Goal: Task Accomplishment & Management: Manage account settings

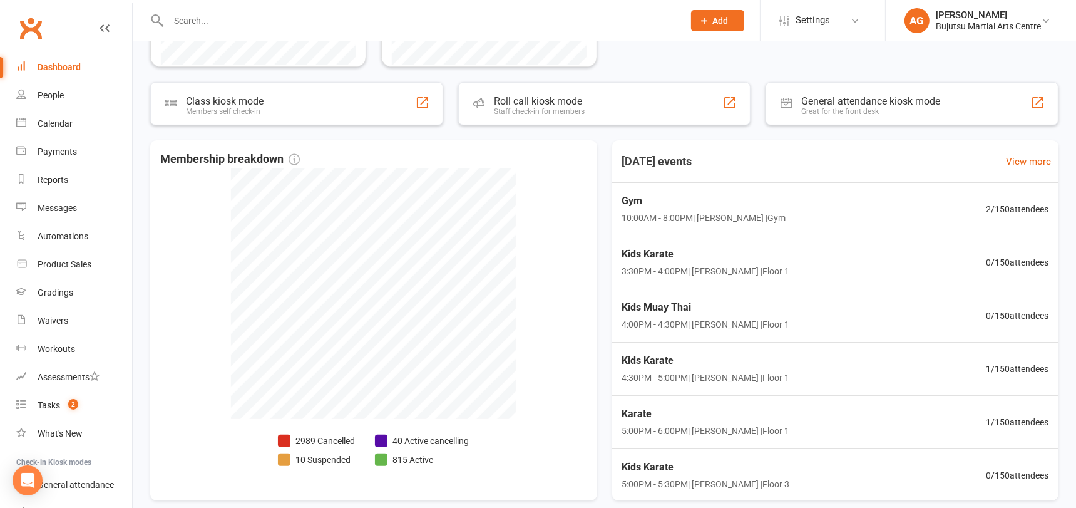
scroll to position [366, 0]
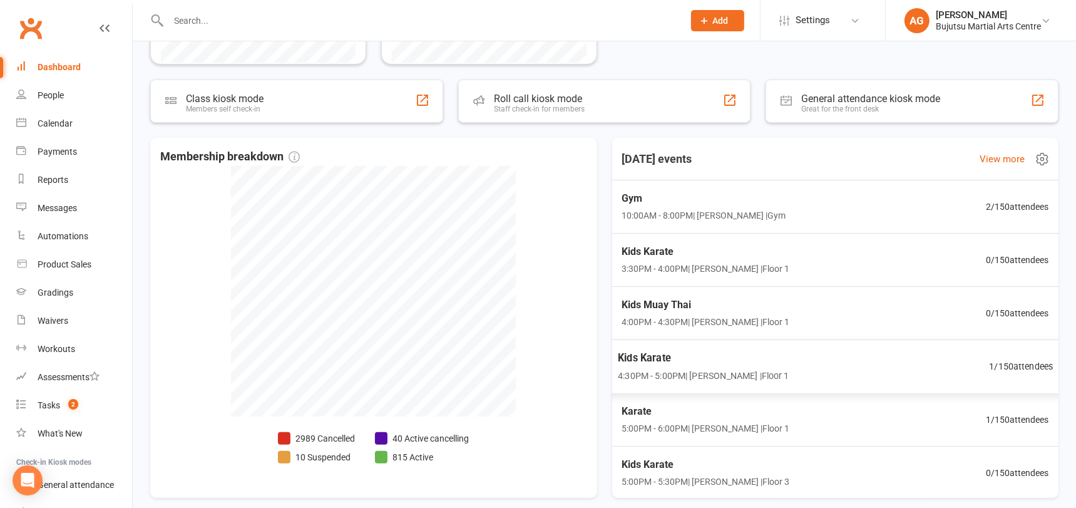
click at [1014, 363] on span "1 / 150 attendees" at bounding box center [1021, 366] width 64 height 14
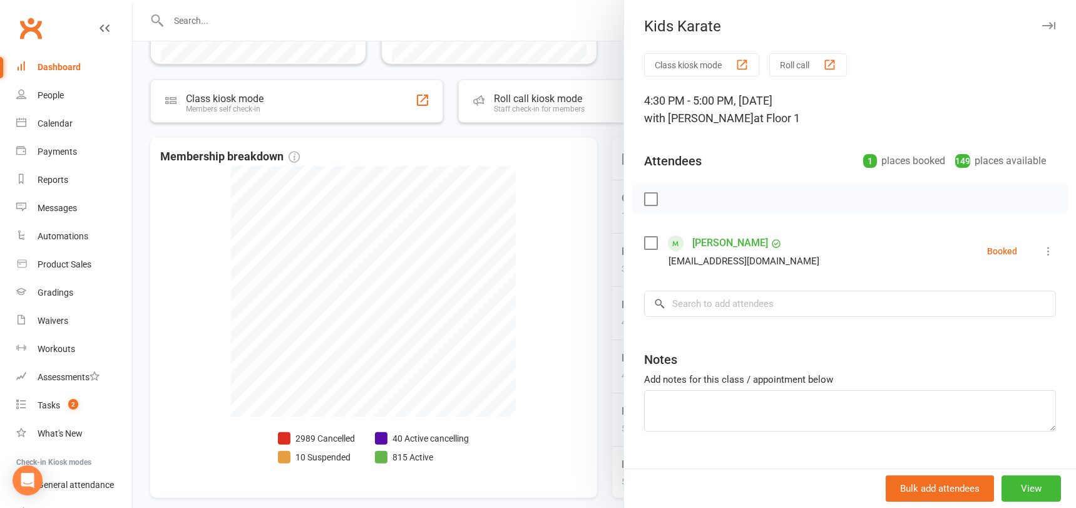
click at [533, 253] on div at bounding box center [605, 254] width 944 height 508
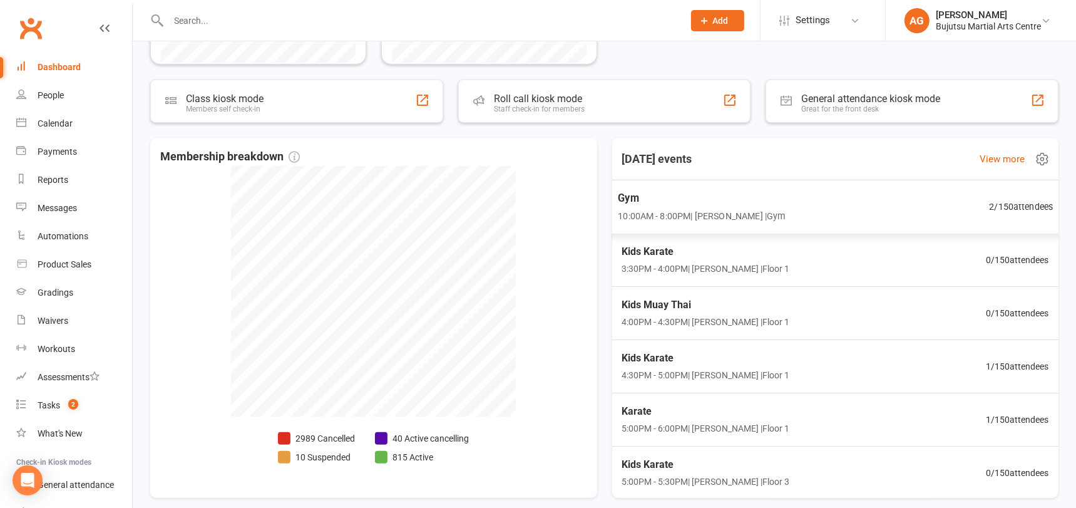
click at [632, 193] on span "Gym" at bounding box center [701, 198] width 167 height 16
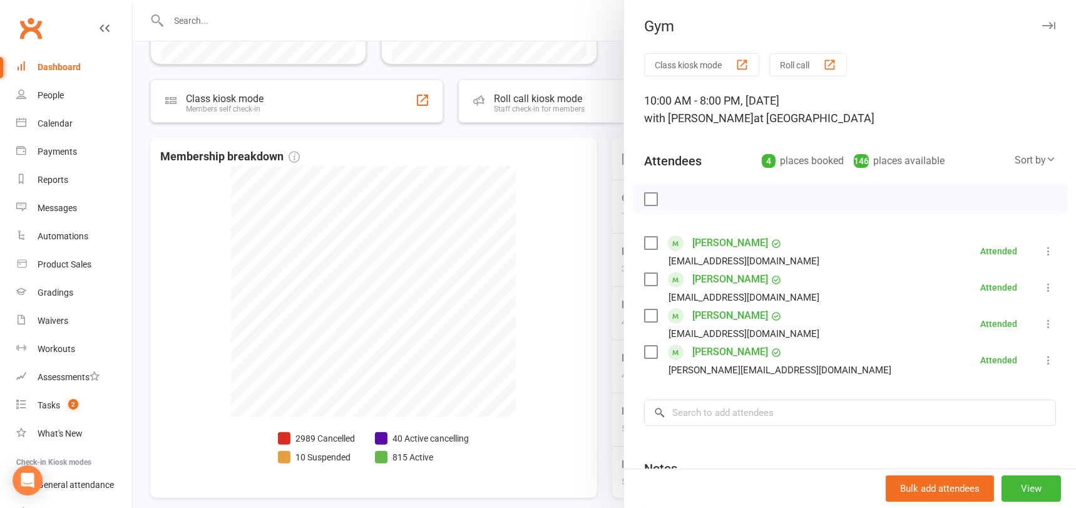
click at [1050, 247] on icon at bounding box center [1049, 251] width 13 height 13
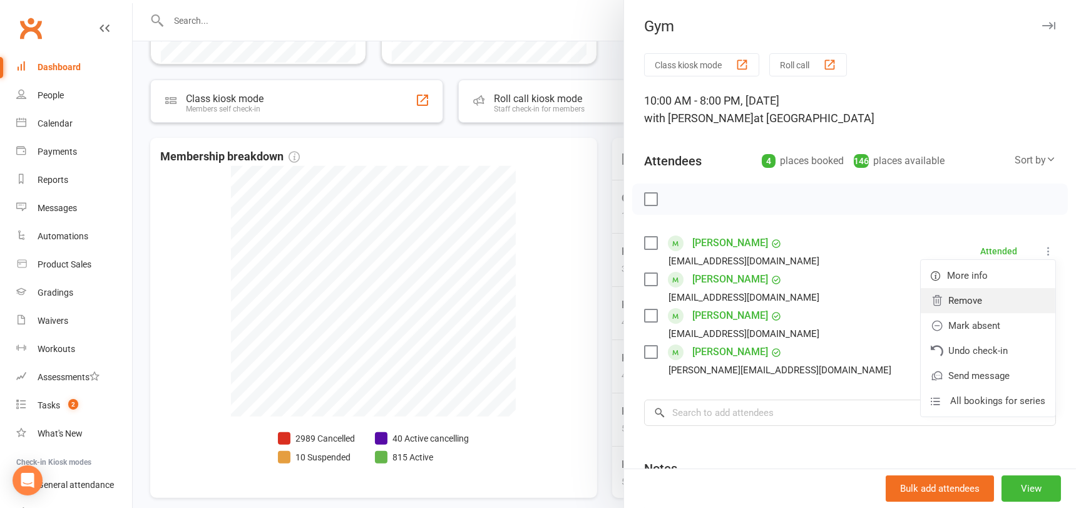
click at [996, 297] on link "Remove" at bounding box center [988, 300] width 135 height 25
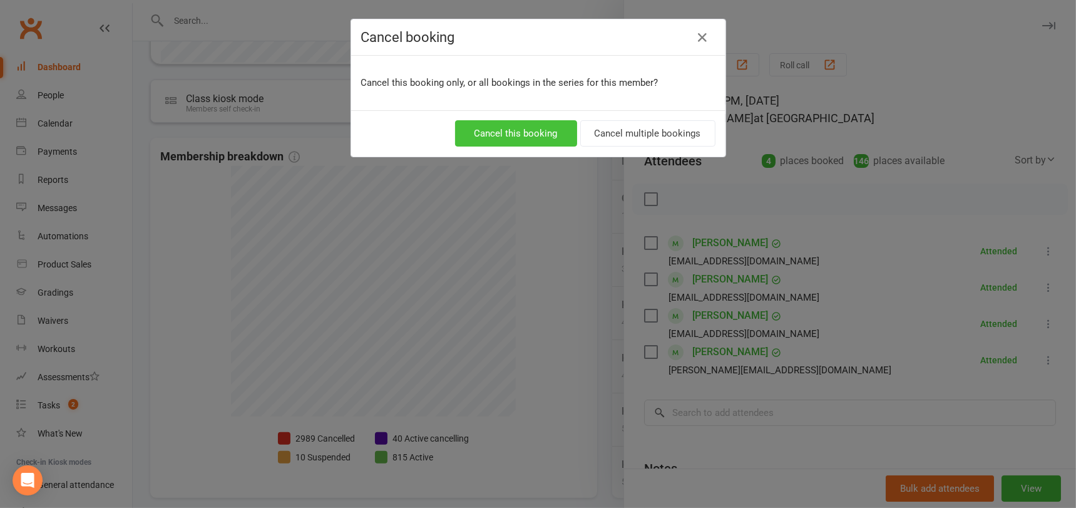
click at [539, 128] on button "Cancel this booking" at bounding box center [516, 133] width 122 height 26
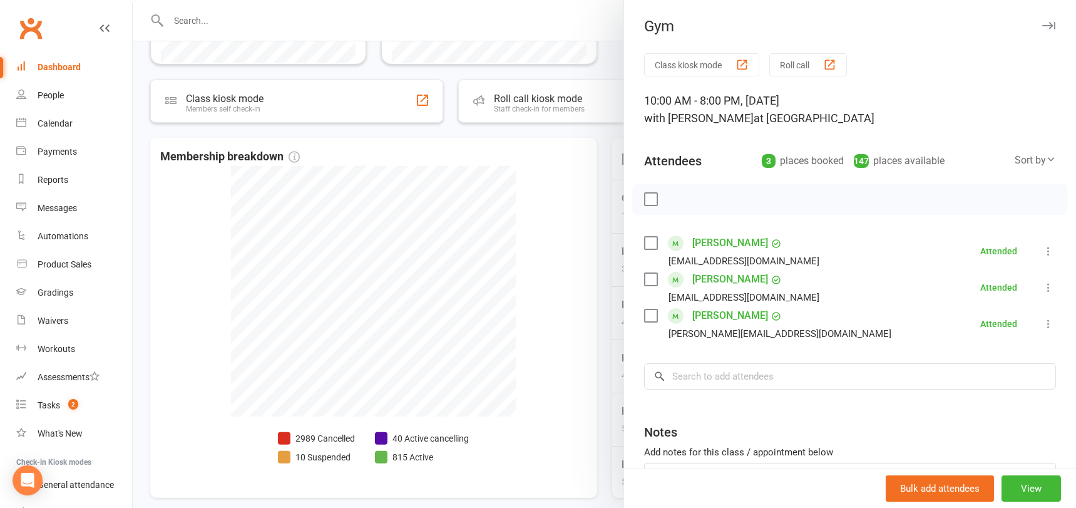
click at [1050, 322] on icon at bounding box center [1049, 323] width 13 height 13
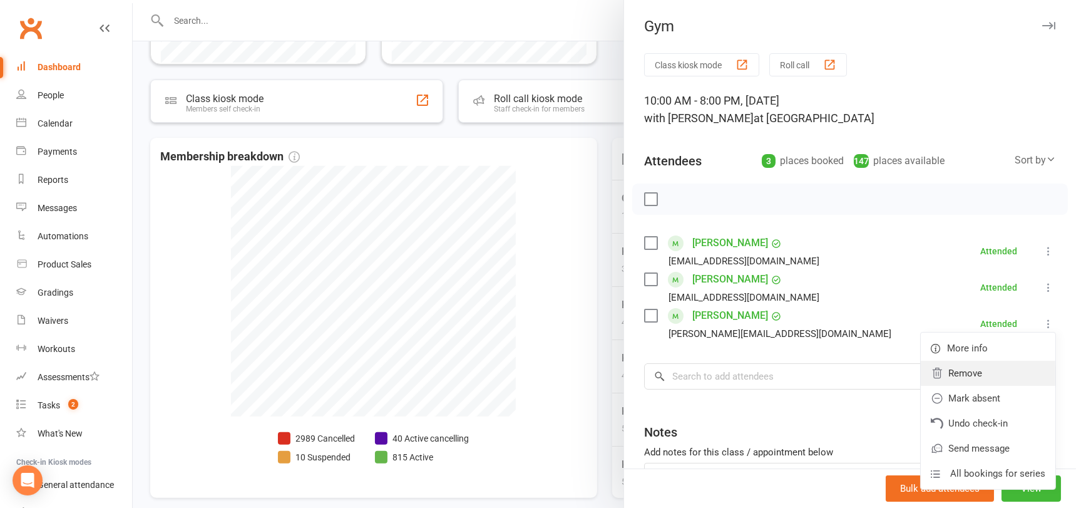
click at [959, 371] on link "Remove" at bounding box center [988, 373] width 135 height 25
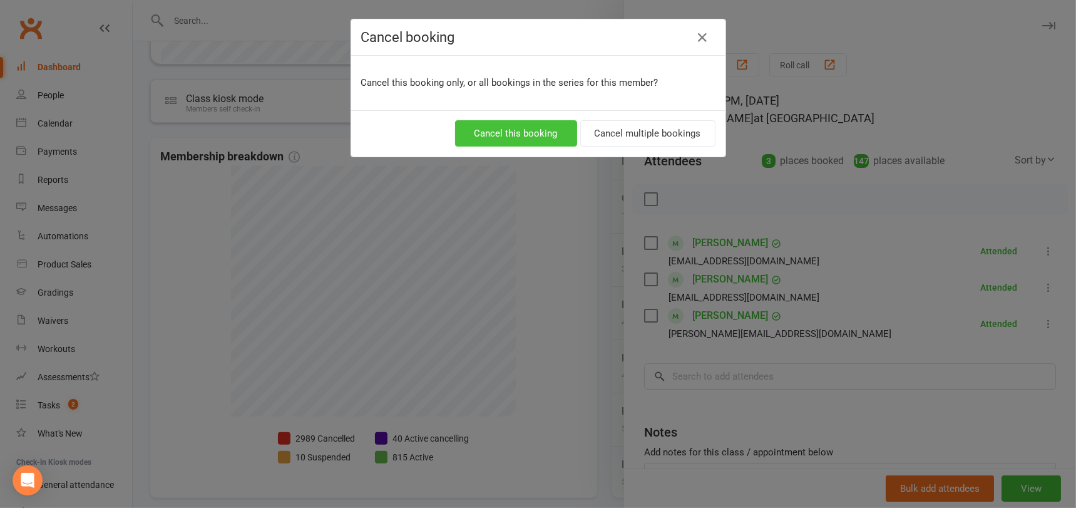
click at [503, 126] on button "Cancel this booking" at bounding box center [516, 133] width 122 height 26
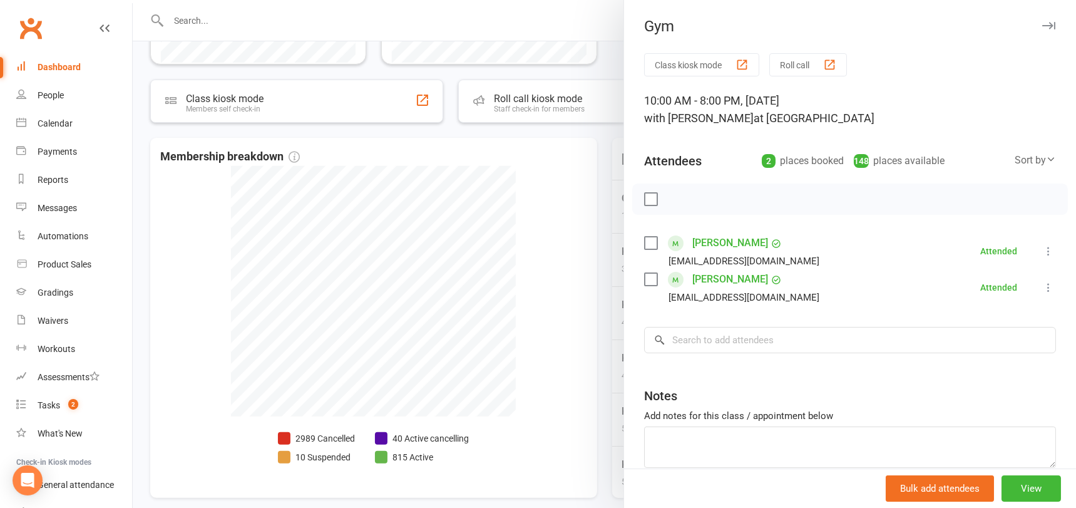
drag, startPoint x: 499, startPoint y: 126, endPoint x: 510, endPoint y: 147, distance: 23.5
click at [499, 126] on div at bounding box center [605, 254] width 944 height 508
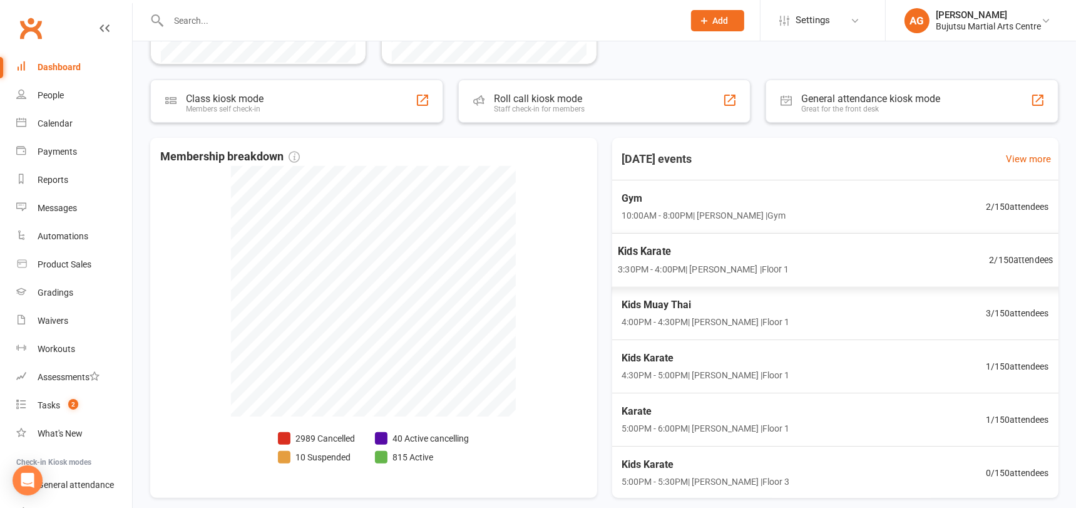
click at [651, 244] on span "Kids Karate" at bounding box center [703, 251] width 171 height 16
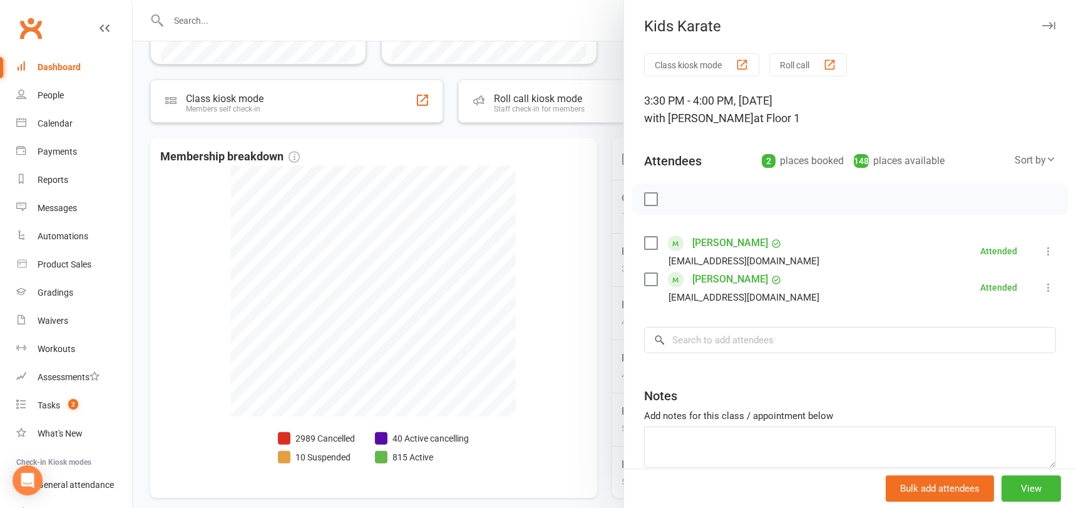
click at [248, 13] on div at bounding box center [605, 254] width 944 height 508
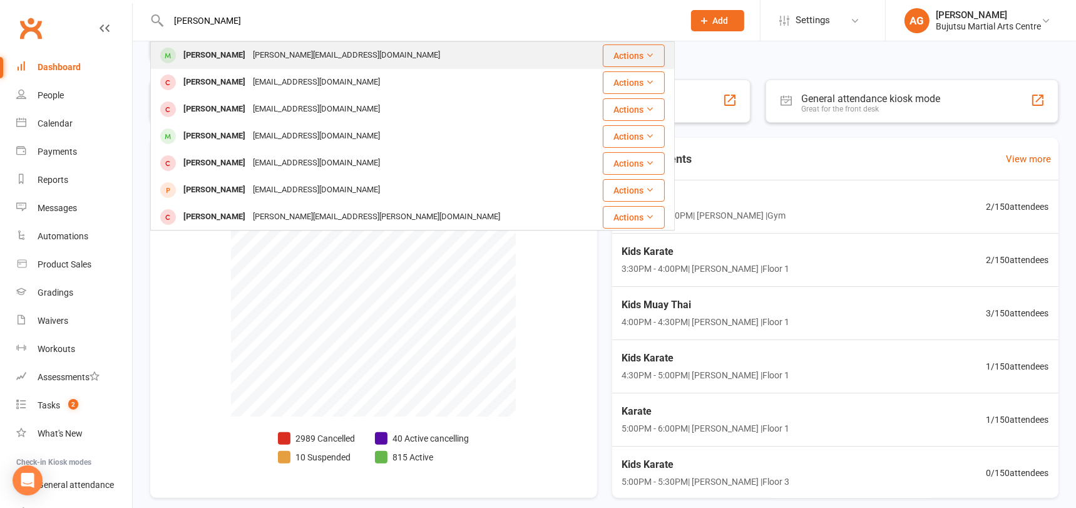
type input "elijah will"
click at [249, 59] on div "nancy.m.2703@hotmail.com" at bounding box center [346, 55] width 195 height 18
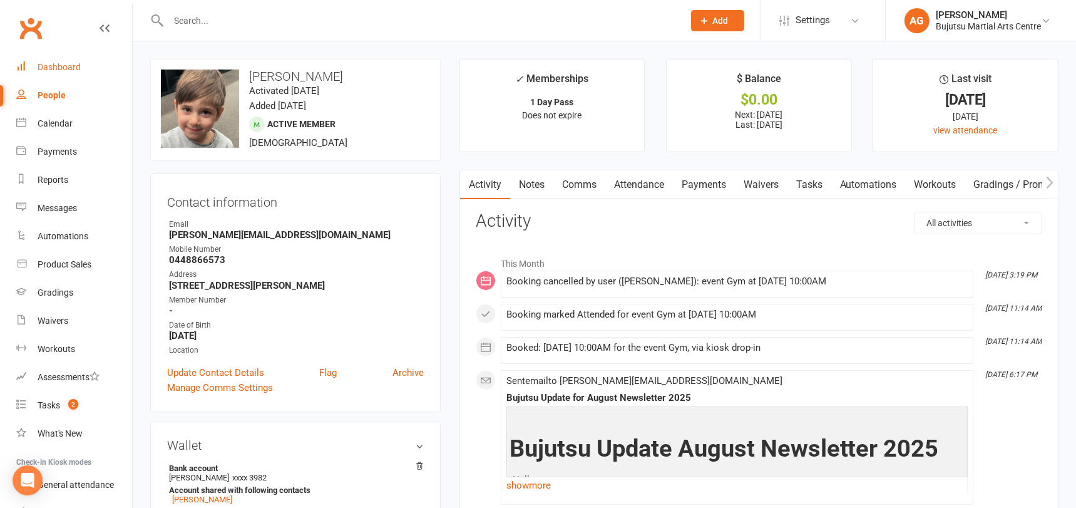
click at [60, 61] on link "Dashboard" at bounding box center [74, 67] width 116 height 28
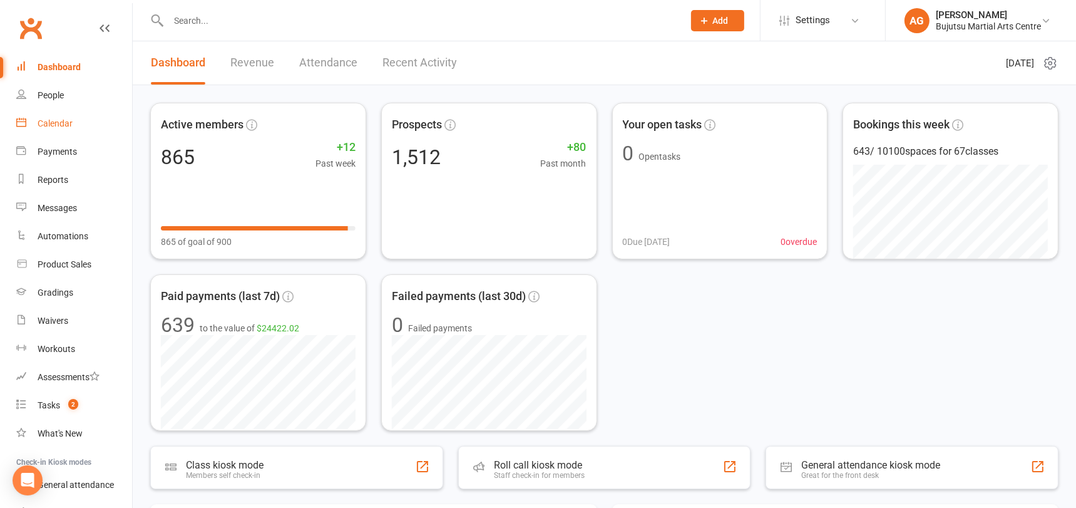
click at [58, 122] on div "Calendar" at bounding box center [55, 123] width 35 height 10
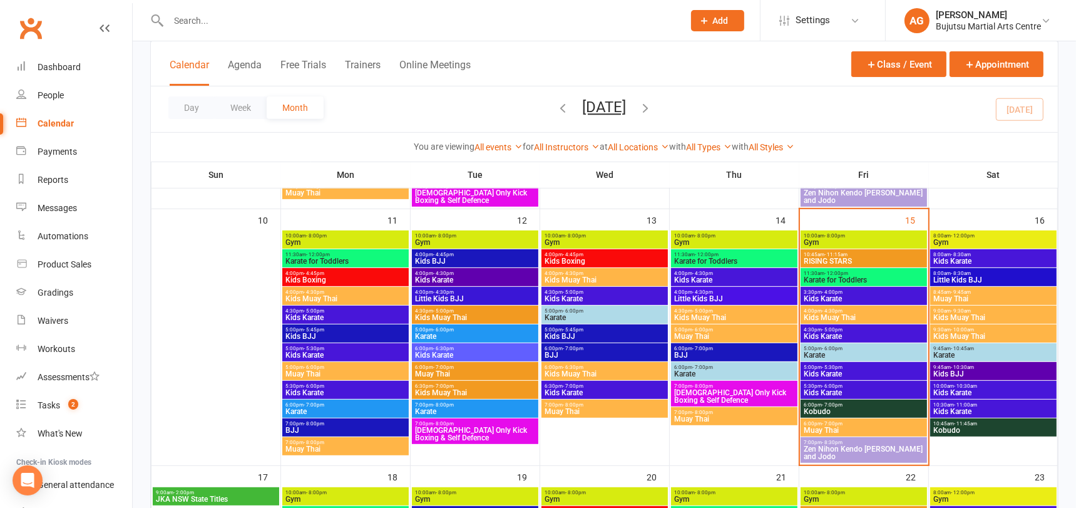
scroll to position [574, 0]
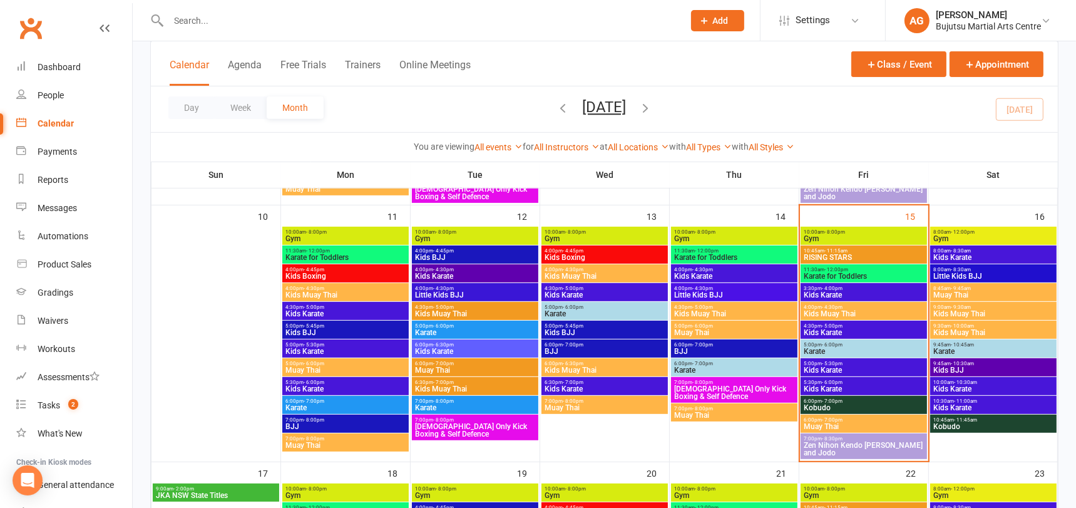
click at [852, 270] on span "11:30am - 12:00pm" at bounding box center [863, 270] width 121 height 6
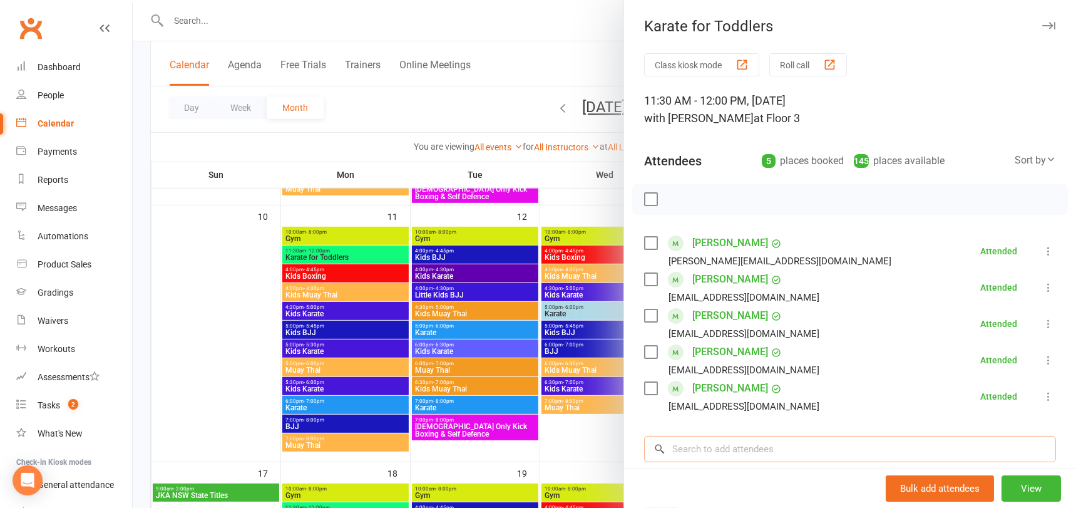
click at [736, 438] on input "search" at bounding box center [850, 449] width 412 height 26
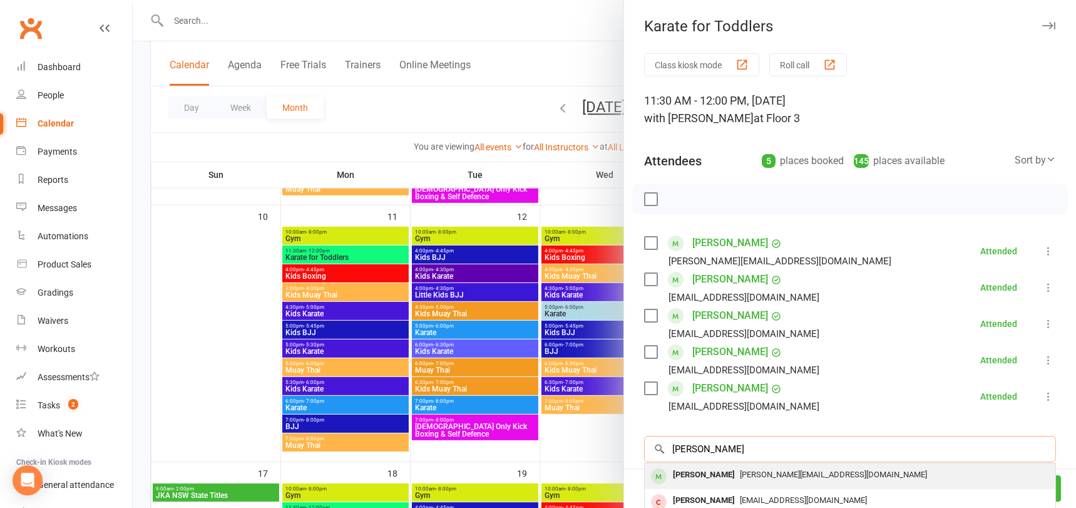
type input "elijah will"
click at [758, 475] on span "nancy.m.2703@hotmail.com" at bounding box center [833, 474] width 187 height 9
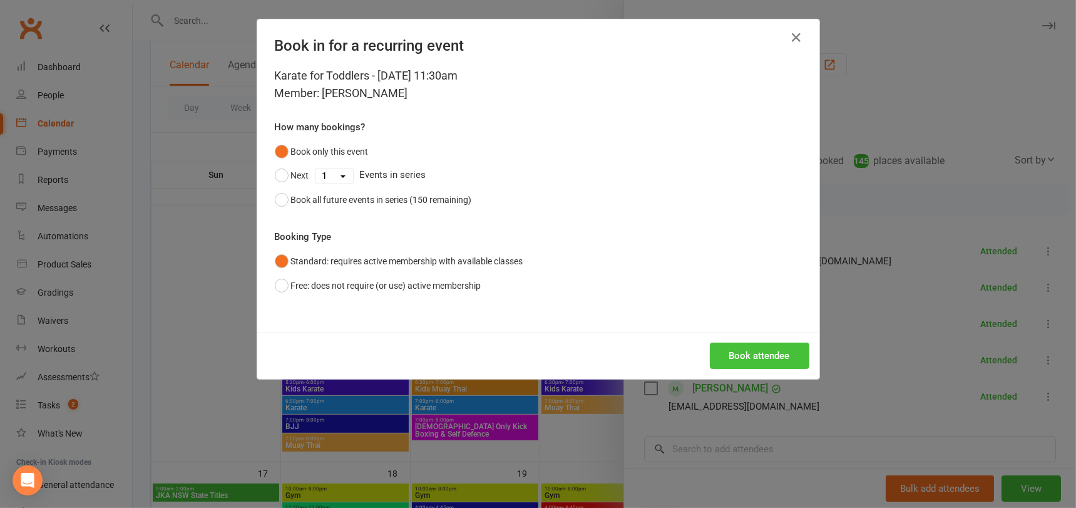
click at [772, 351] on button "Book attendee" at bounding box center [760, 356] width 100 height 26
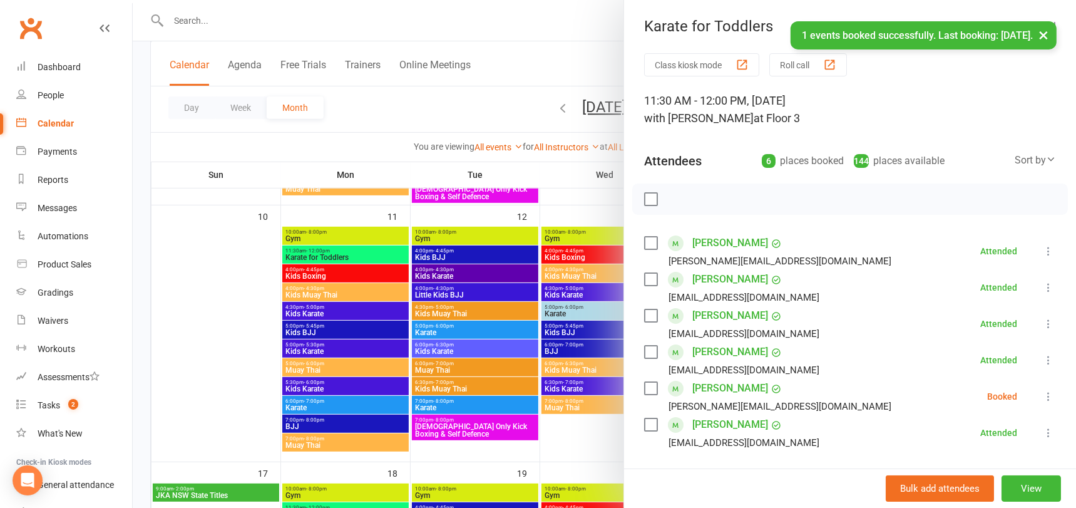
click at [1049, 396] on icon at bounding box center [1049, 396] width 13 height 13
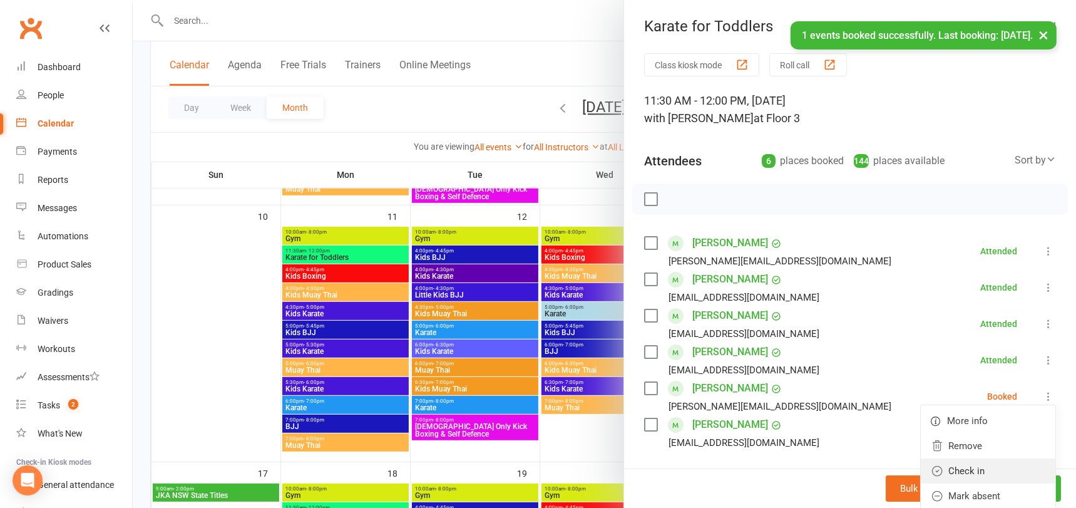
click at [983, 471] on link "Check in" at bounding box center [988, 470] width 135 height 25
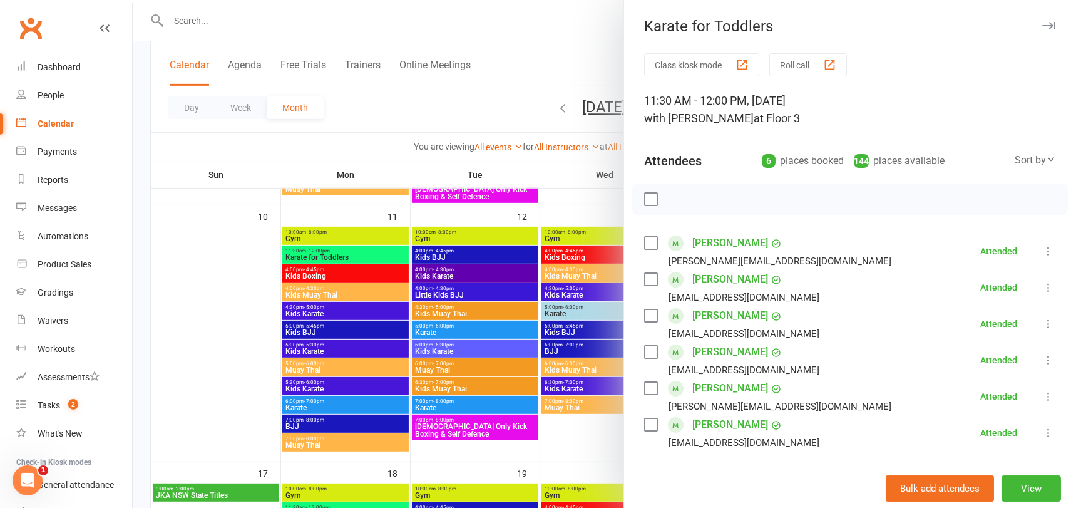
scroll to position [0, 0]
click at [487, 115] on div at bounding box center [605, 254] width 944 height 508
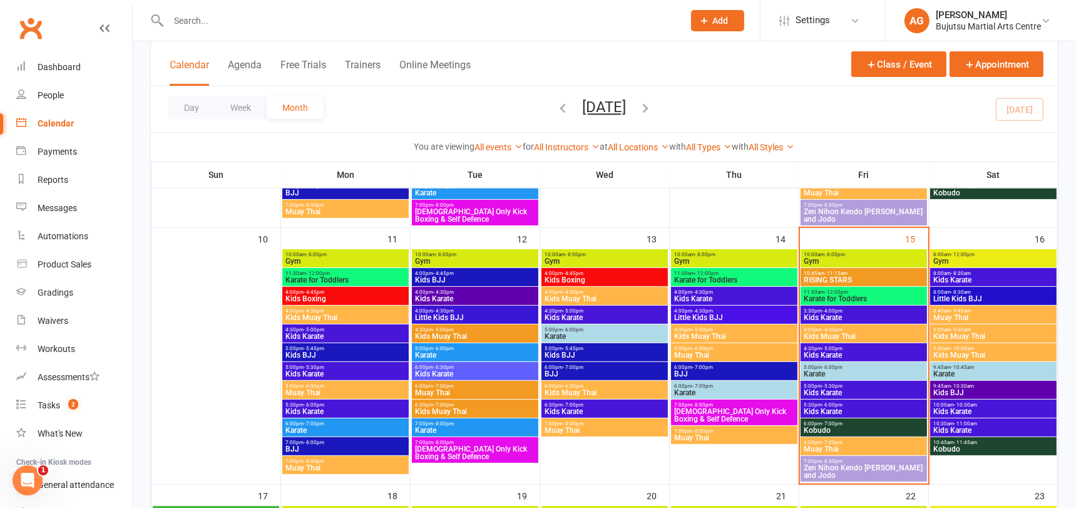
scroll to position [552, 0]
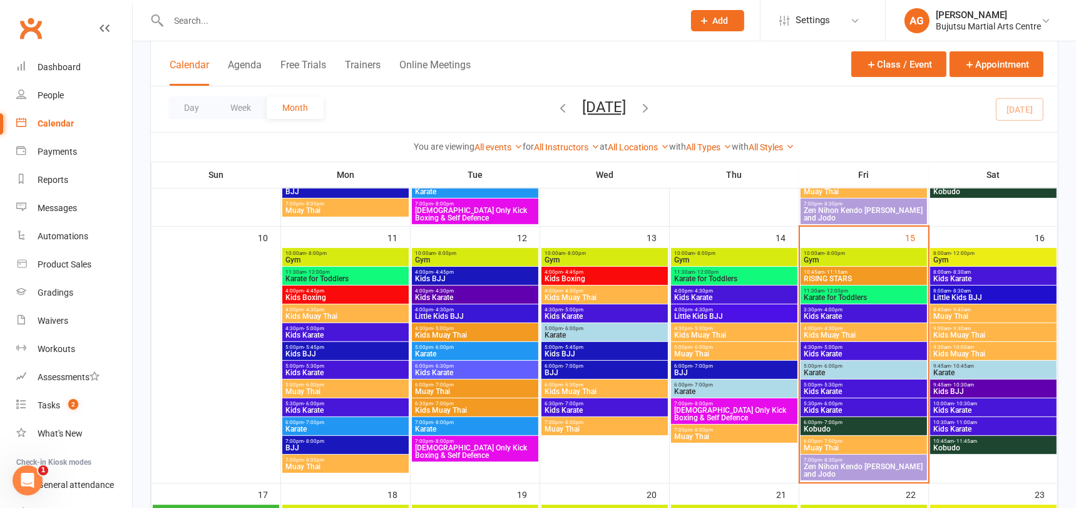
click at [852, 308] on span "3:30pm - 4:00pm" at bounding box center [863, 310] width 121 height 6
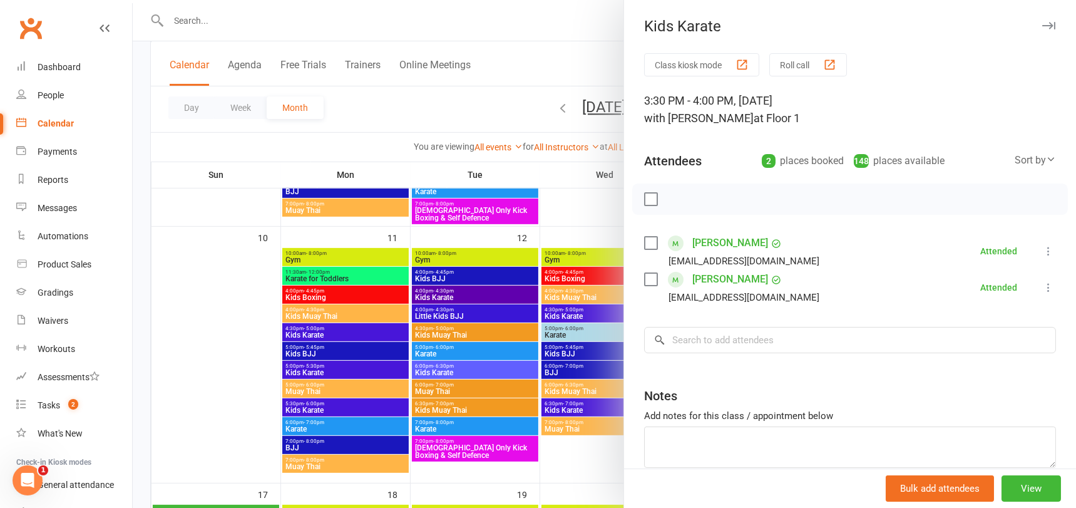
click at [492, 96] on div at bounding box center [605, 254] width 944 height 508
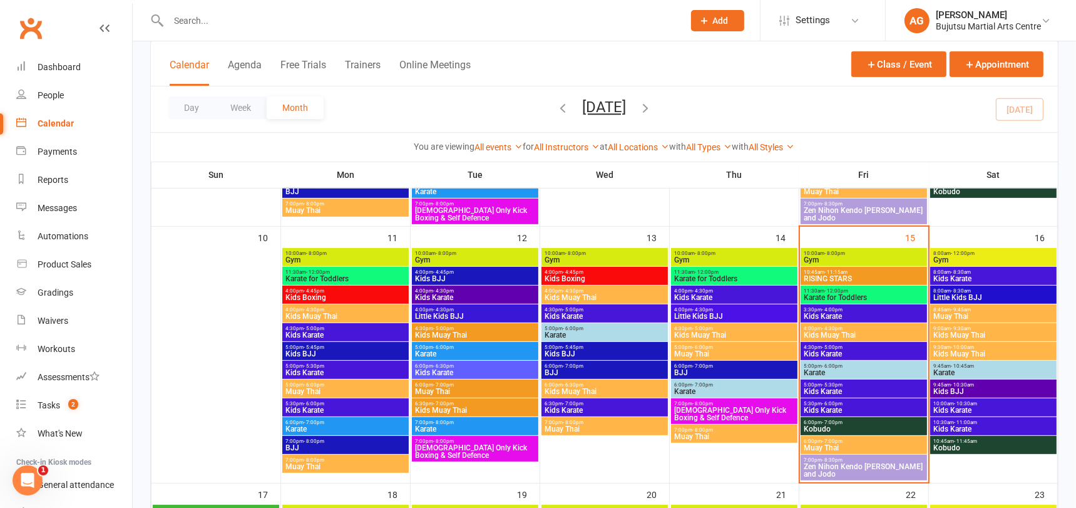
click at [532, 33] on div at bounding box center [412, 20] width 525 height 41
click at [71, 65] on div "Dashboard" at bounding box center [59, 67] width 43 height 10
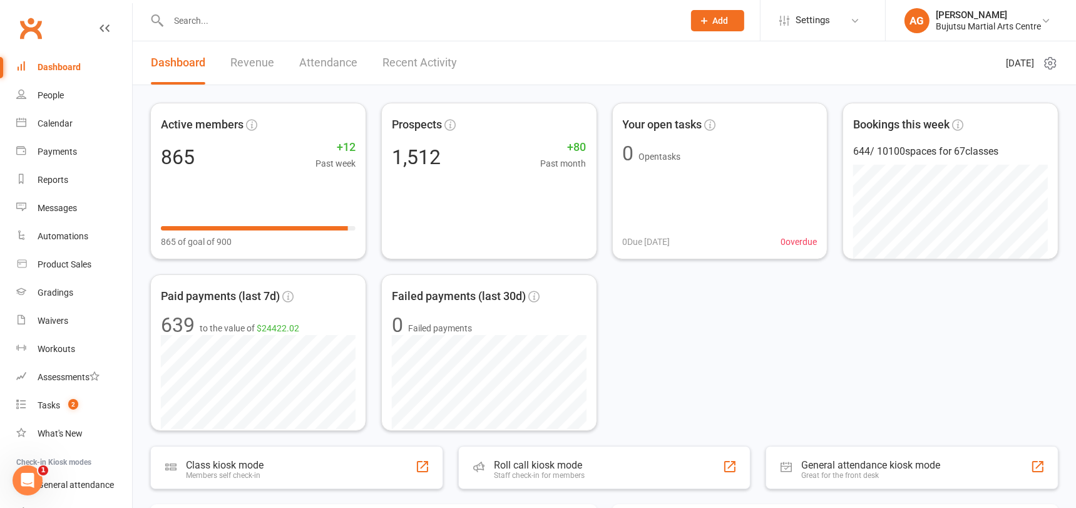
click at [218, 16] on input "text" at bounding box center [420, 21] width 510 height 18
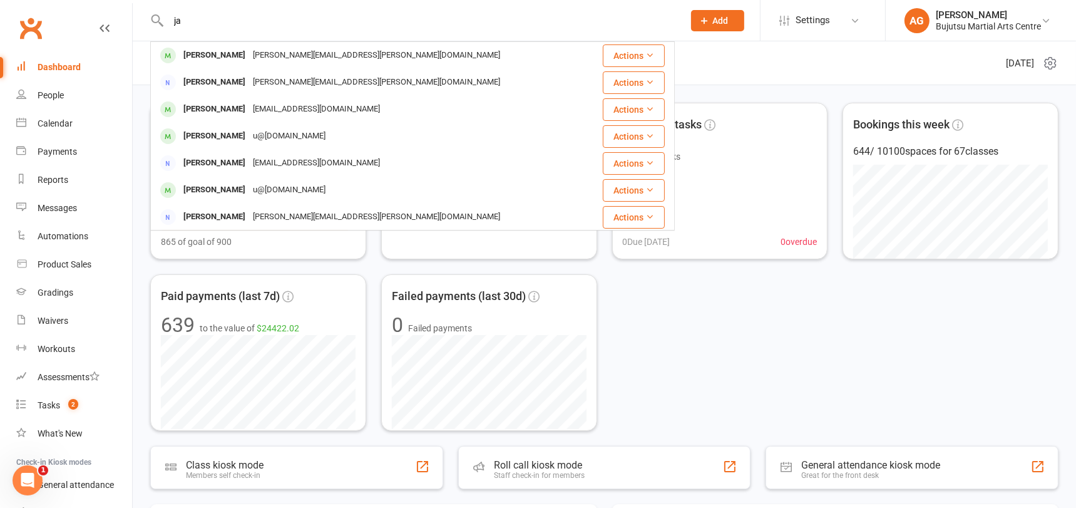
type input "j"
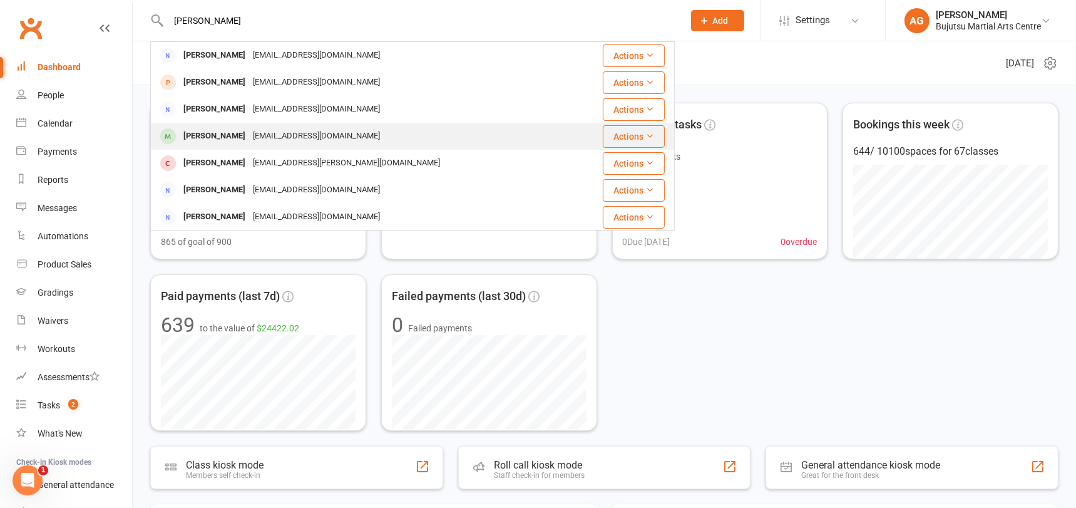
type input "clarke"
click at [226, 135] on div "Jahkye Clarke" at bounding box center [215, 136] width 70 height 18
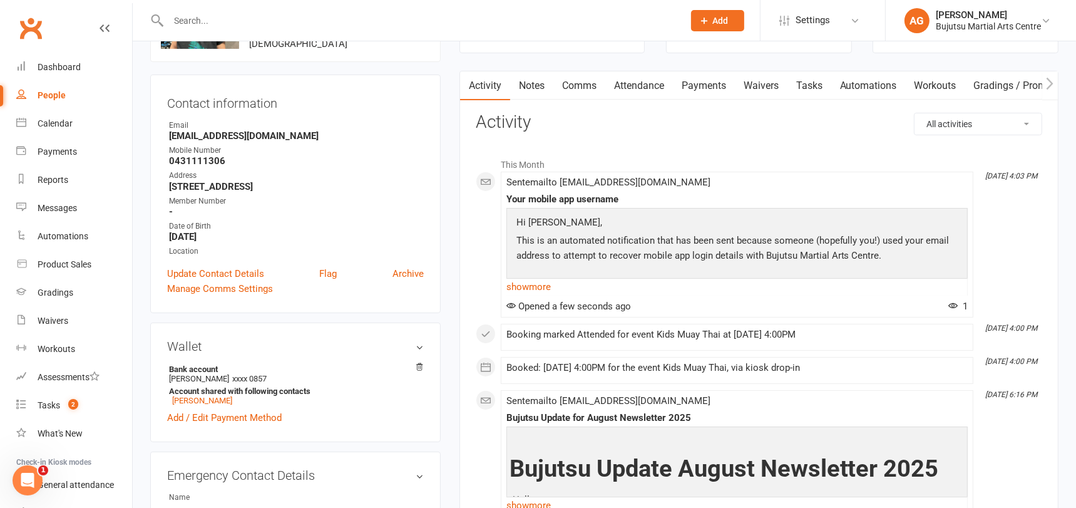
scroll to position [100, 0]
click at [59, 67] on div "Dashboard" at bounding box center [59, 67] width 43 height 10
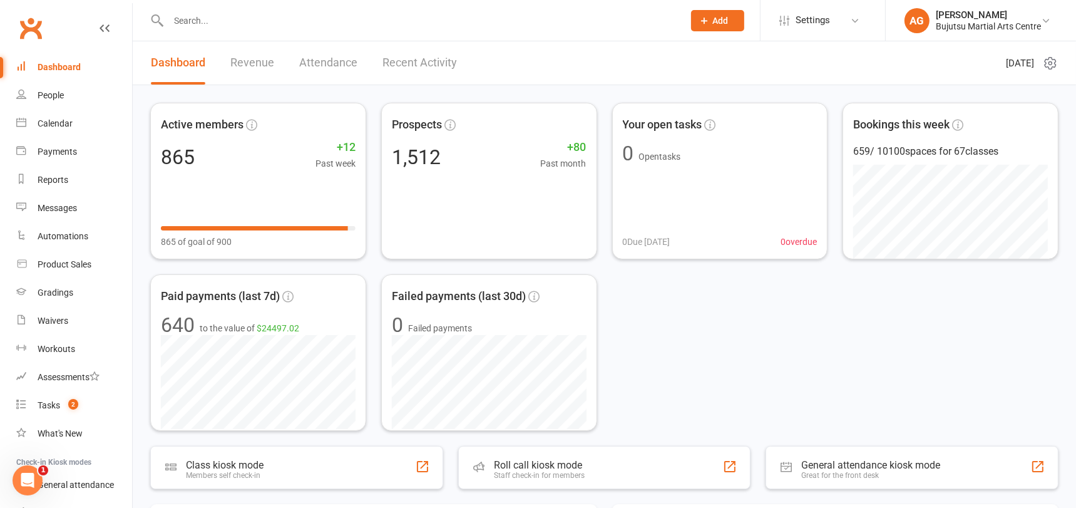
click at [202, 20] on input "text" at bounding box center [420, 21] width 510 height 18
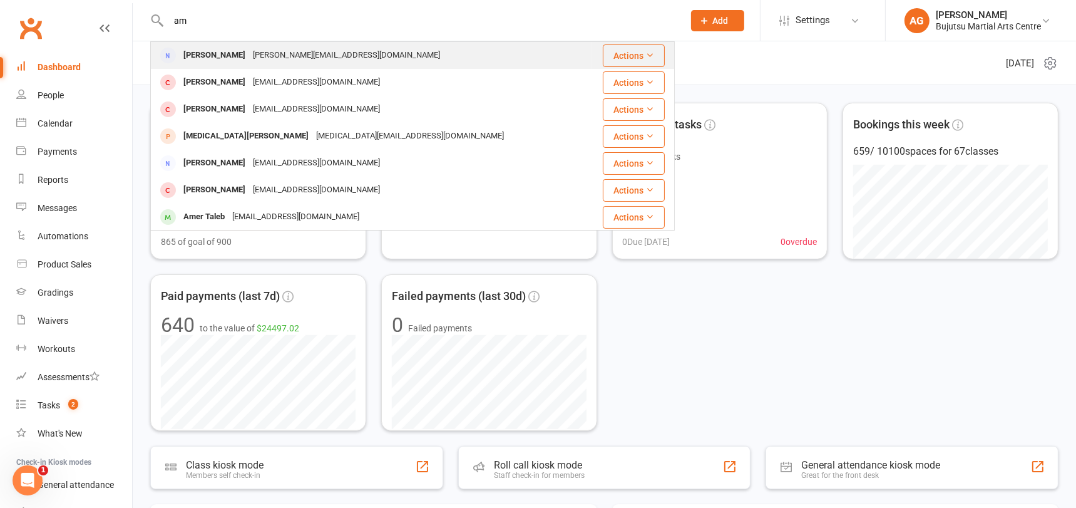
type input "a"
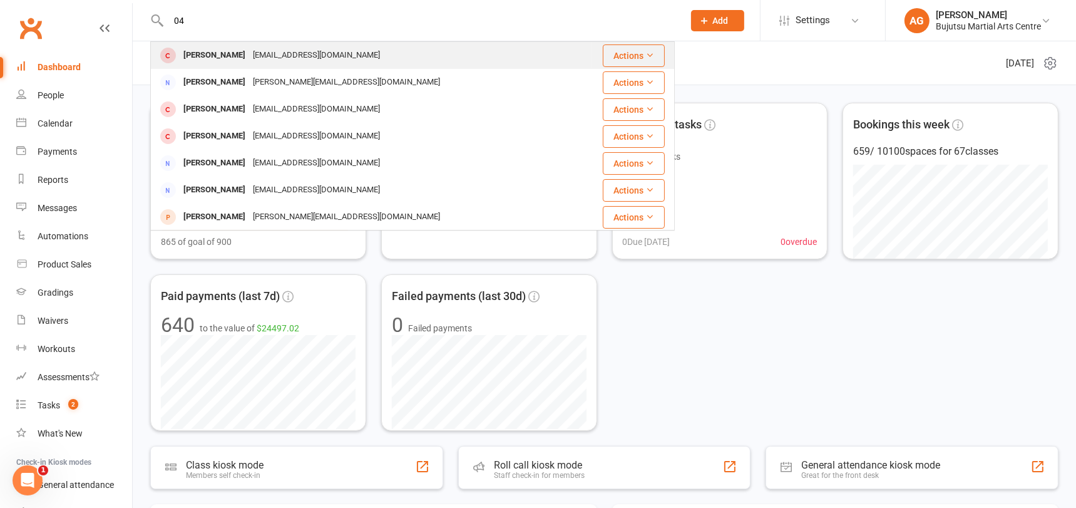
type input "0"
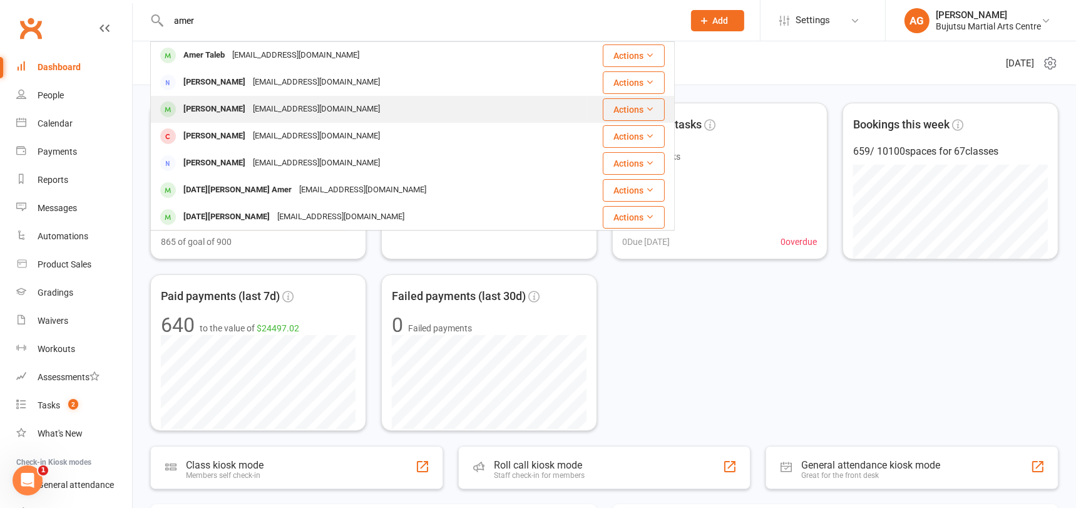
type input "amer"
click at [223, 108] on div "[PERSON_NAME]" at bounding box center [215, 109] width 70 height 18
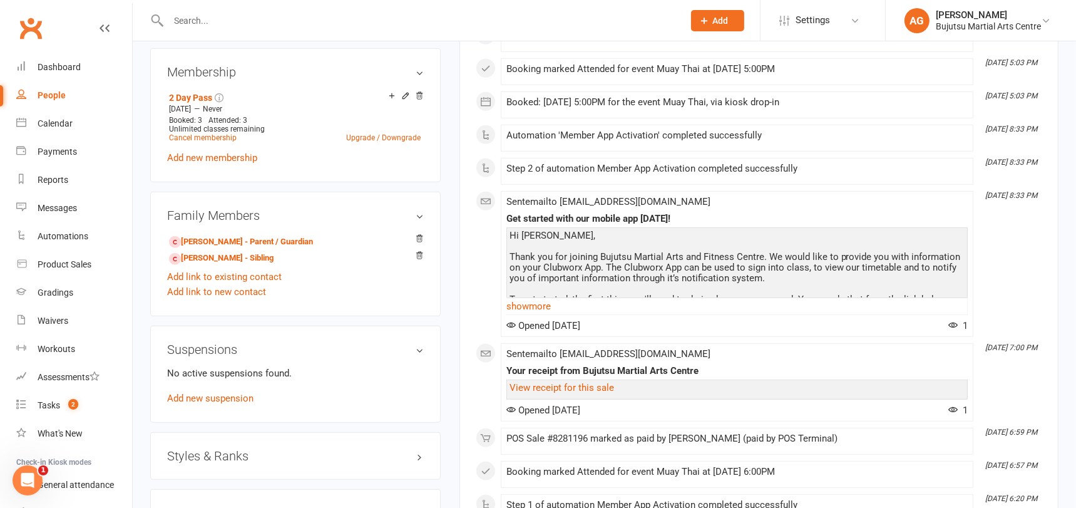
scroll to position [880, 0]
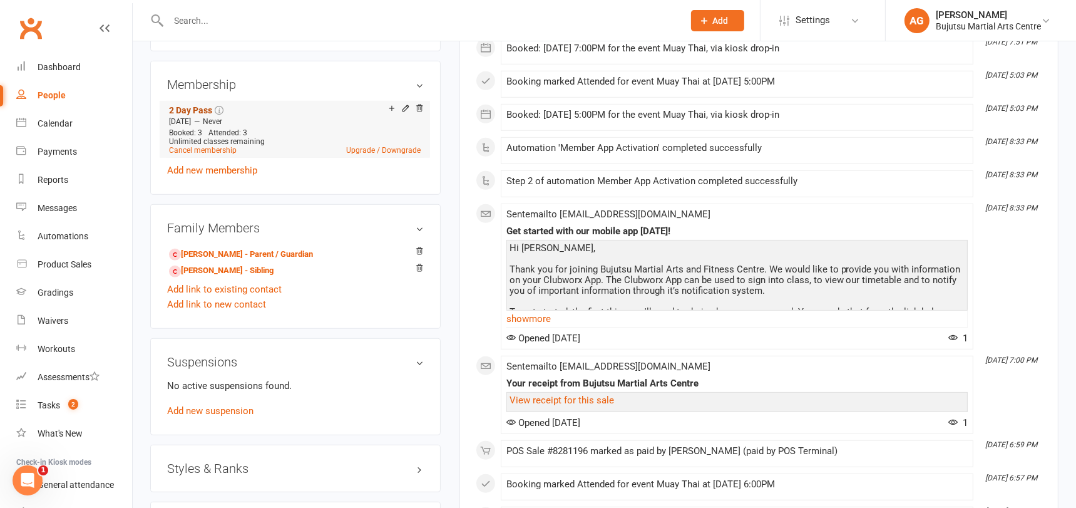
click at [190, 105] on link "2 Day Pass" at bounding box center [190, 110] width 43 height 10
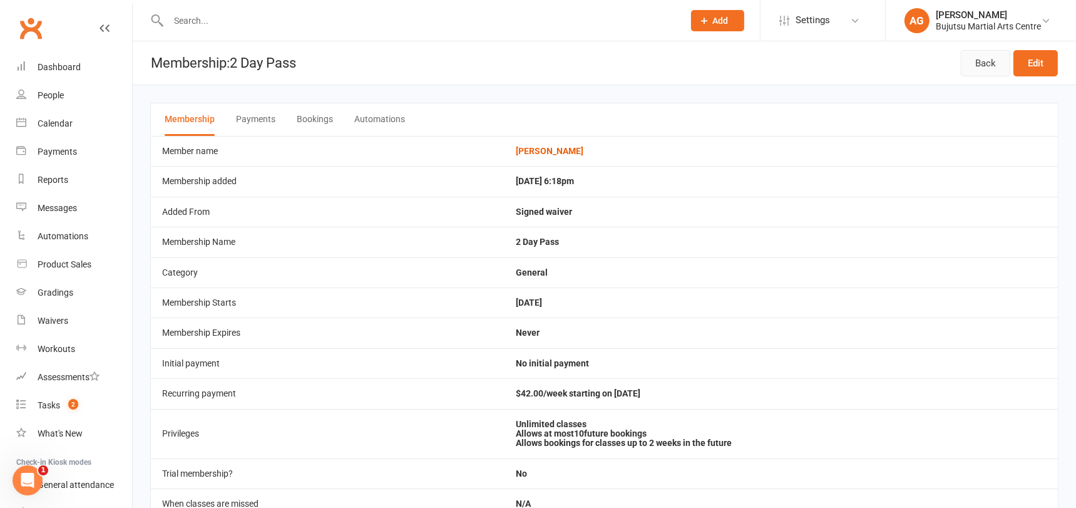
click at [988, 59] on link "Back" at bounding box center [985, 63] width 49 height 26
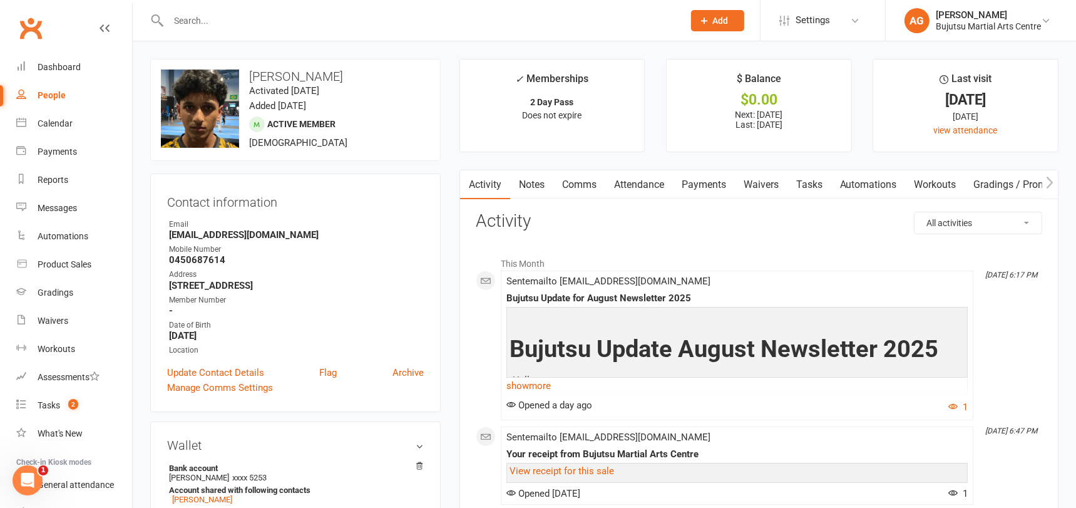
click at [294, 19] on input "text" at bounding box center [420, 21] width 510 height 18
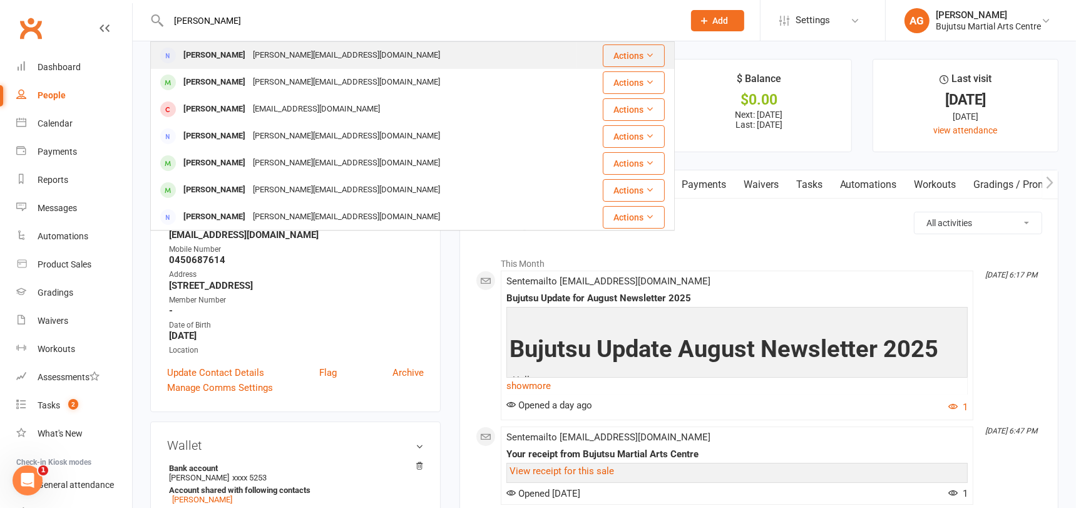
type input "amy vamvoukis"
click at [284, 53] on div "Amy.vamvoukis@outlook.com" at bounding box center [346, 55] width 195 height 18
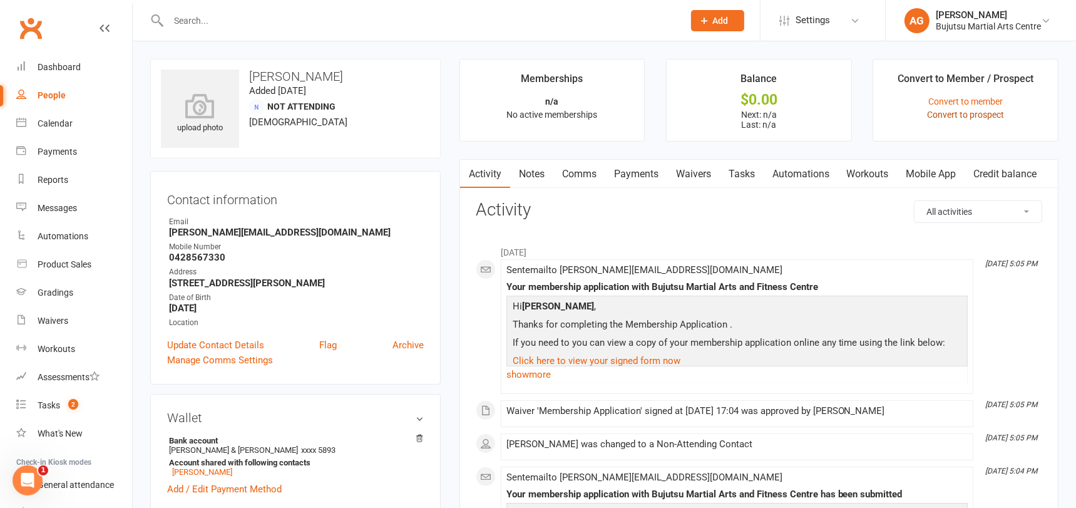
click at [975, 115] on link "Convert to prospect" at bounding box center [965, 115] width 77 height 10
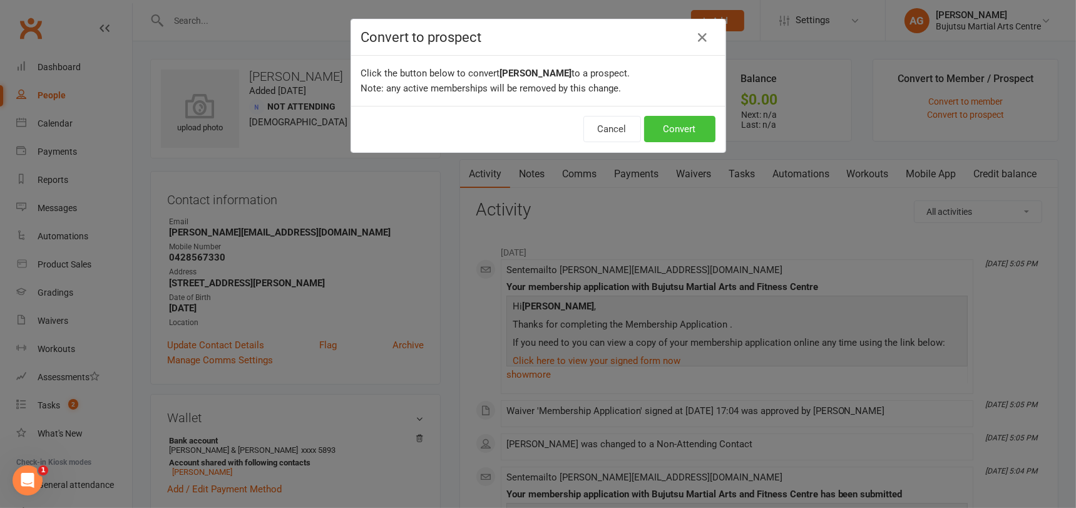
click at [680, 125] on button "Convert" at bounding box center [679, 129] width 71 height 26
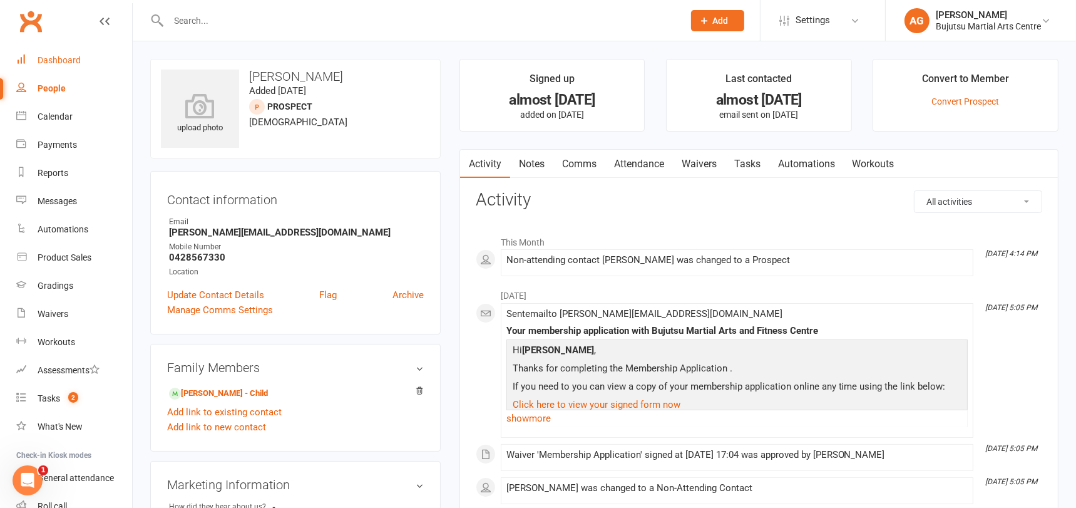
click at [59, 59] on div "Dashboard" at bounding box center [59, 60] width 43 height 10
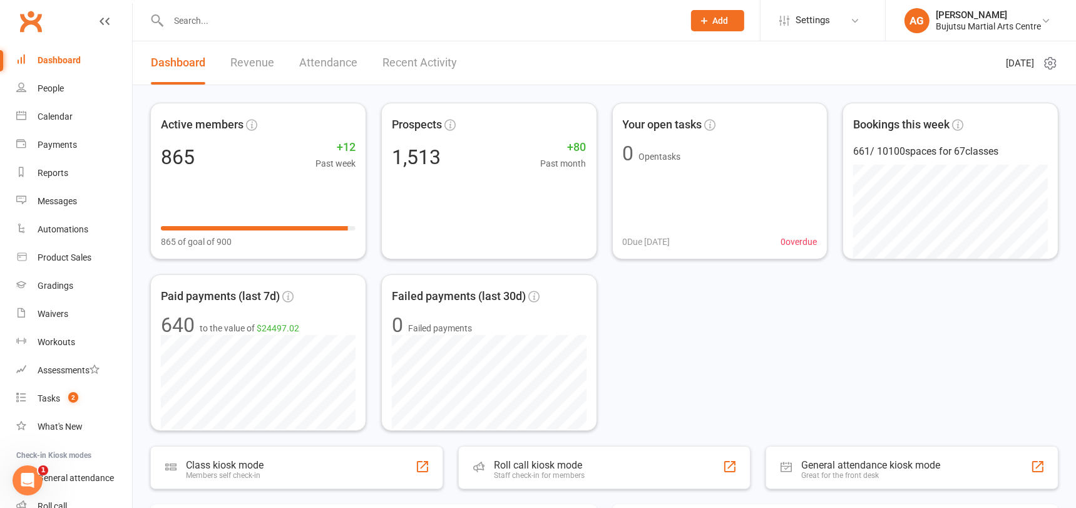
click at [233, 19] on input "text" at bounding box center [420, 21] width 510 height 18
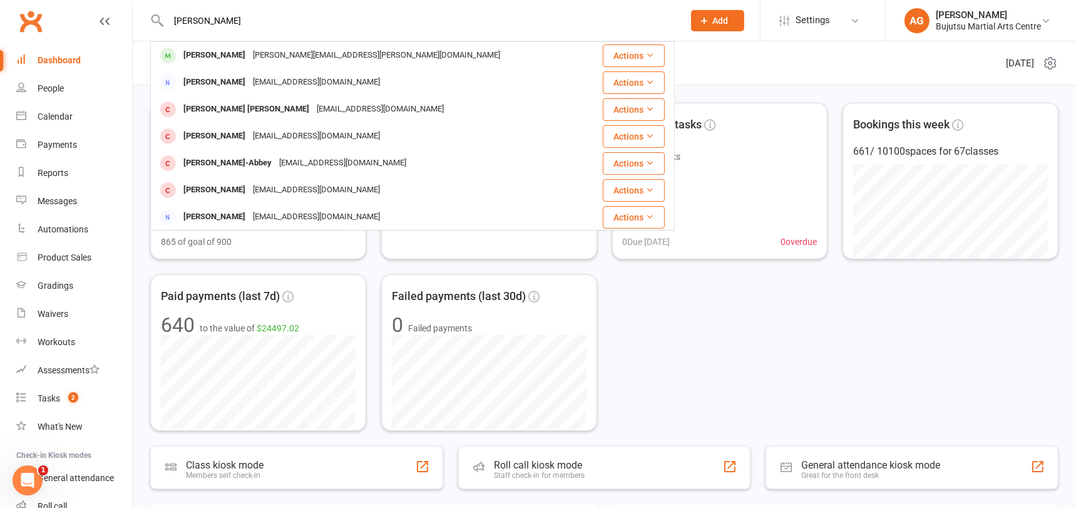
type input "giannis"
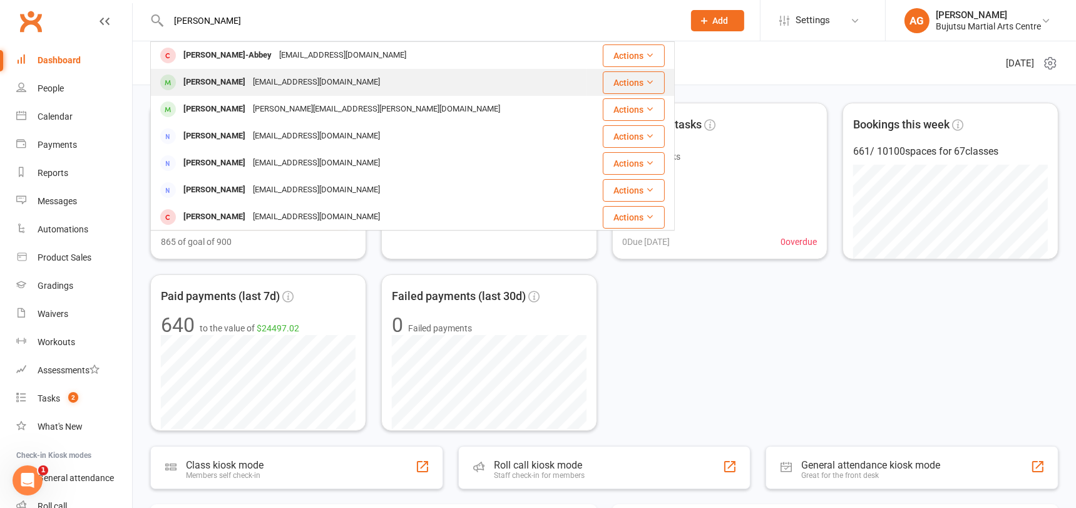
click at [238, 81] on div "Giannis Kondoulis" at bounding box center [215, 82] width 70 height 18
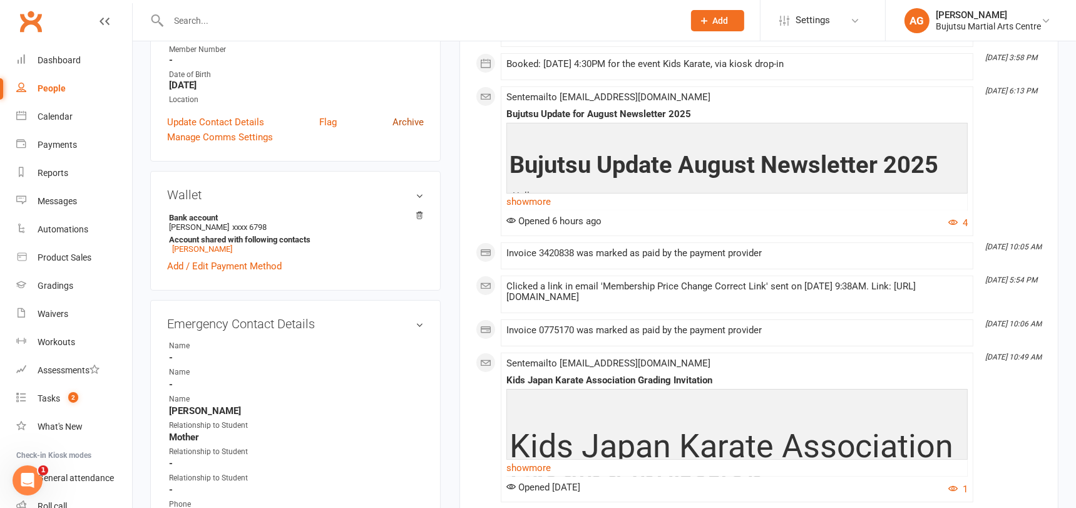
scroll to position [251, 0]
click at [64, 58] on div "Dashboard" at bounding box center [59, 60] width 43 height 10
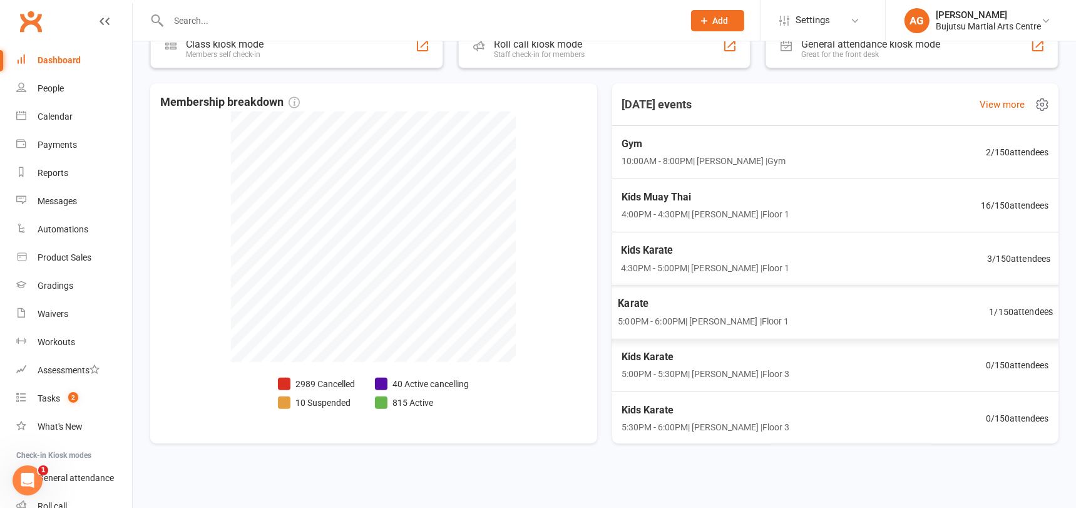
scroll to position [421, 0]
click at [1011, 202] on span "16 / 150 attendees" at bounding box center [1018, 204] width 69 height 14
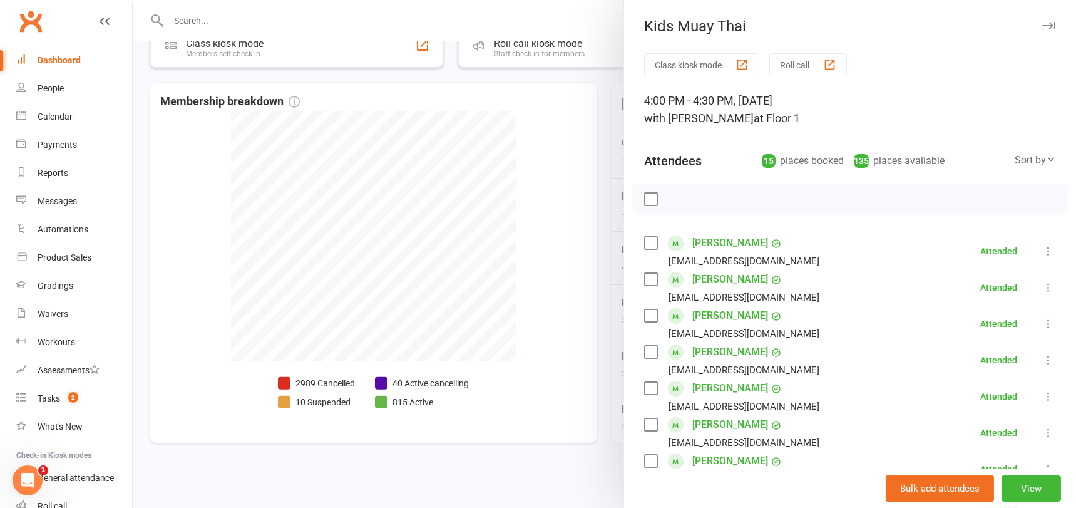
click at [520, 91] on div at bounding box center [605, 254] width 944 height 508
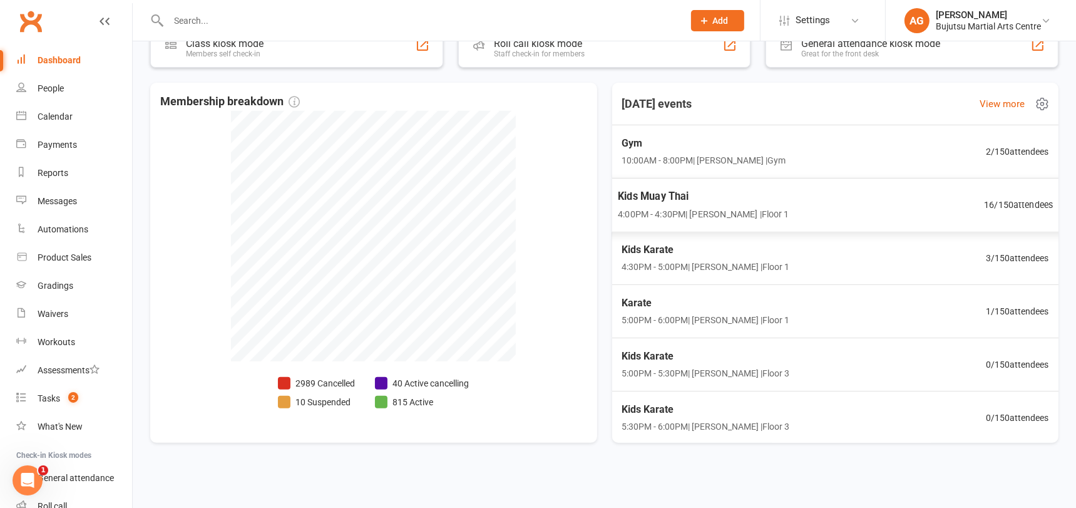
click at [1016, 204] on span "16 / 150 attendees" at bounding box center [1018, 204] width 69 height 14
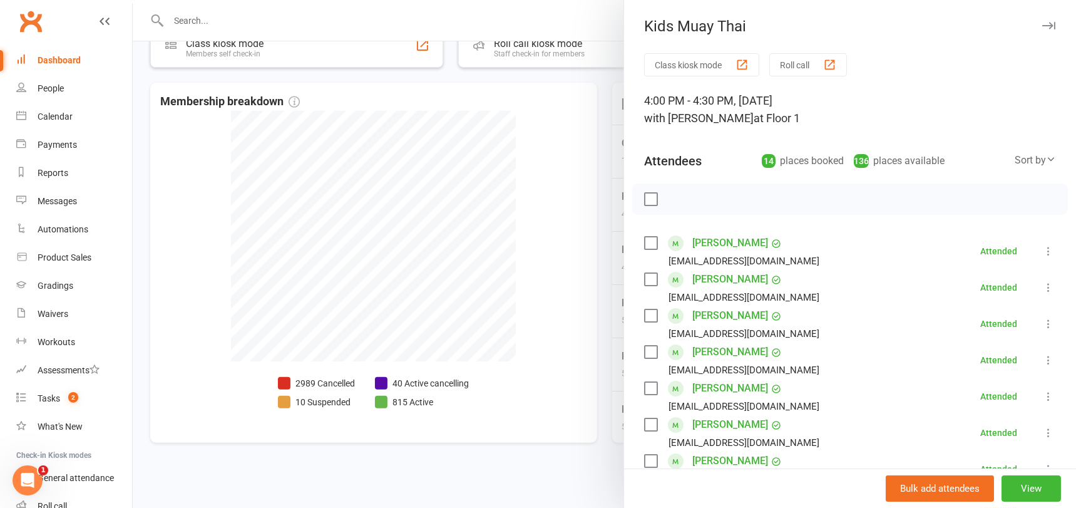
click at [552, 173] on div at bounding box center [605, 254] width 944 height 508
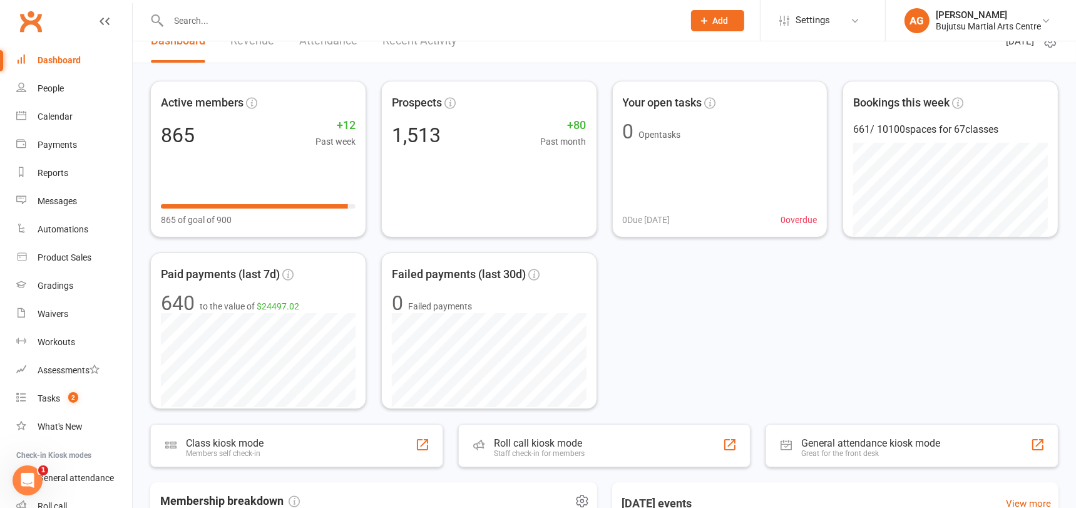
scroll to position [0, 0]
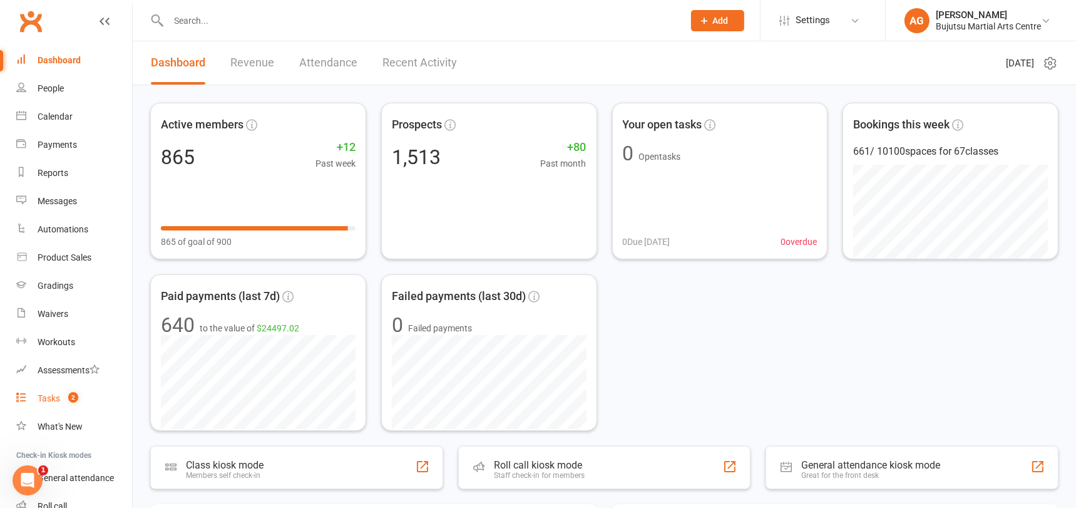
click at [47, 394] on div "Tasks" at bounding box center [49, 398] width 23 height 10
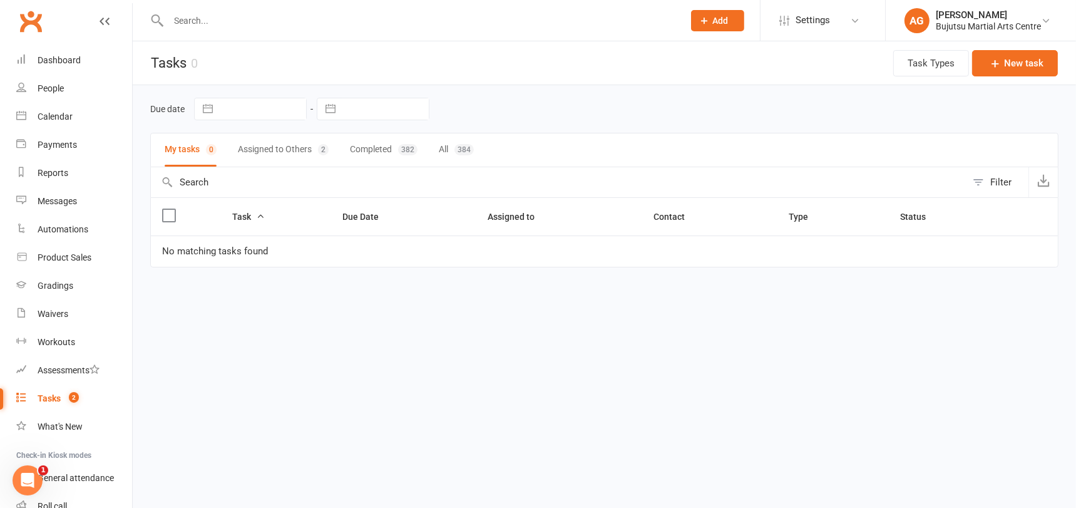
click at [274, 147] on button "Assigned to Others 2" at bounding box center [283, 149] width 91 height 33
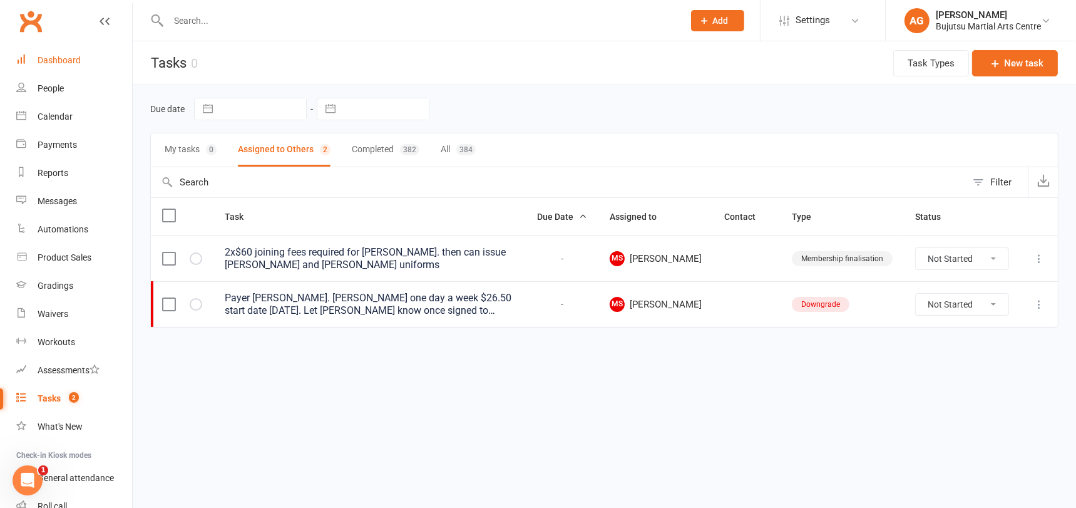
click at [62, 58] on div "Dashboard" at bounding box center [59, 60] width 43 height 10
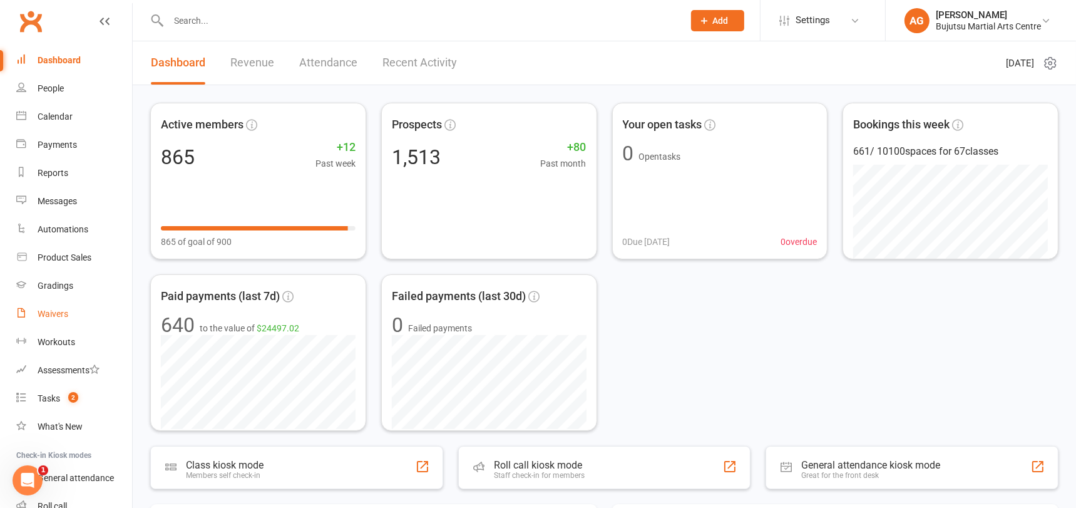
click at [52, 313] on div "Waivers" at bounding box center [53, 314] width 31 height 10
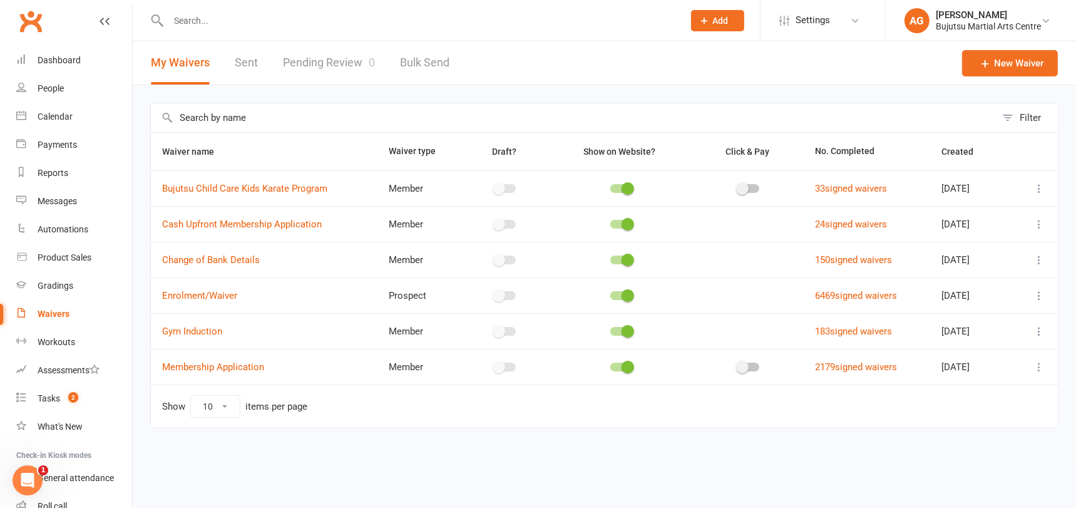
click at [339, 57] on link "Pending Review 0" at bounding box center [329, 62] width 92 height 43
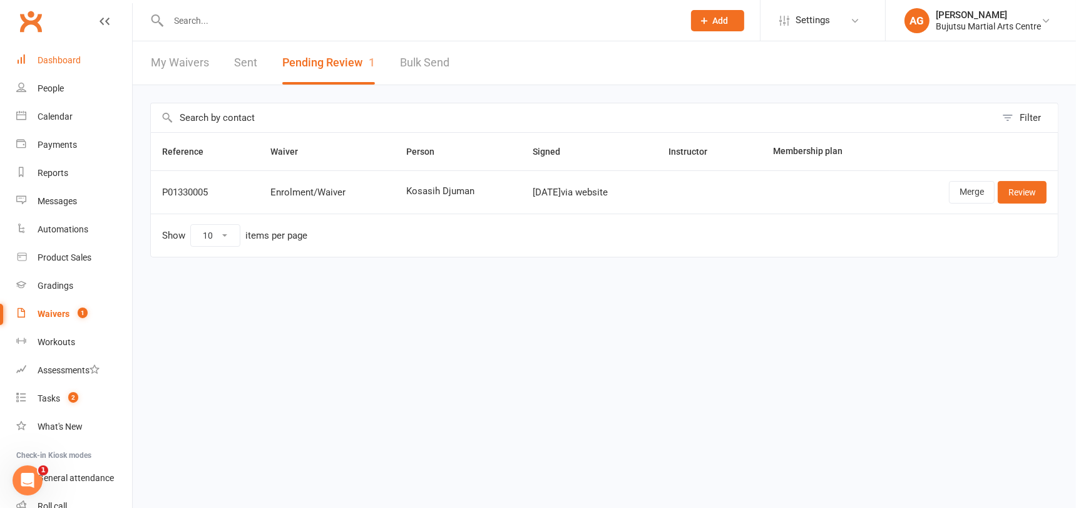
click at [56, 58] on div "Dashboard" at bounding box center [59, 60] width 43 height 10
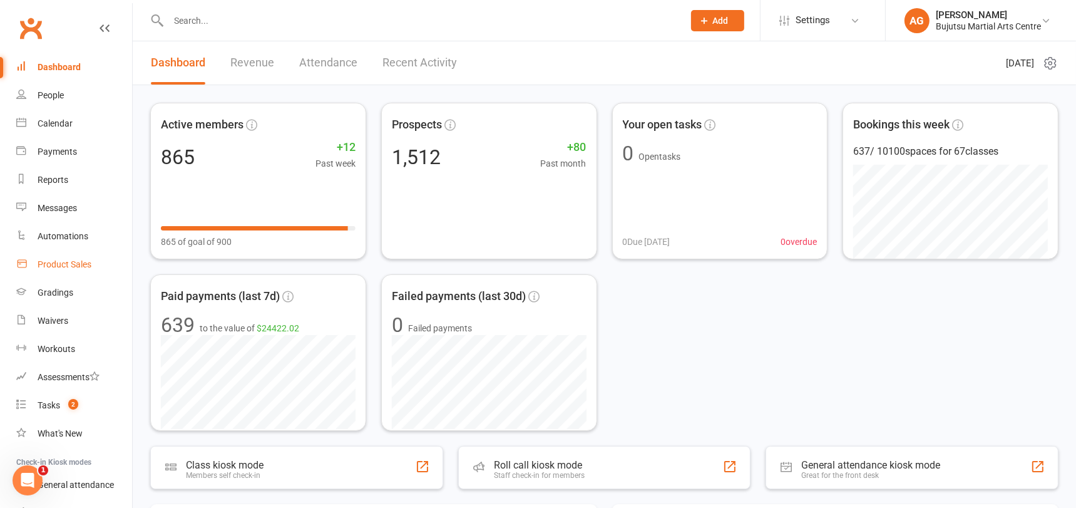
click at [64, 264] on div "Product Sales" at bounding box center [65, 264] width 54 height 10
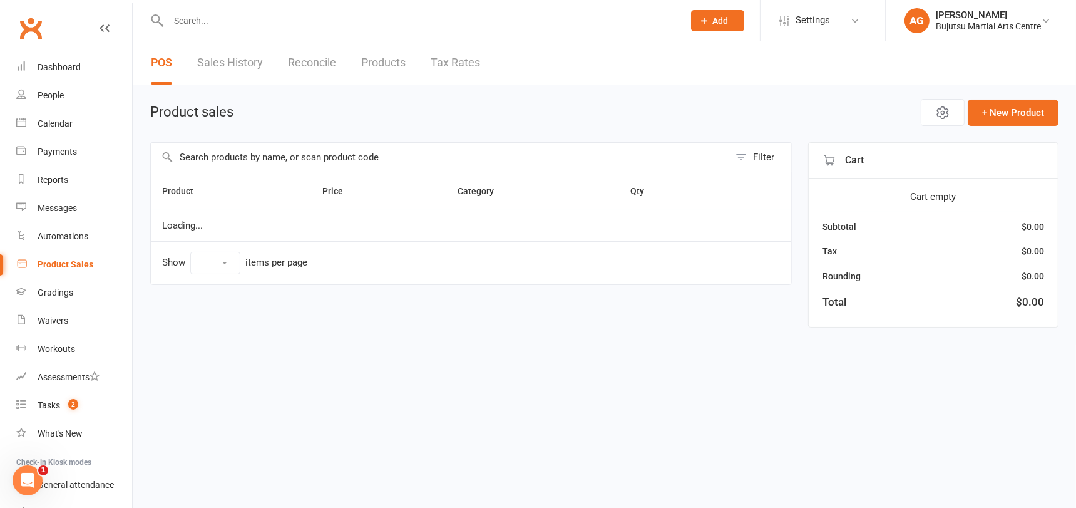
select select "10"
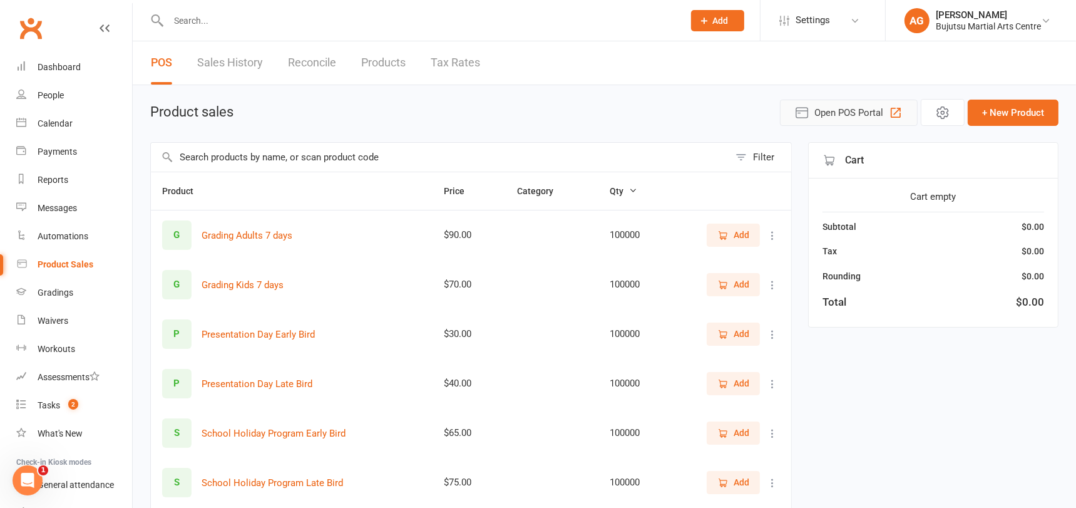
click at [851, 111] on span "Open POS Portal" at bounding box center [849, 112] width 69 height 15
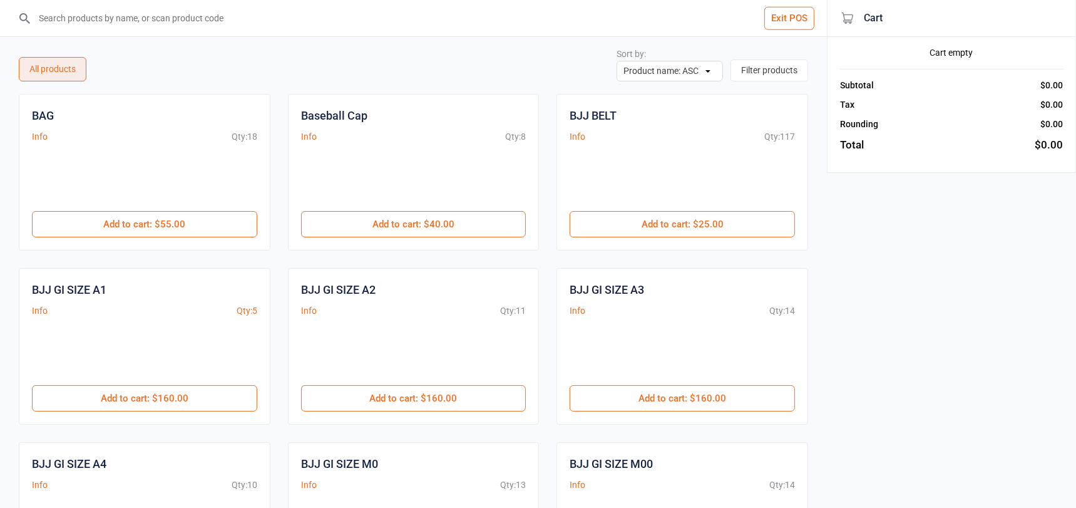
click at [82, 24] on input "search" at bounding box center [421, 18] width 777 height 36
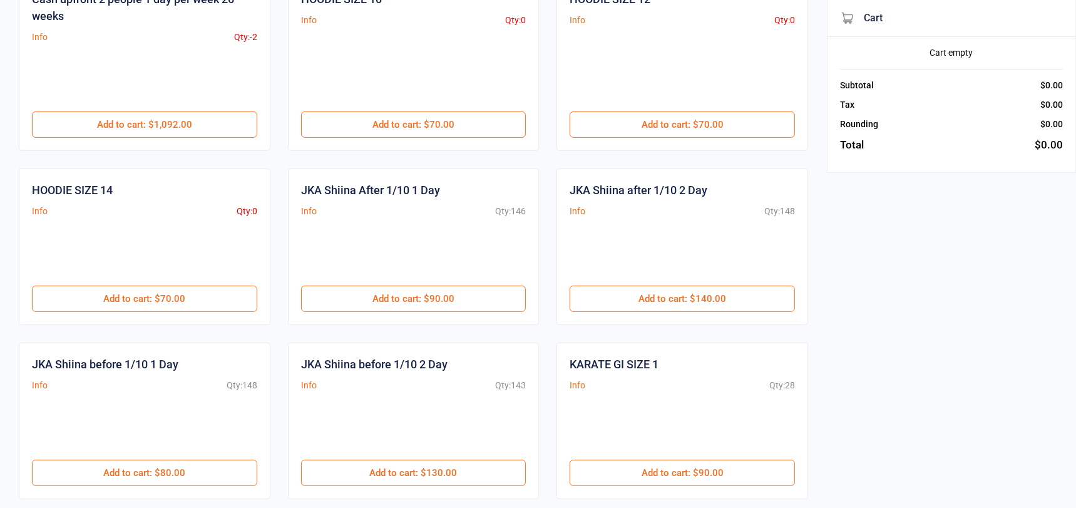
scroll to position [537, 0]
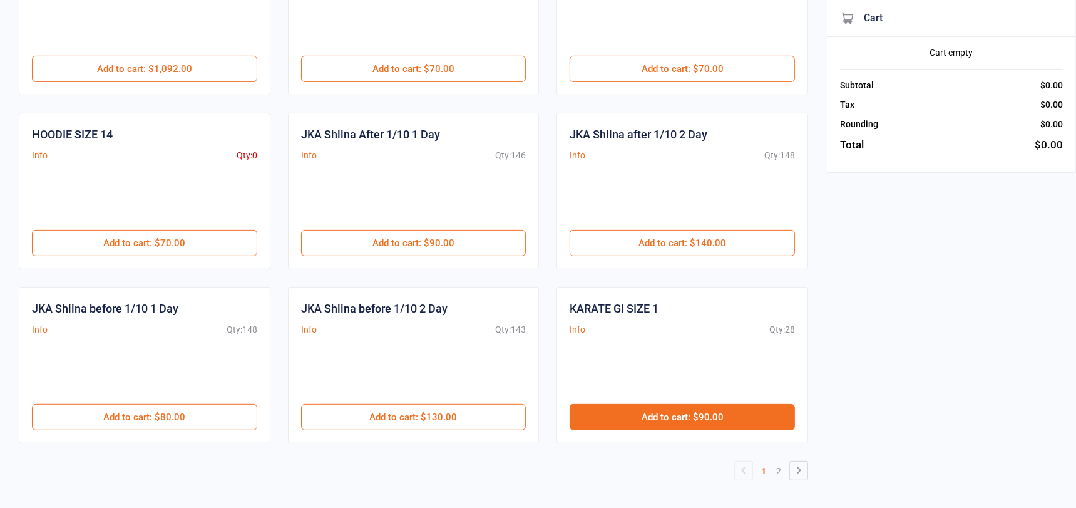
type input "1"
click at [712, 413] on button "Add to cart : $90.00" at bounding box center [682, 417] width 225 height 26
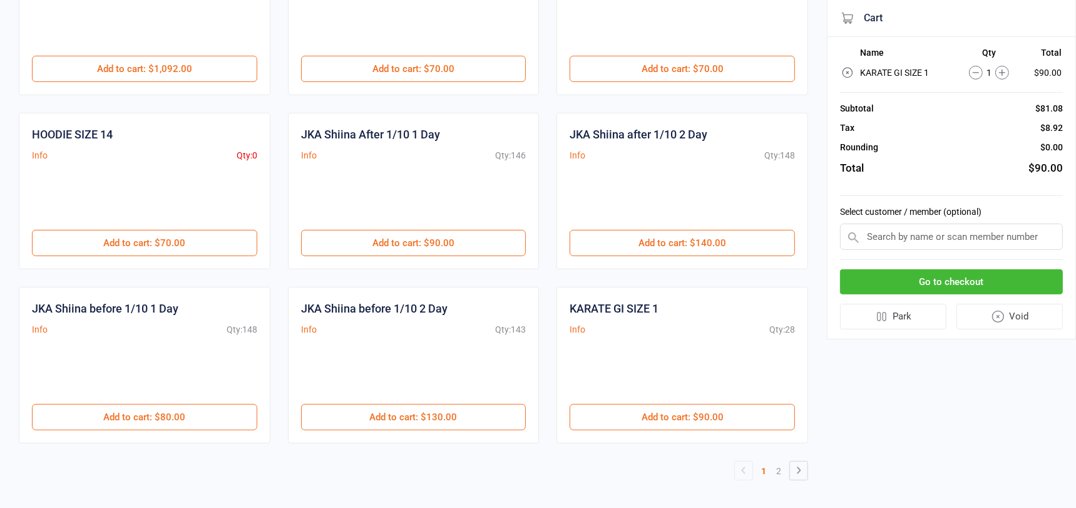
click at [903, 239] on input "text" at bounding box center [951, 237] width 223 height 26
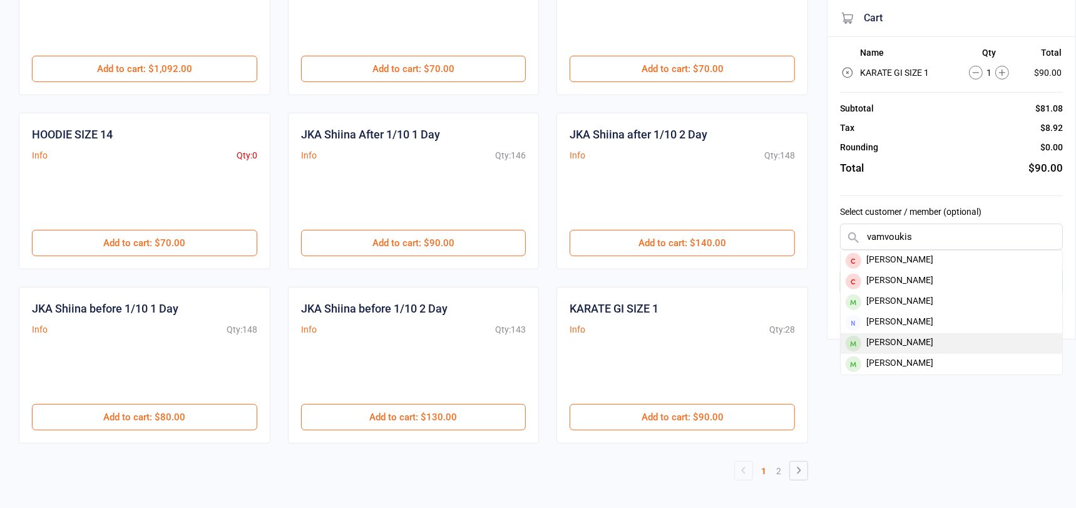
type input "vamvoukis"
click at [898, 335] on div "Isabel Vamvoukis" at bounding box center [952, 343] width 222 height 21
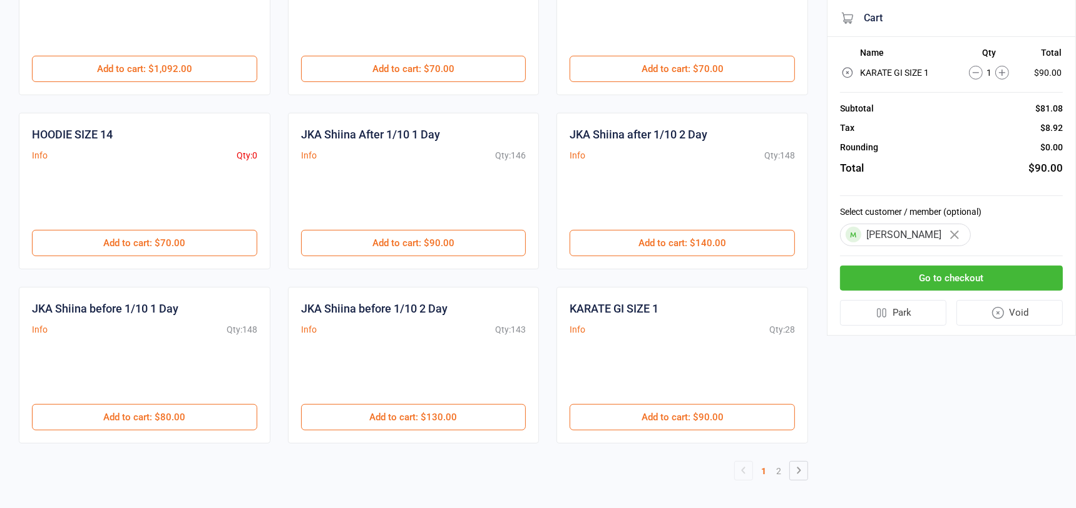
click at [883, 277] on button "Go to checkout" at bounding box center [951, 279] width 223 height 26
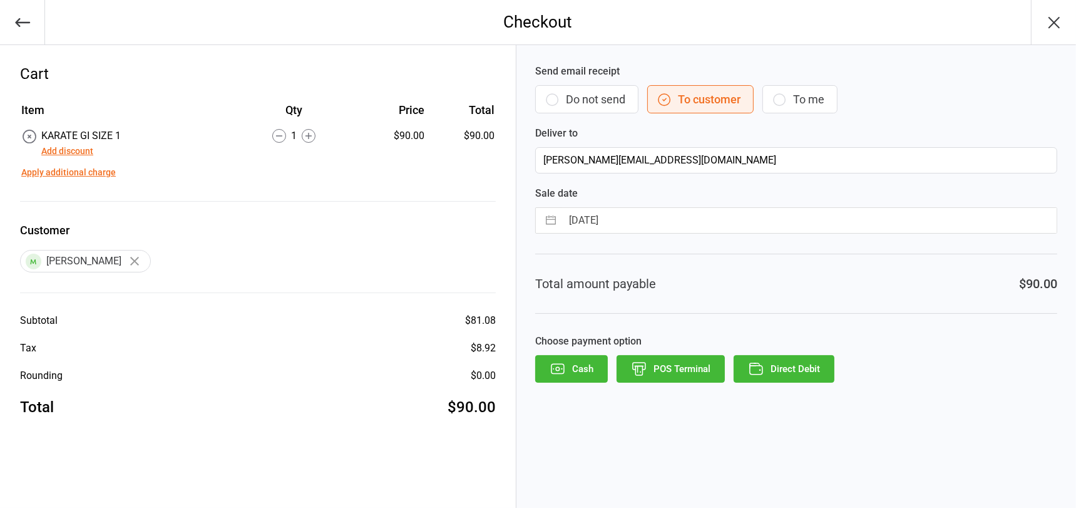
click at [646, 365] on icon "button" at bounding box center [639, 369] width 16 height 16
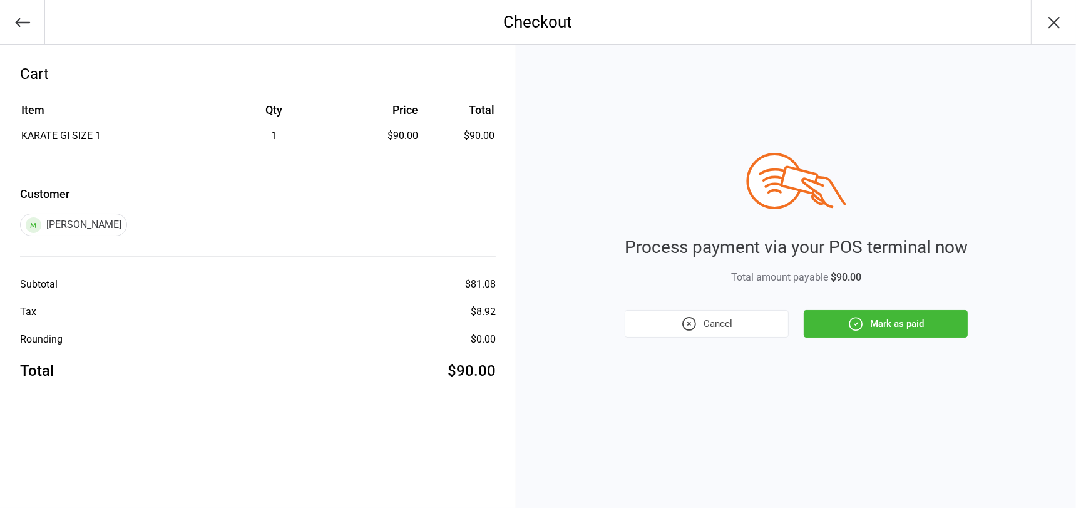
click at [887, 321] on button "Mark as paid" at bounding box center [886, 324] width 164 height 28
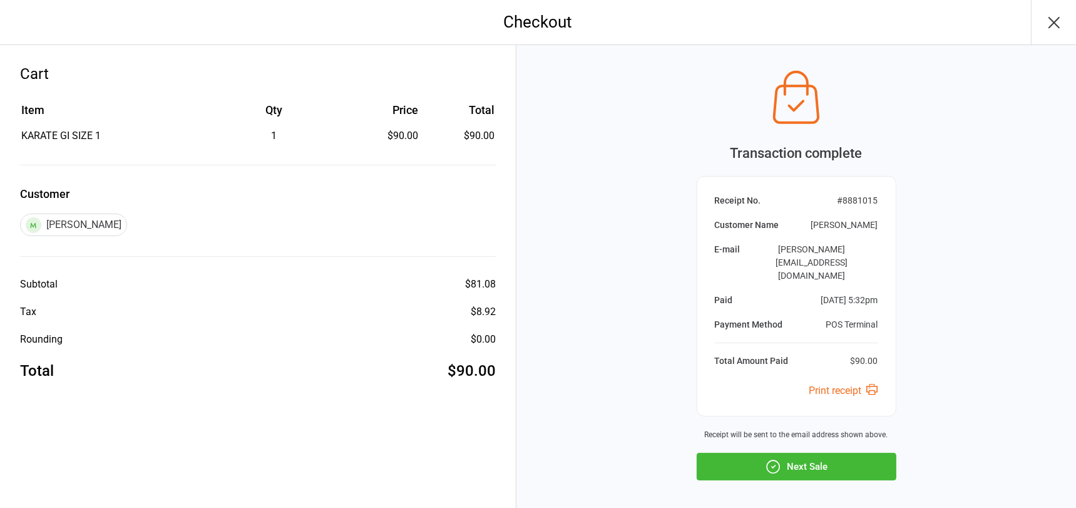
click at [814, 453] on button "Next Sale" at bounding box center [797, 467] width 200 height 28
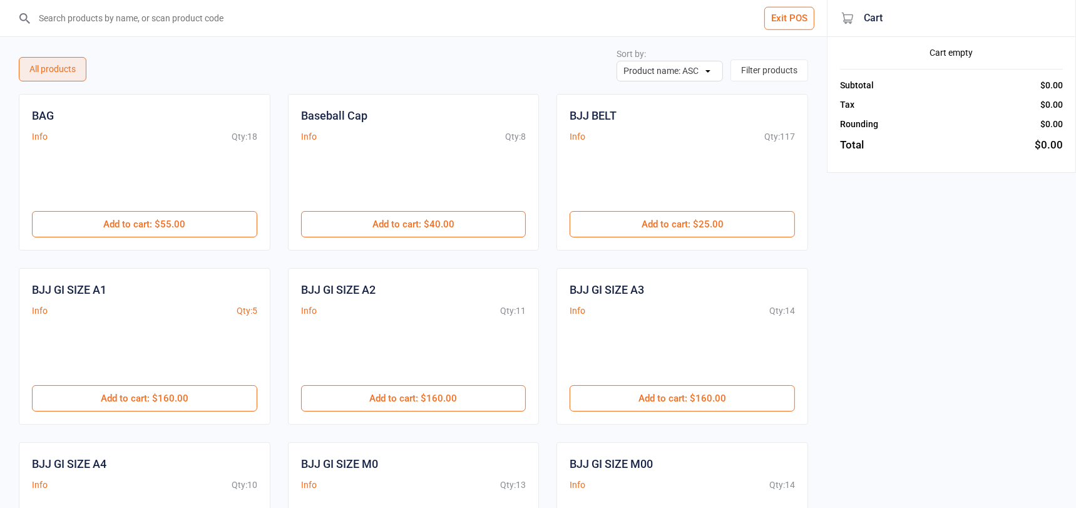
click at [125, 19] on input "search" at bounding box center [421, 18] width 777 height 36
type input "m"
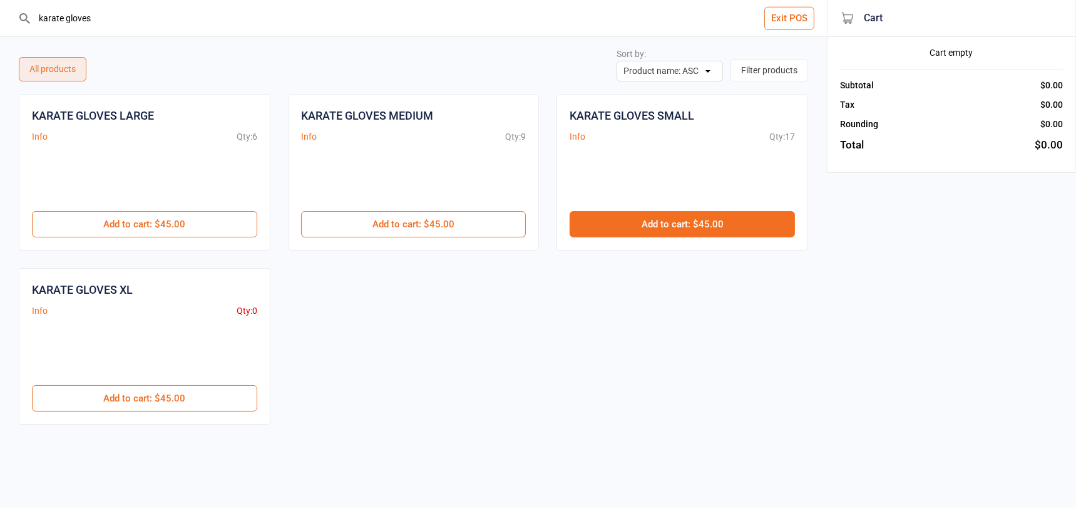
click at [697, 214] on button "Add to cart : $45.00" at bounding box center [682, 224] width 225 height 26
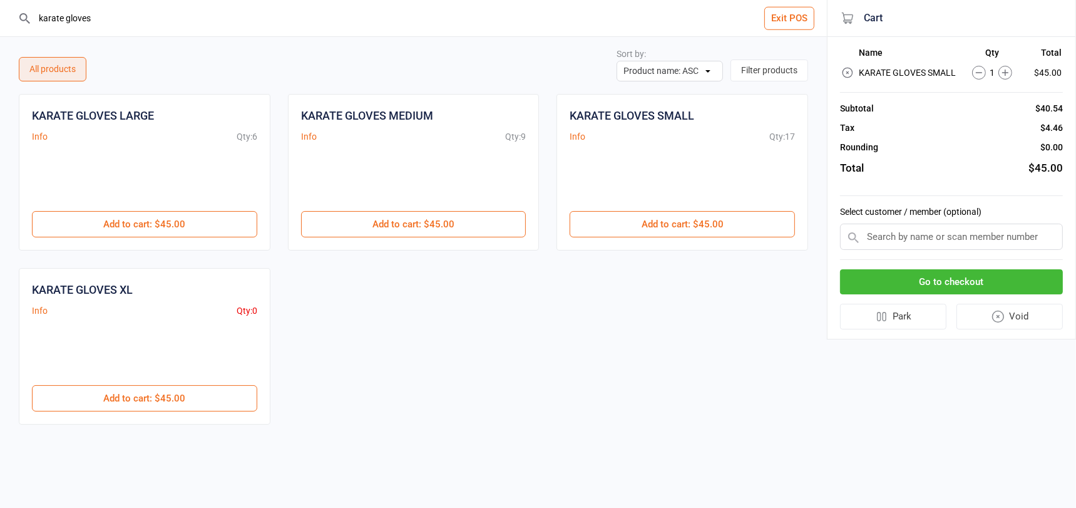
click at [125, 6] on input "karate gloves" at bounding box center [421, 18] width 777 height 36
click at [118, 9] on input "karate gloves" at bounding box center [421, 18] width 777 height 36
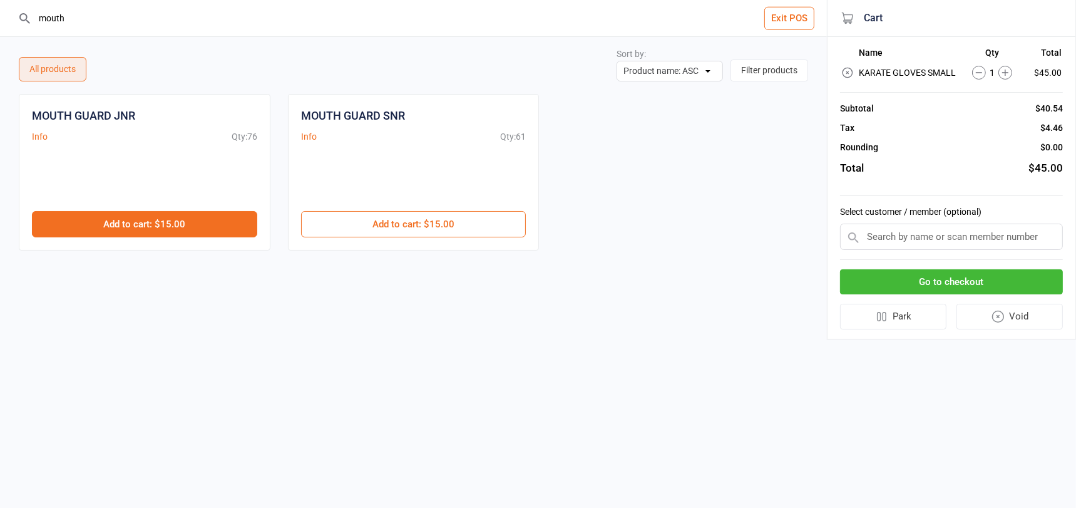
type input "mouth"
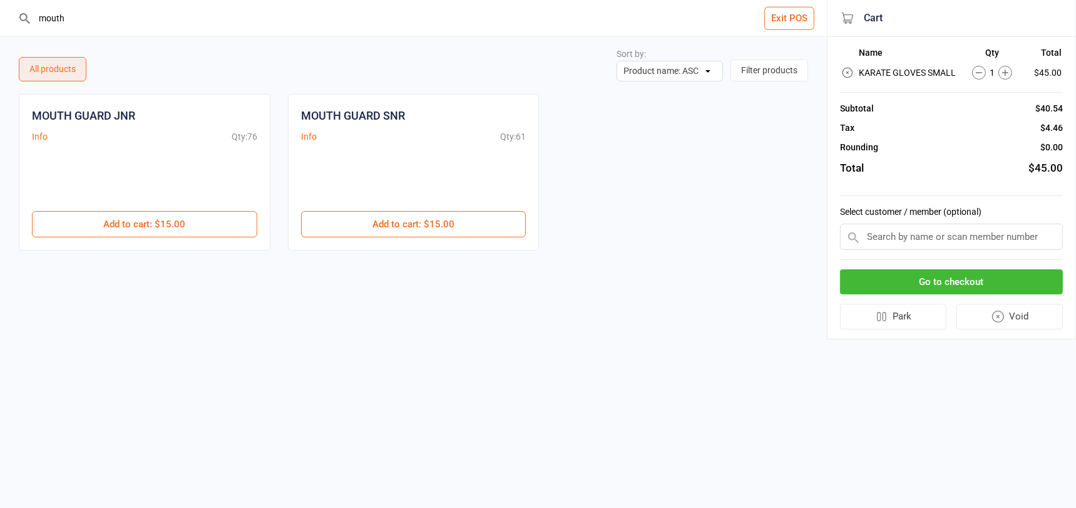
drag, startPoint x: 197, startPoint y: 220, endPoint x: 450, endPoint y: 267, distance: 256.7
click at [197, 219] on button "Add to cart : $15.00" at bounding box center [144, 224] width 225 height 26
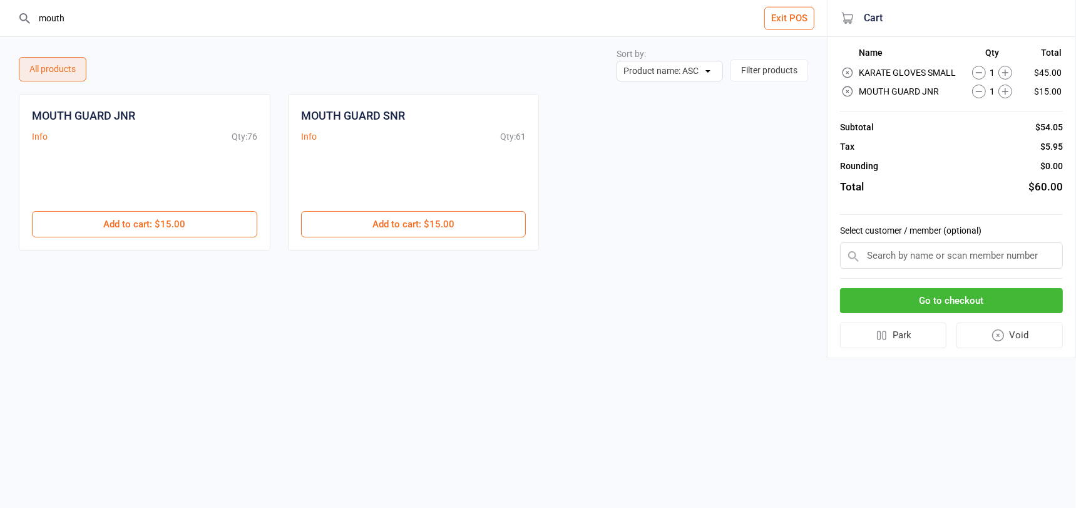
click at [922, 254] on input "text" at bounding box center [951, 255] width 223 height 26
click at [914, 258] on input "text" at bounding box center [951, 255] width 223 height 26
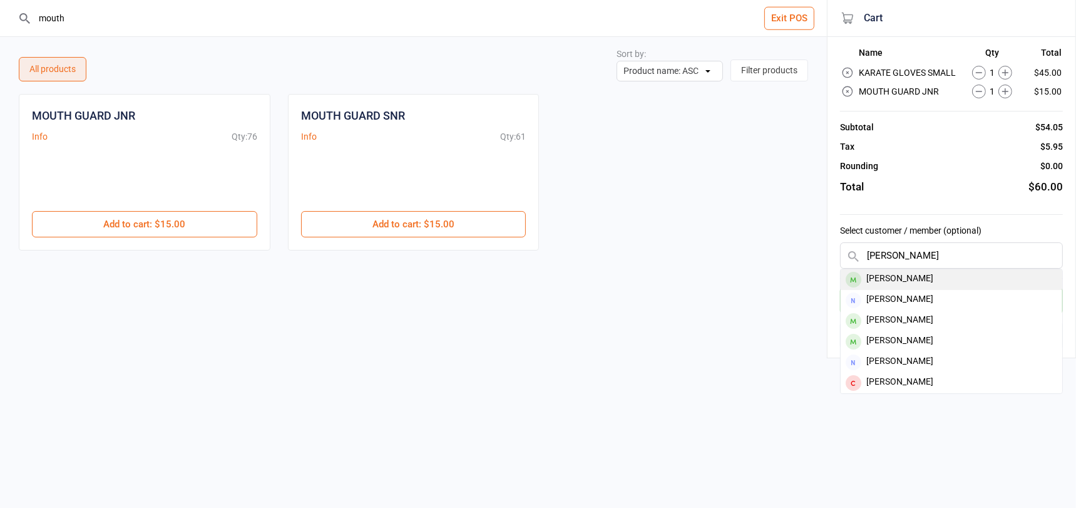
type input "[PERSON_NAME]"
click at [905, 276] on div "[PERSON_NAME]" at bounding box center [952, 279] width 222 height 21
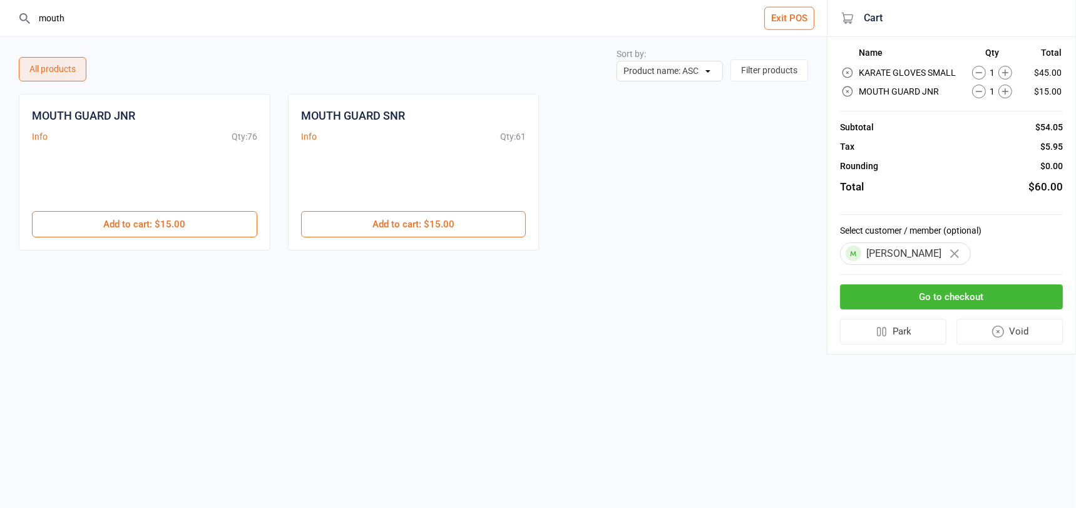
click at [899, 294] on button "Go to checkout" at bounding box center [951, 297] width 223 height 26
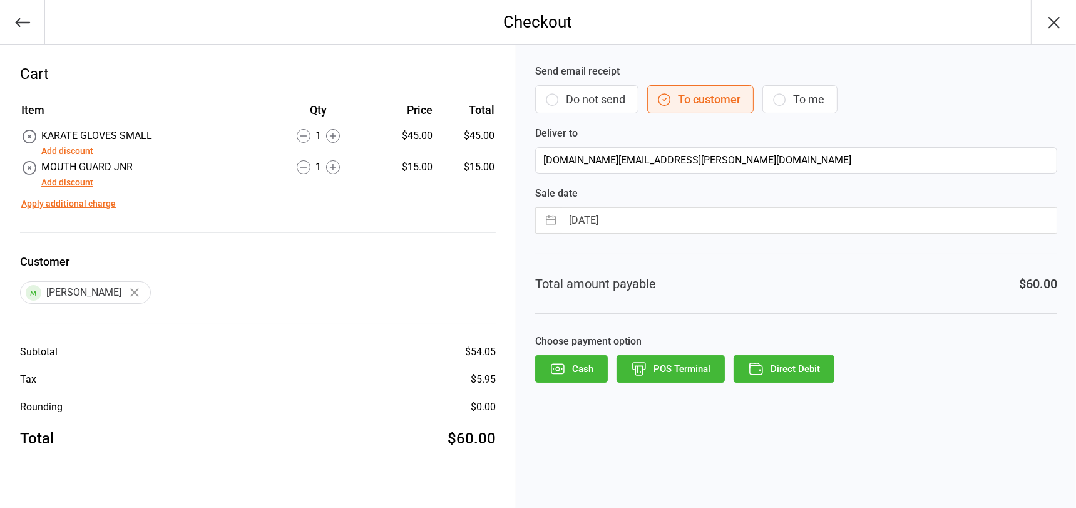
click at [654, 368] on button "POS Terminal" at bounding box center [671, 369] width 108 height 28
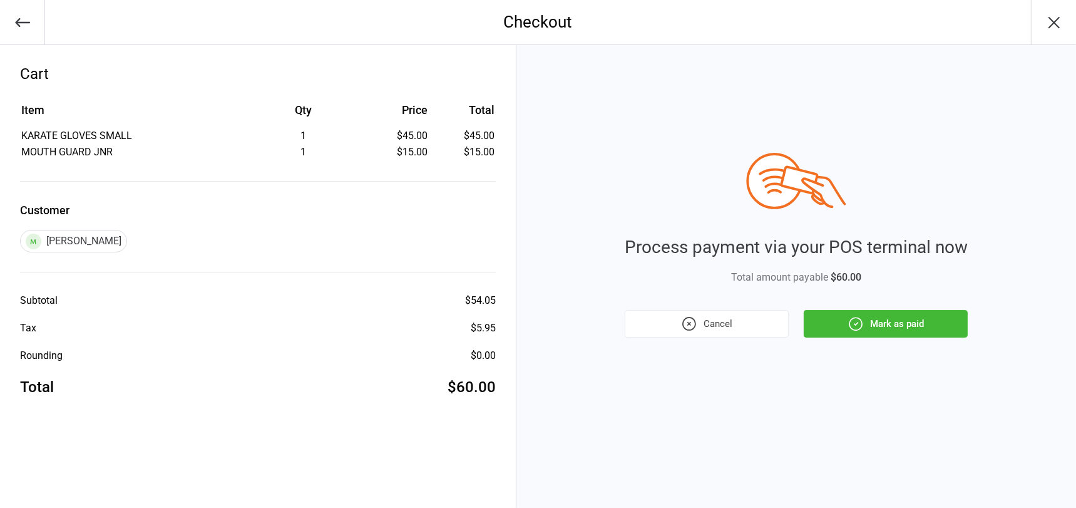
click at [845, 320] on button "Mark as paid" at bounding box center [886, 324] width 164 height 28
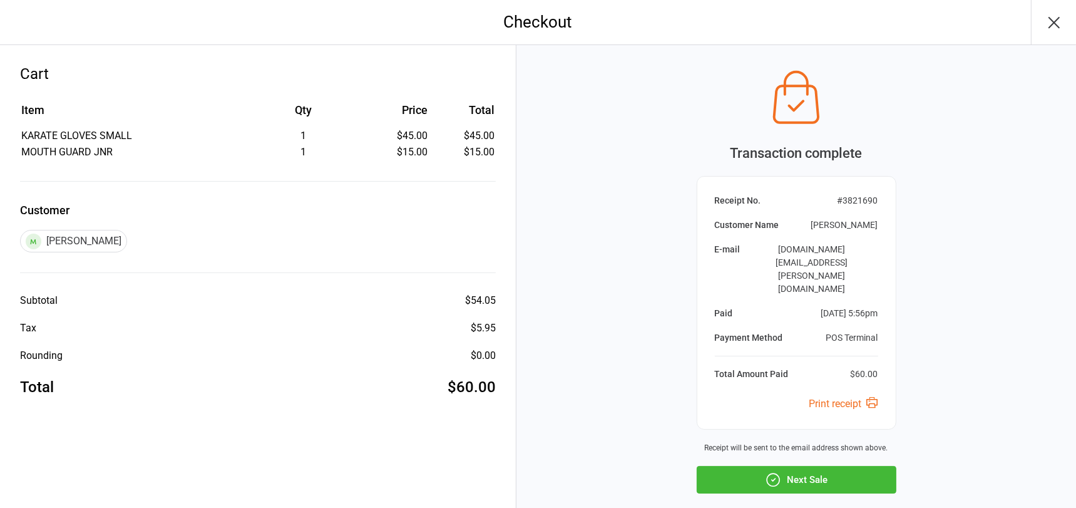
click at [803, 466] on button "Next Sale" at bounding box center [797, 480] width 200 height 28
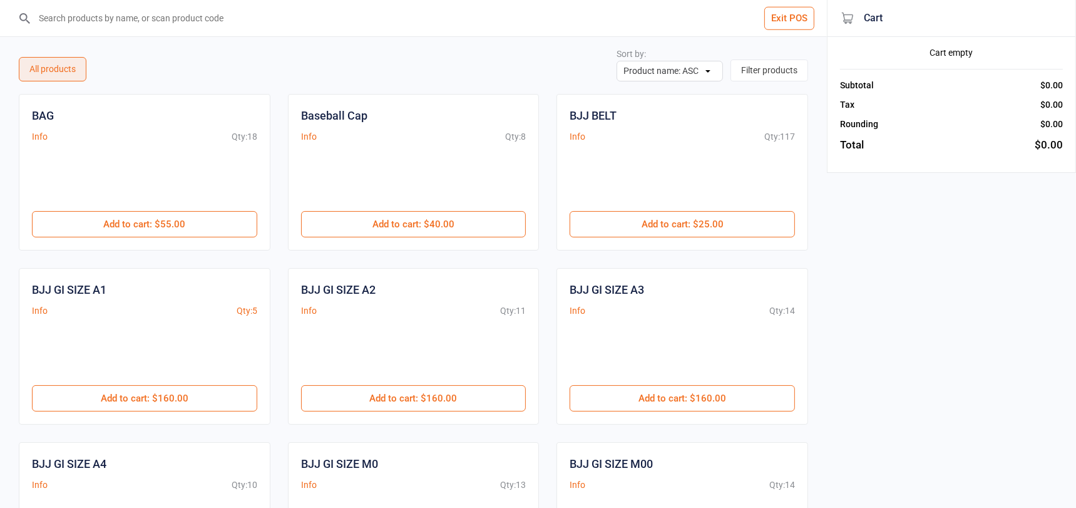
click at [132, 16] on input "search" at bounding box center [421, 18] width 777 height 36
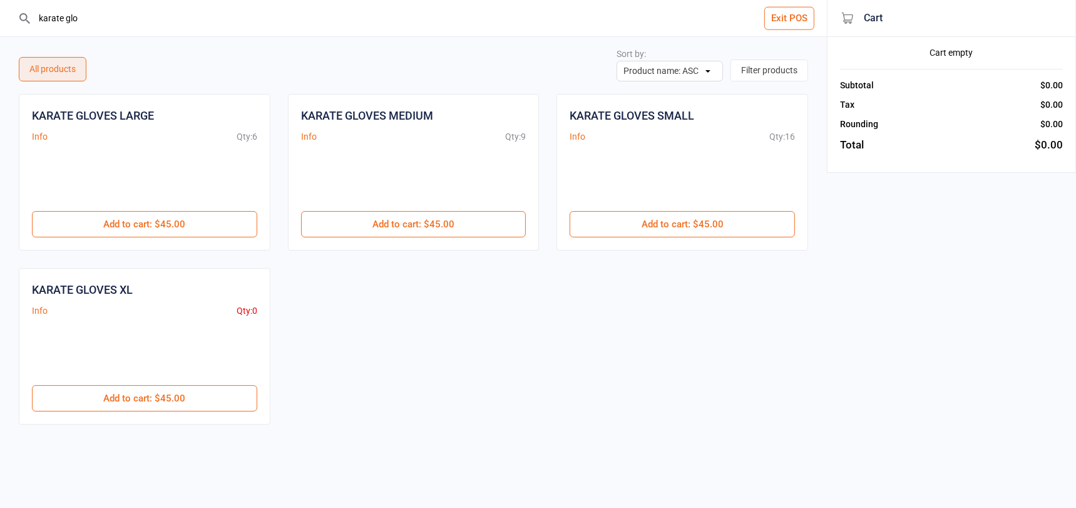
click at [710, 215] on button "Add to cart : $45.00" at bounding box center [682, 224] width 225 height 26
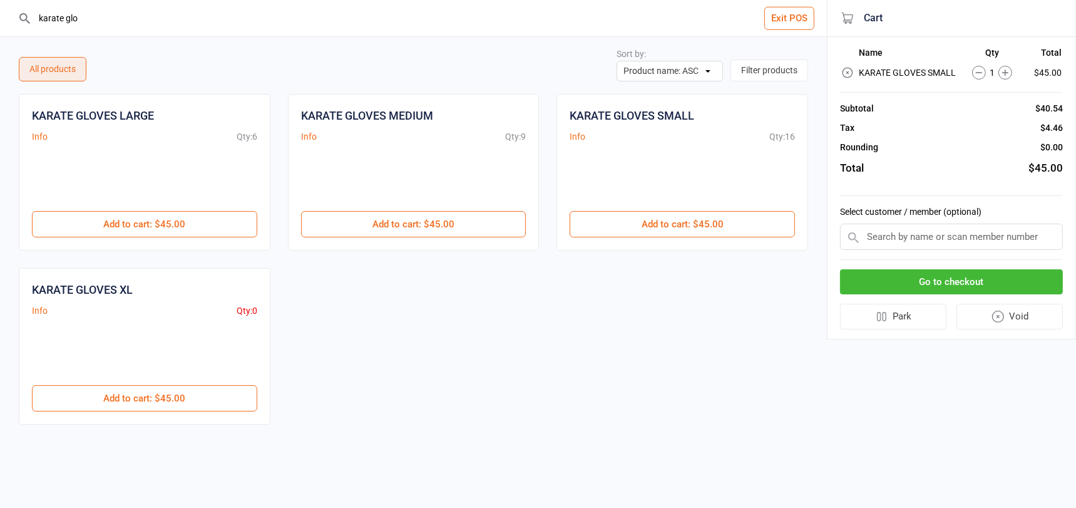
click at [117, 27] on input "karate glo" at bounding box center [421, 18] width 777 height 36
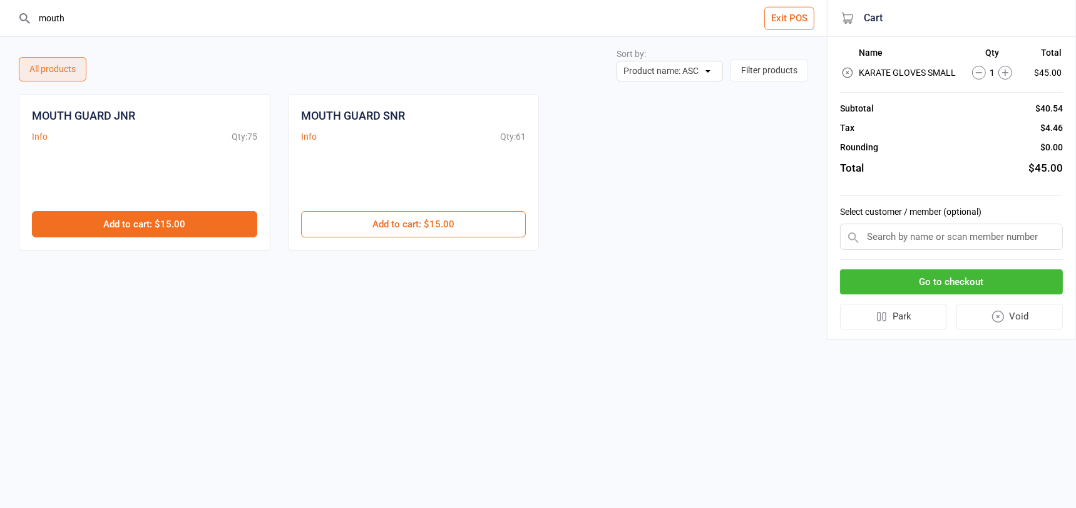
type input "mouth"
drag, startPoint x: 207, startPoint y: 221, endPoint x: 223, endPoint y: 220, distance: 15.7
click at [207, 221] on button "Add to cart : $15.00" at bounding box center [144, 224] width 225 height 26
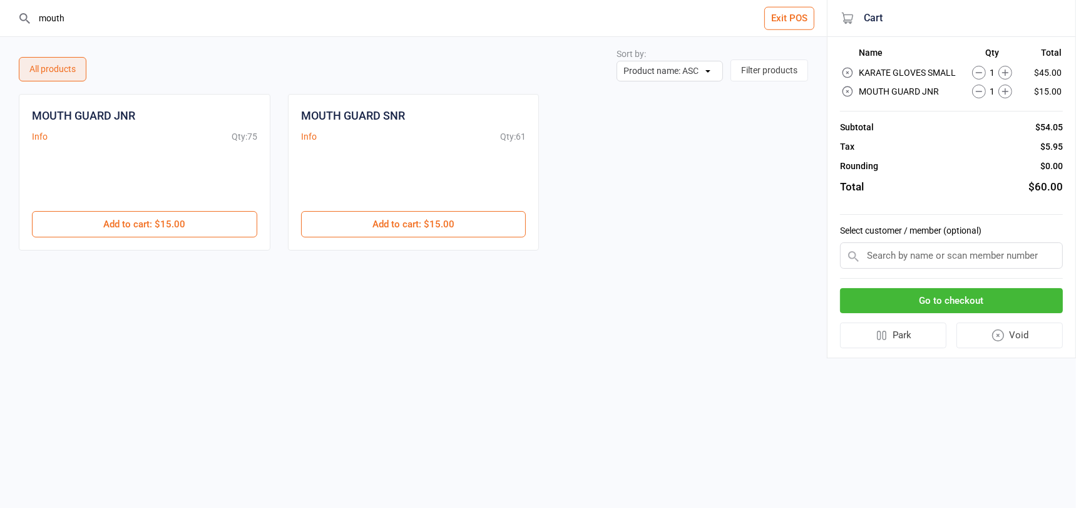
click at [893, 257] on input "text" at bounding box center [951, 255] width 223 height 26
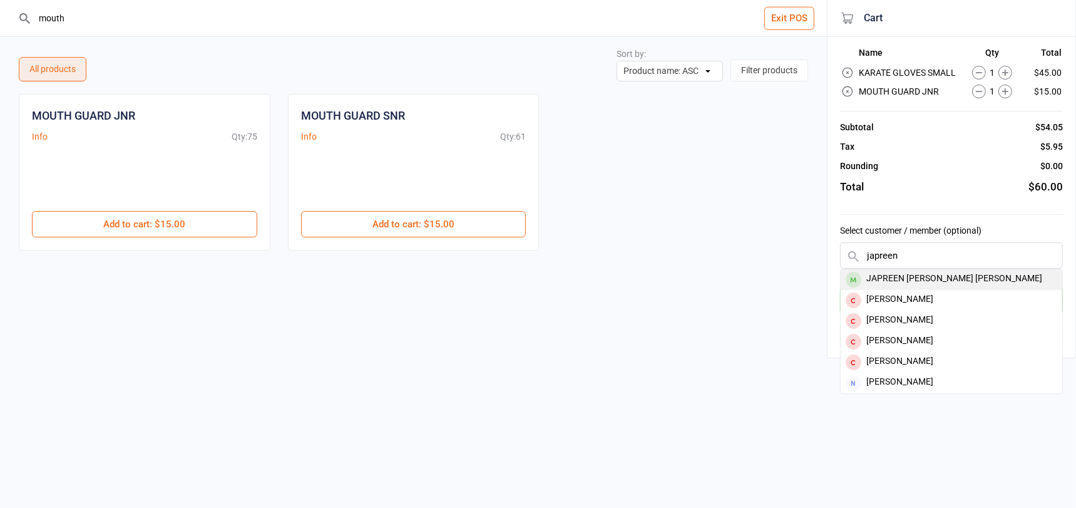
type input "japreen"
click at [895, 279] on div "JAPREEN KAUR KINGRA" at bounding box center [952, 279] width 222 height 21
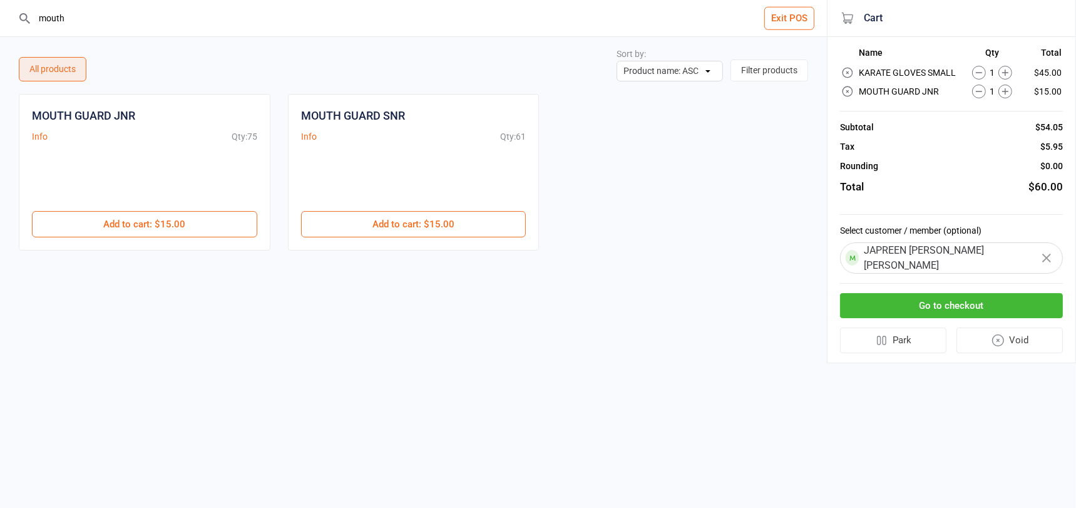
click at [887, 297] on button "Go to checkout" at bounding box center [951, 306] width 223 height 26
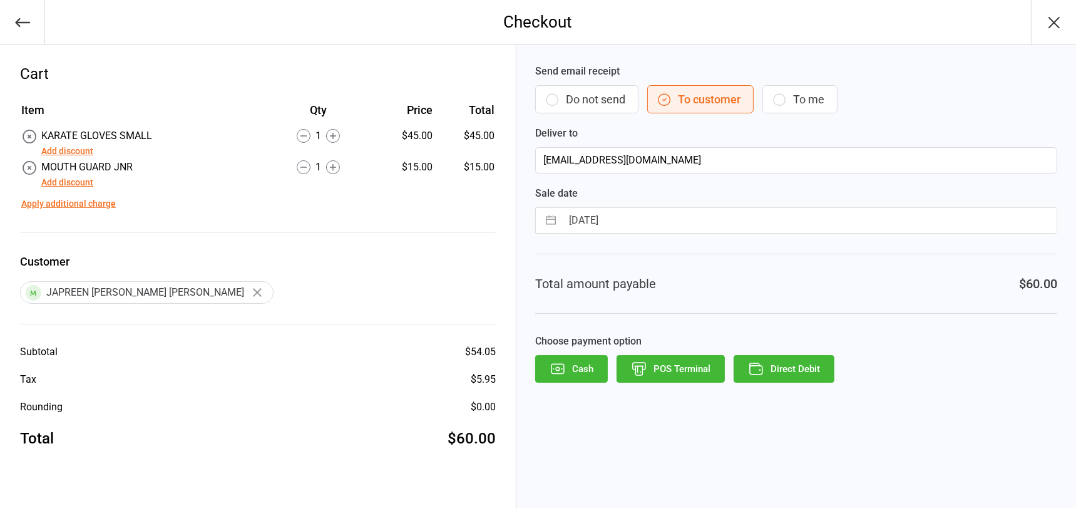
click at [642, 366] on icon "button" at bounding box center [639, 369] width 16 height 16
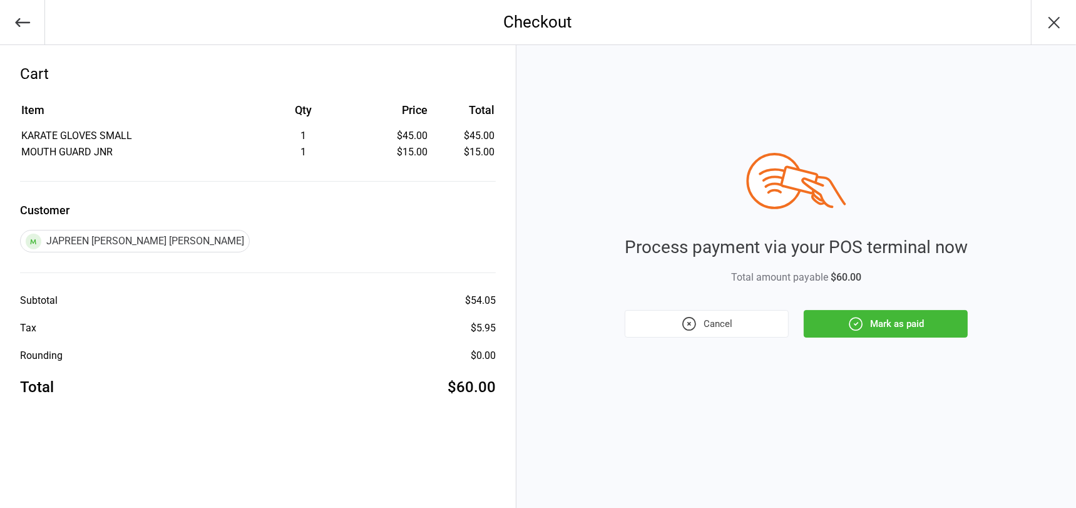
click at [854, 324] on icon "button" at bounding box center [856, 324] width 16 height 16
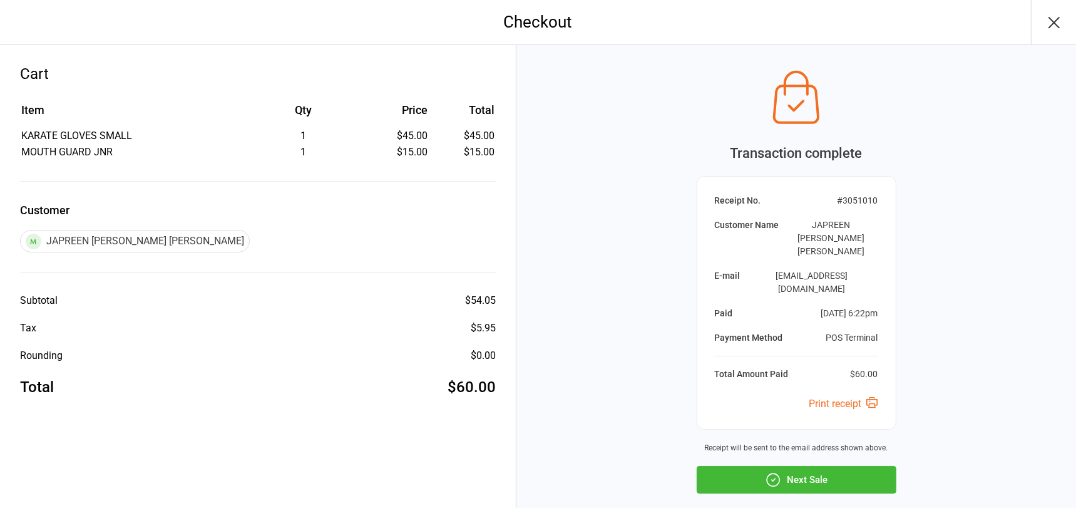
click at [812, 466] on button "Next Sale" at bounding box center [797, 480] width 200 height 28
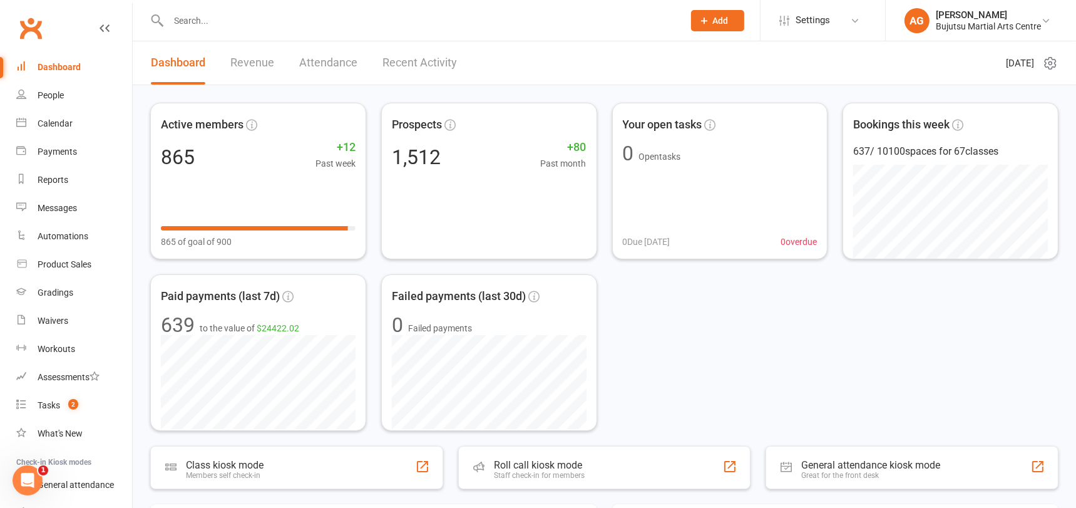
click at [217, 17] on input "text" at bounding box center [420, 21] width 510 height 18
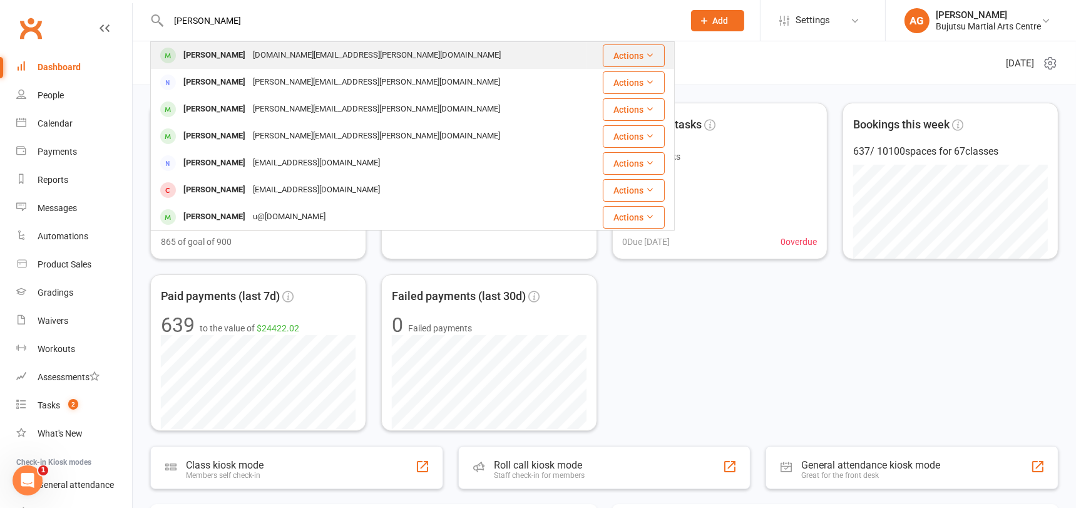
type input "[PERSON_NAME]"
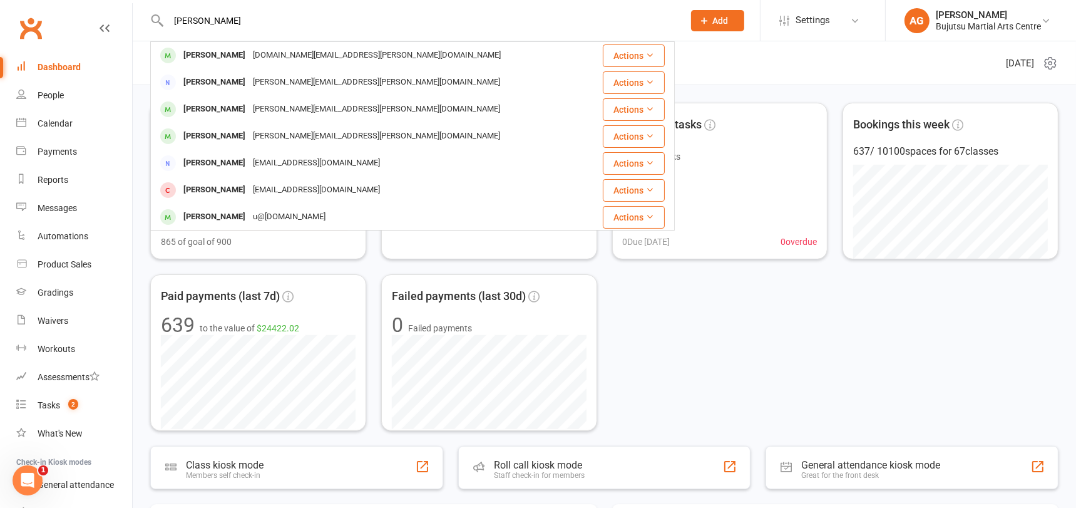
click at [215, 49] on div "[PERSON_NAME]" at bounding box center [215, 55] width 70 height 18
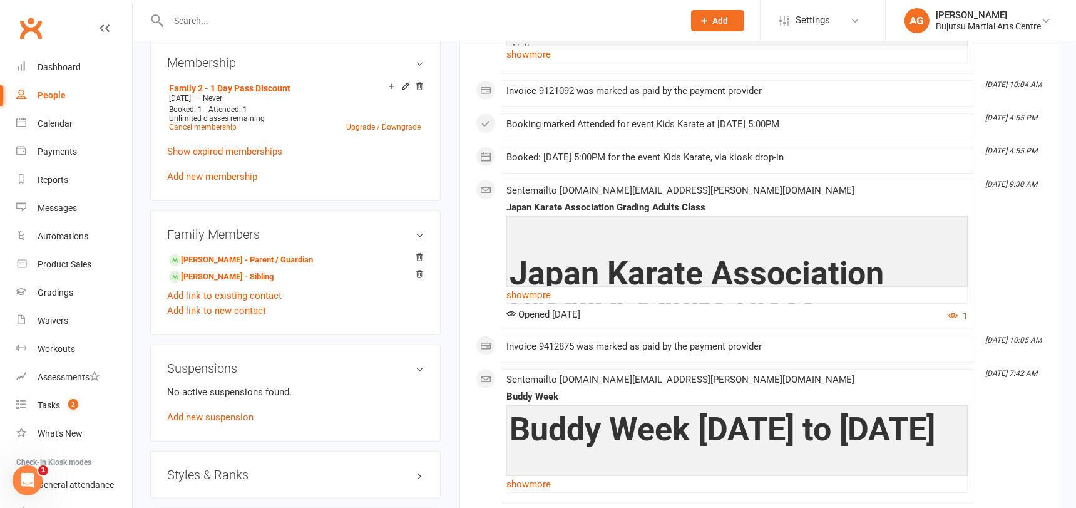
scroll to position [926, 0]
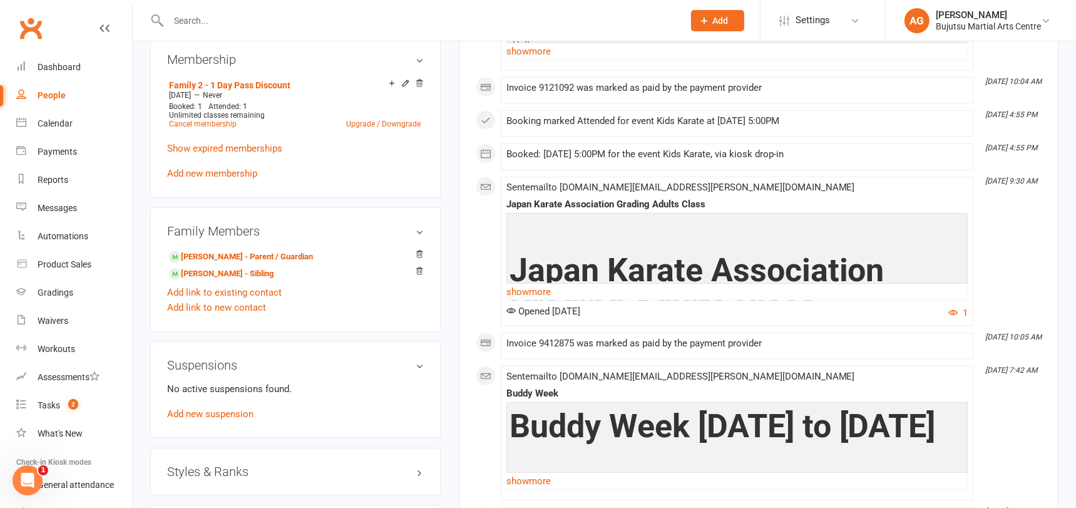
click at [197, 465] on h3 "Styles & Ranks" at bounding box center [295, 472] width 257 height 14
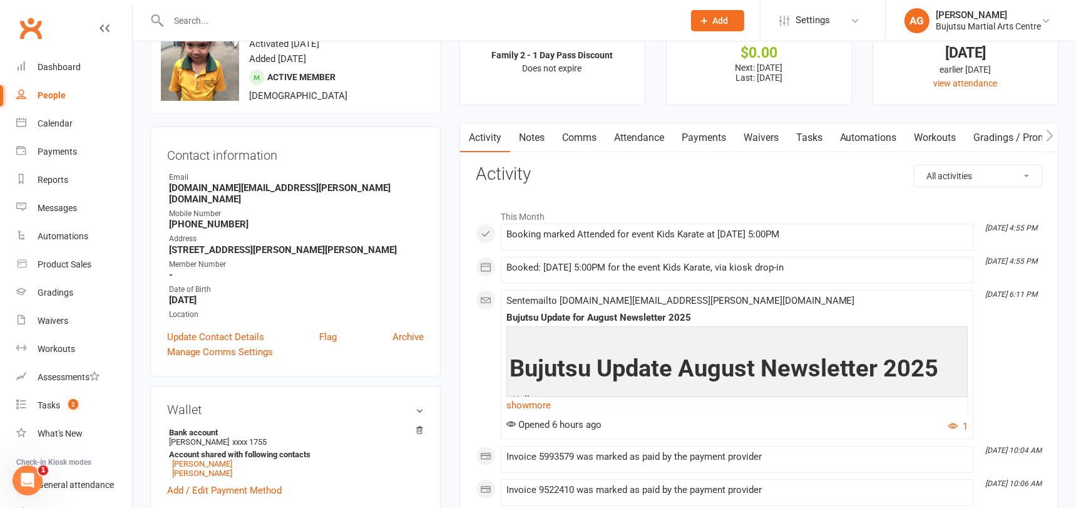
scroll to position [0, 0]
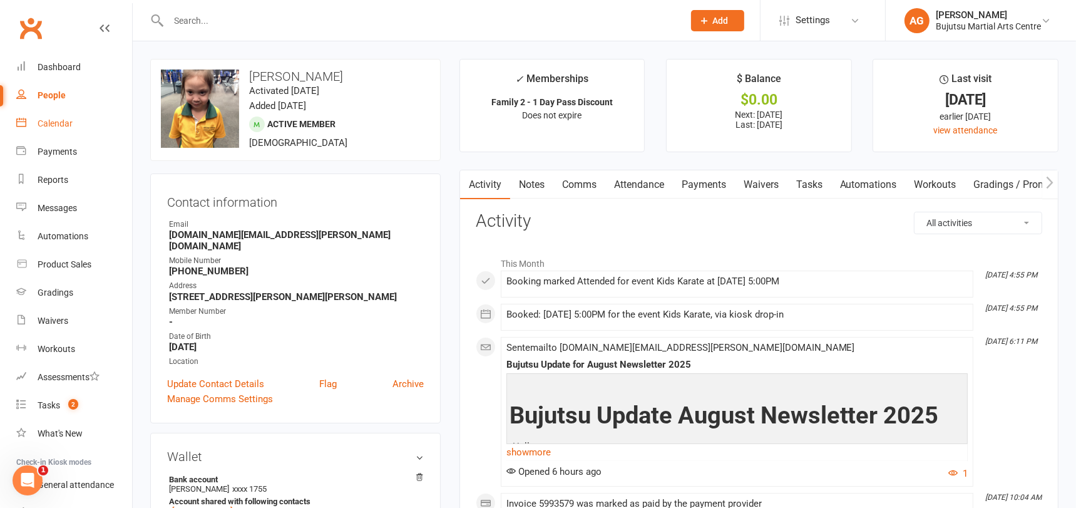
click at [55, 116] on link "Calendar" at bounding box center [74, 124] width 116 height 28
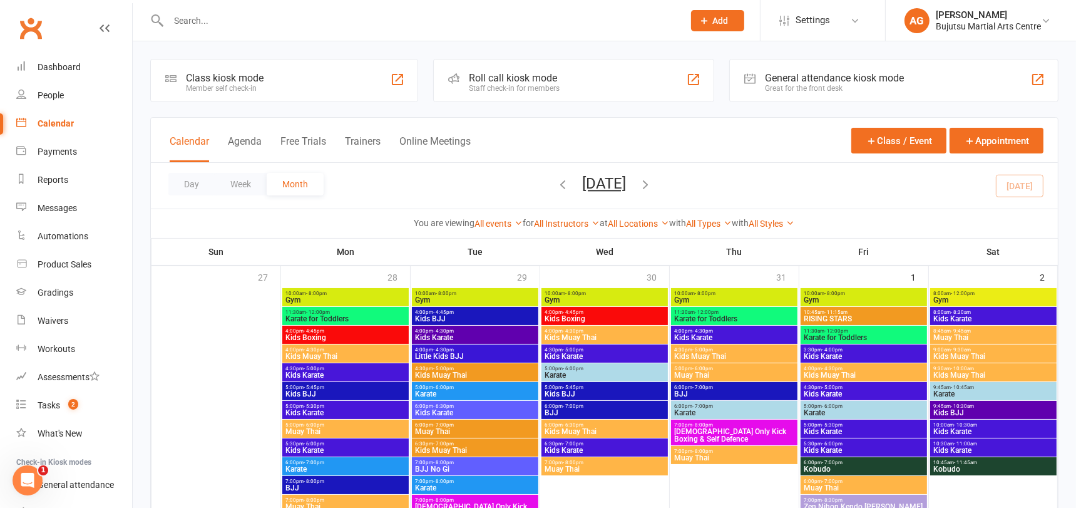
click at [653, 183] on icon "button" at bounding box center [646, 184] width 14 height 14
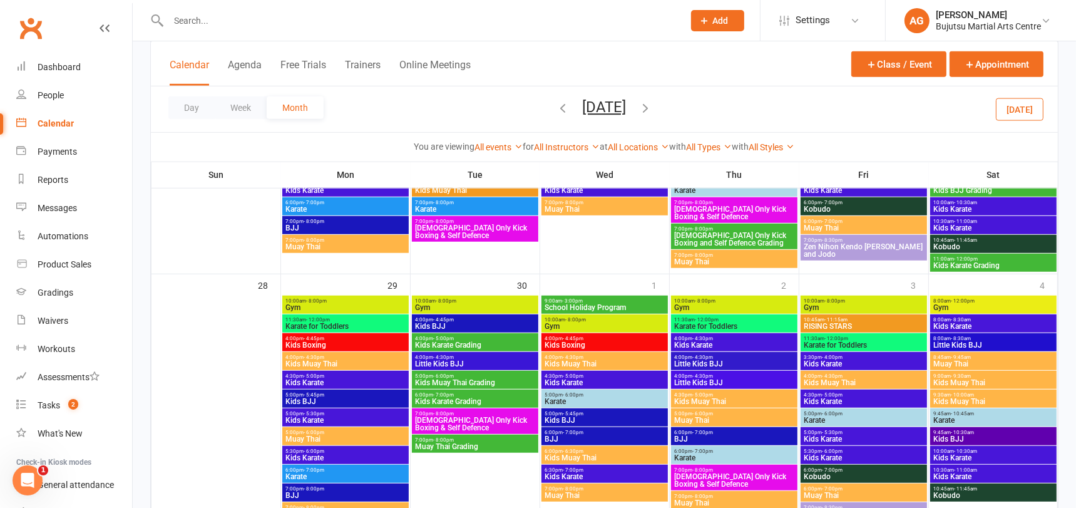
scroll to position [1032, 0]
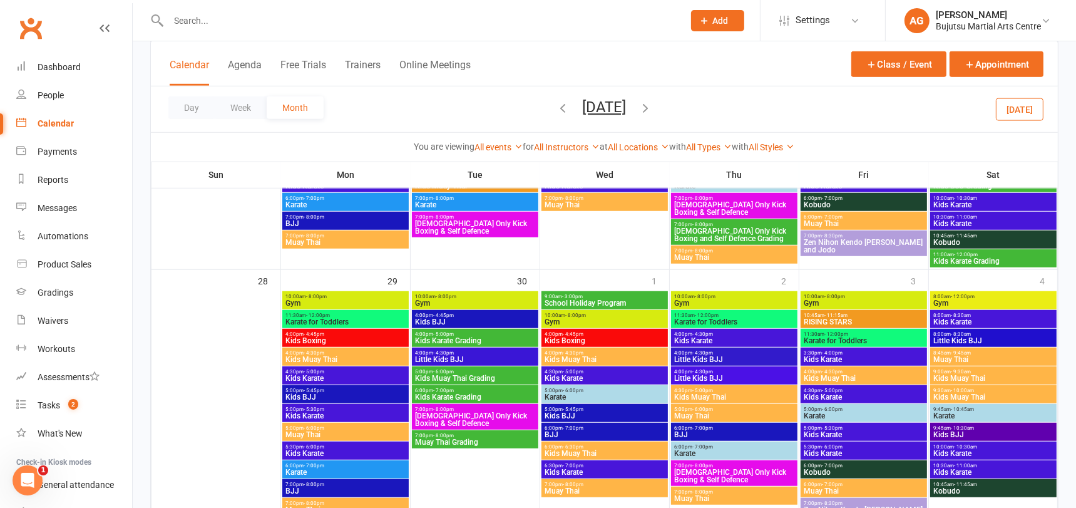
click at [472, 393] on span "Kids Karate Grading" at bounding box center [475, 397] width 121 height 8
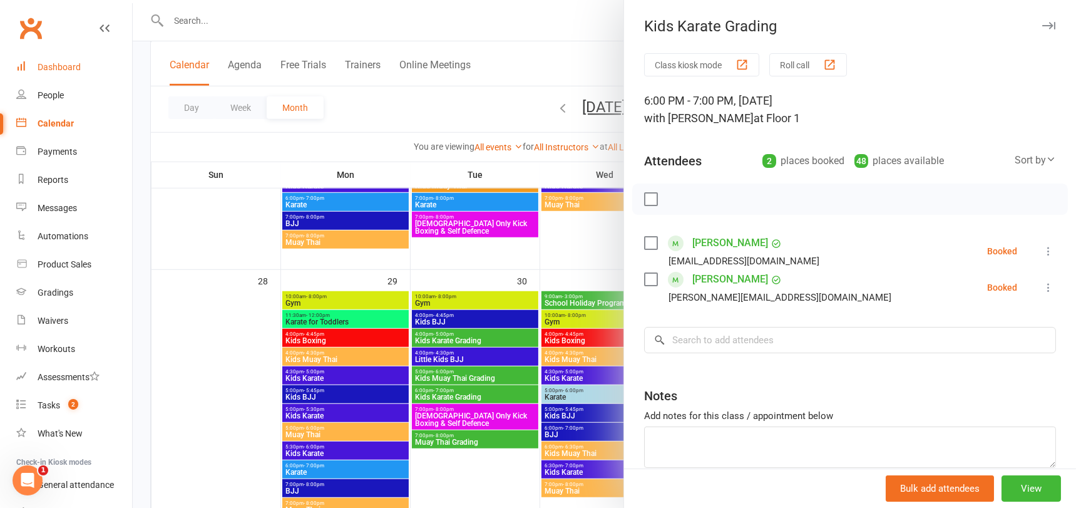
click at [59, 64] on div "Dashboard" at bounding box center [59, 67] width 43 height 10
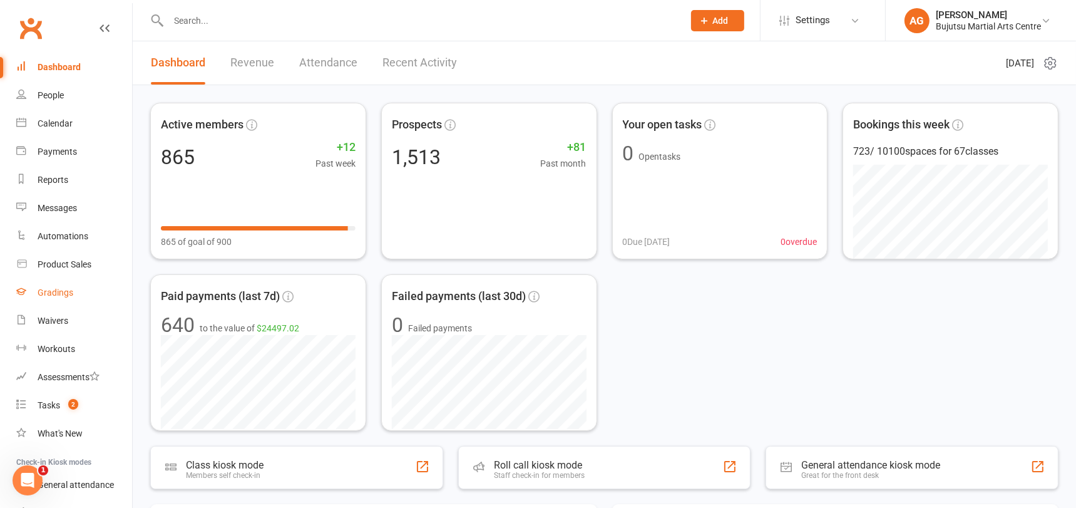
click at [58, 291] on div "Gradings" at bounding box center [56, 292] width 36 height 10
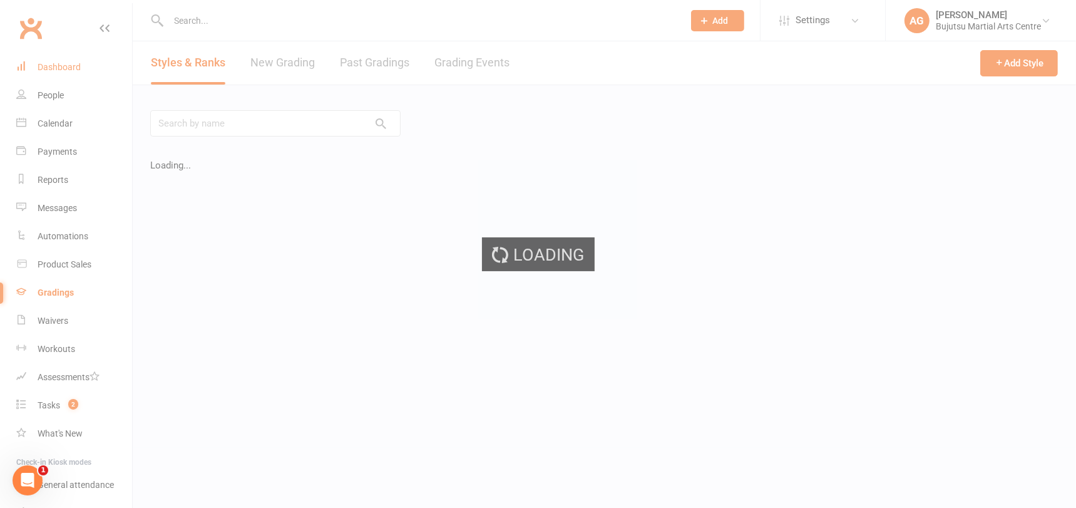
drag, startPoint x: 68, startPoint y: 64, endPoint x: 94, endPoint y: 63, distance: 25.7
click at [68, 64] on ui-view "Prospect Member Non-attending contact Class / event Appointment Grading event T…" at bounding box center [538, 225] width 1076 height 445
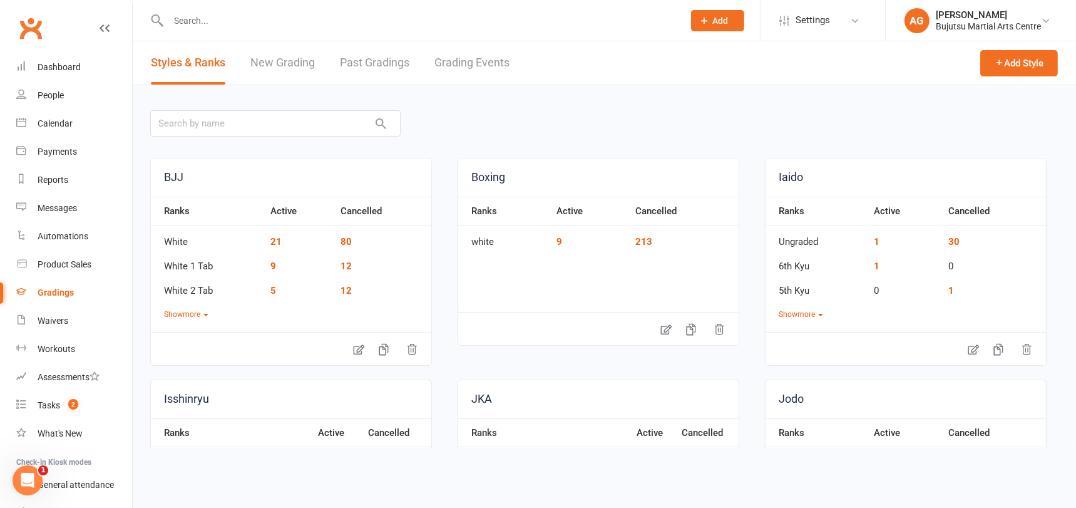
click at [206, 23] on input "text" at bounding box center [420, 21] width 510 height 18
type input "j"
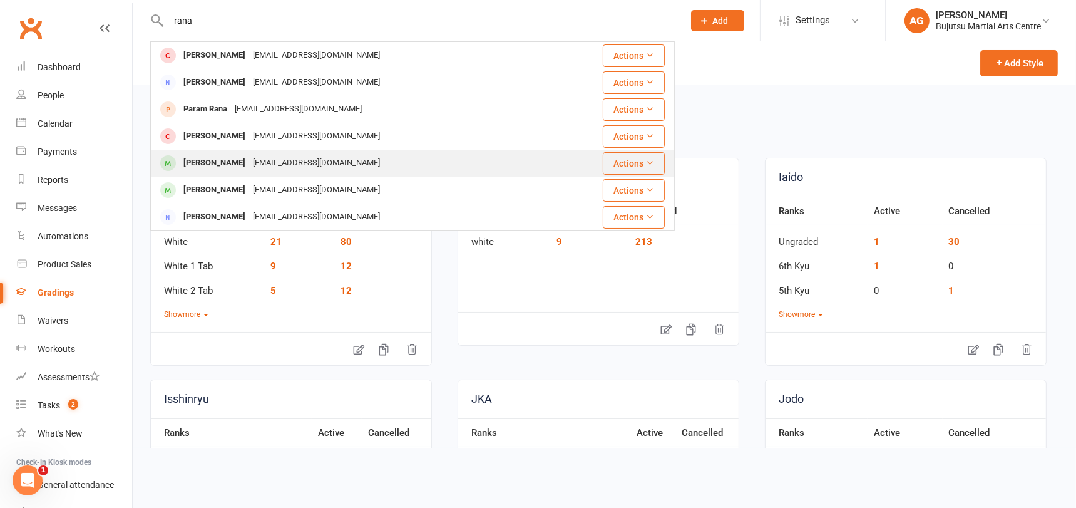
type input "rana"
click at [219, 163] on div "Sparsh Rana" at bounding box center [215, 163] width 70 height 18
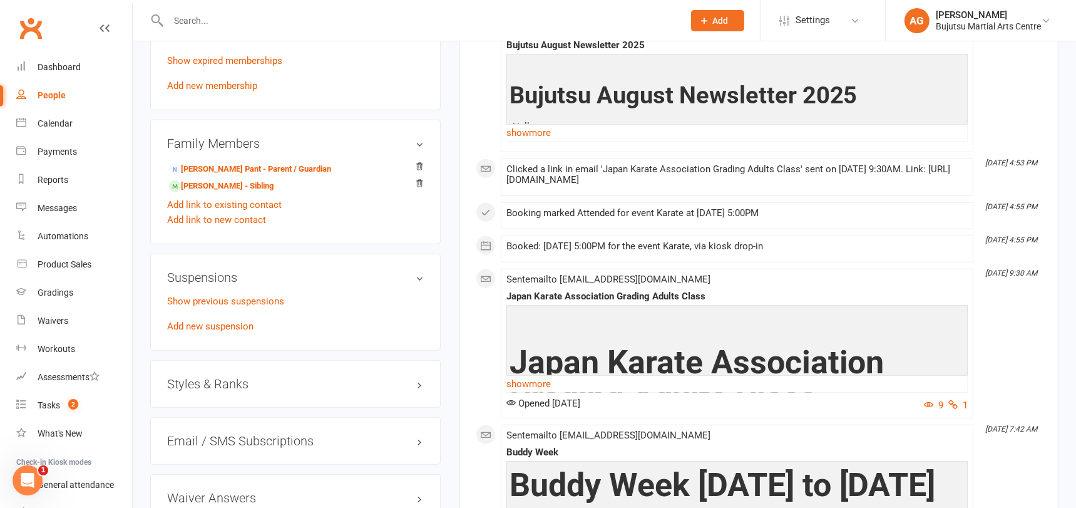
scroll to position [1026, 0]
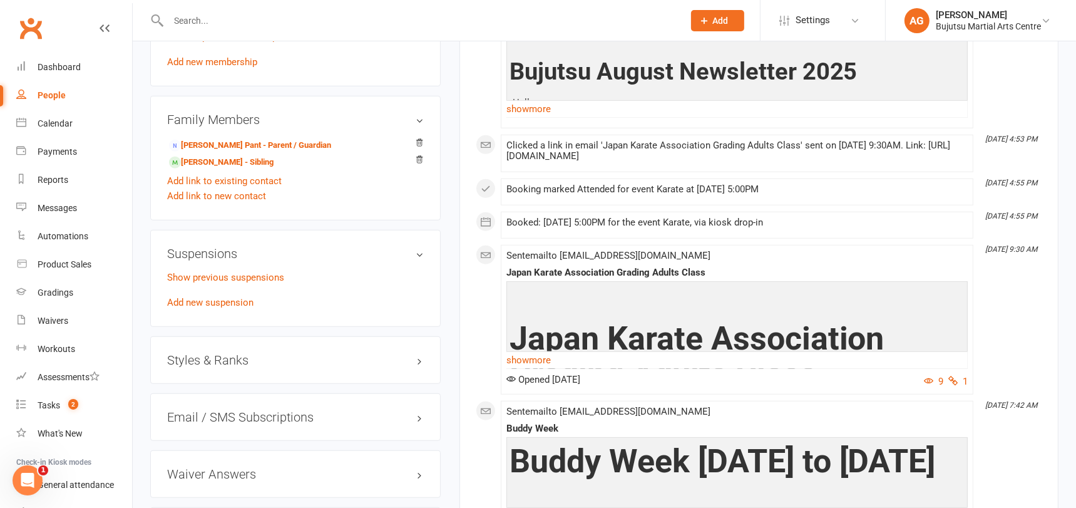
click at [180, 355] on h3 "Styles & Ranks" at bounding box center [295, 360] width 257 height 14
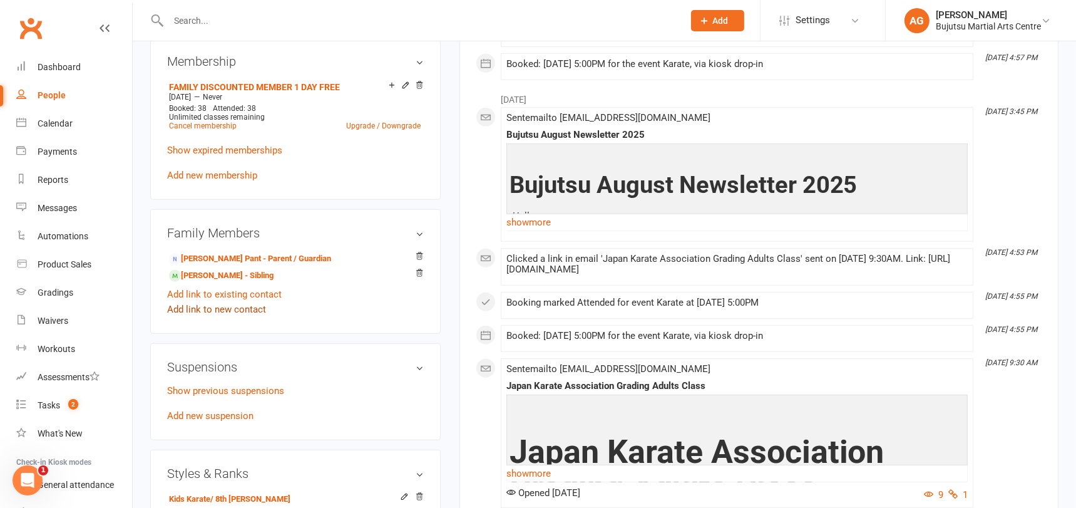
scroll to position [900, 0]
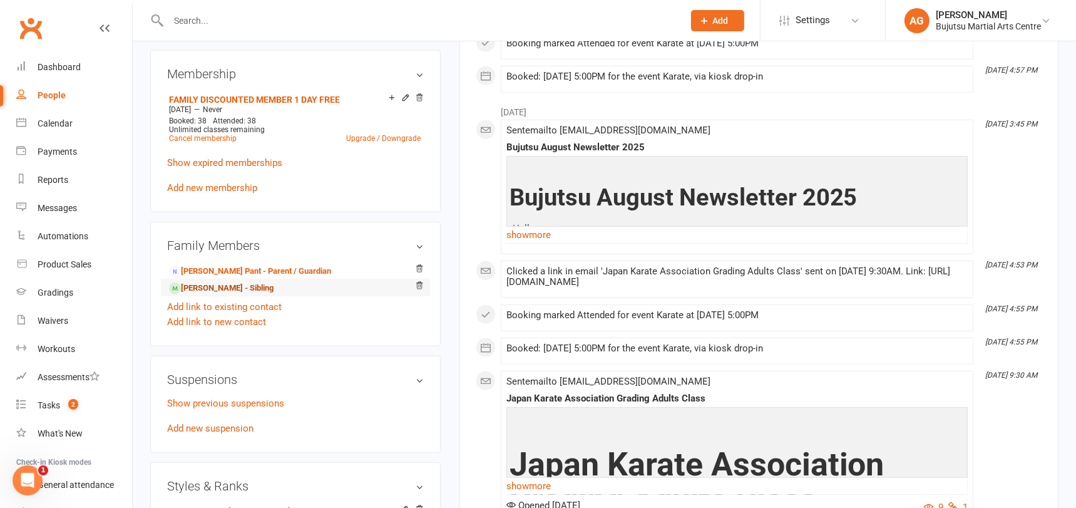
click at [200, 282] on link "Samaira Rana - Sibling" at bounding box center [221, 288] width 105 height 13
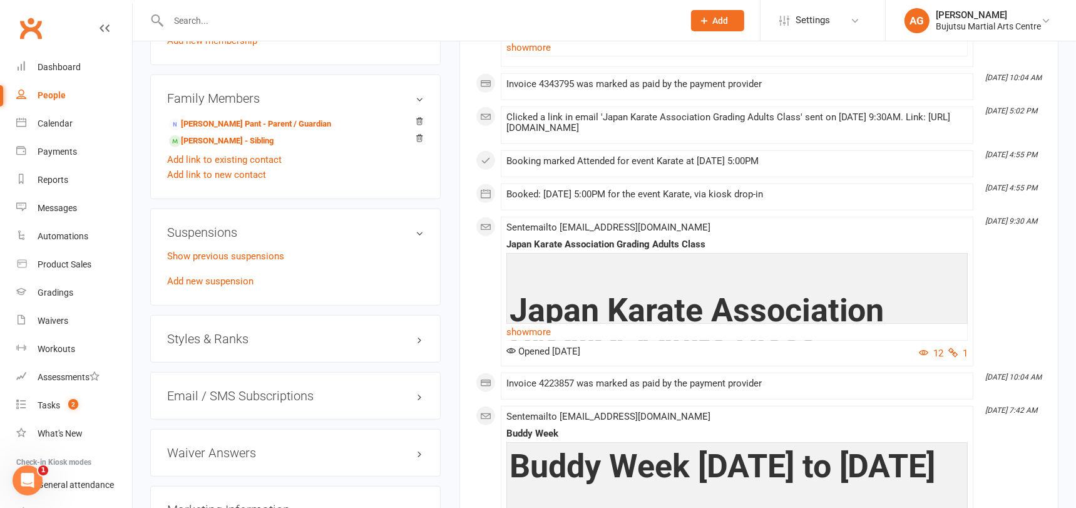
scroll to position [1048, 0]
click at [199, 331] on h3 "Styles & Ranks" at bounding box center [295, 338] width 257 height 14
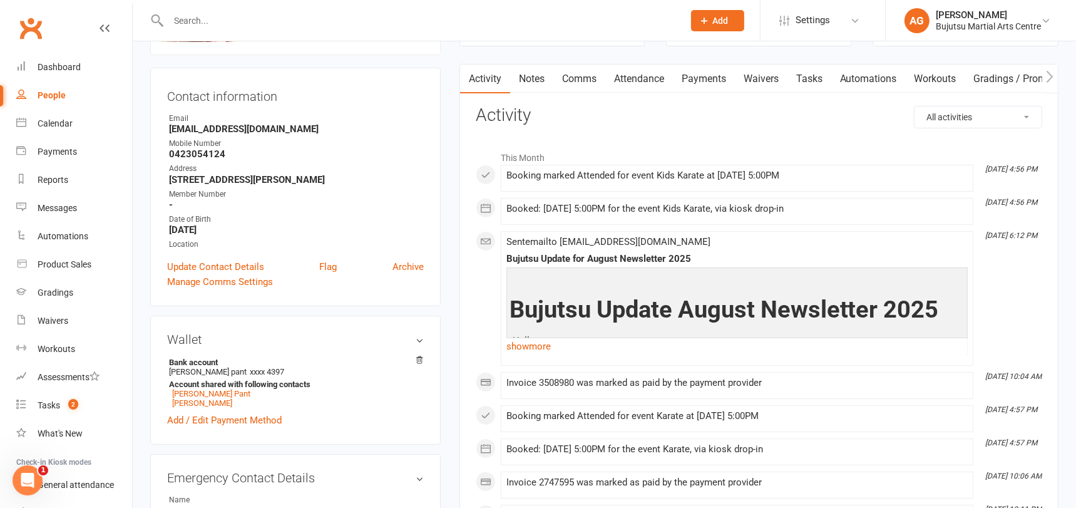
scroll to position [0, 0]
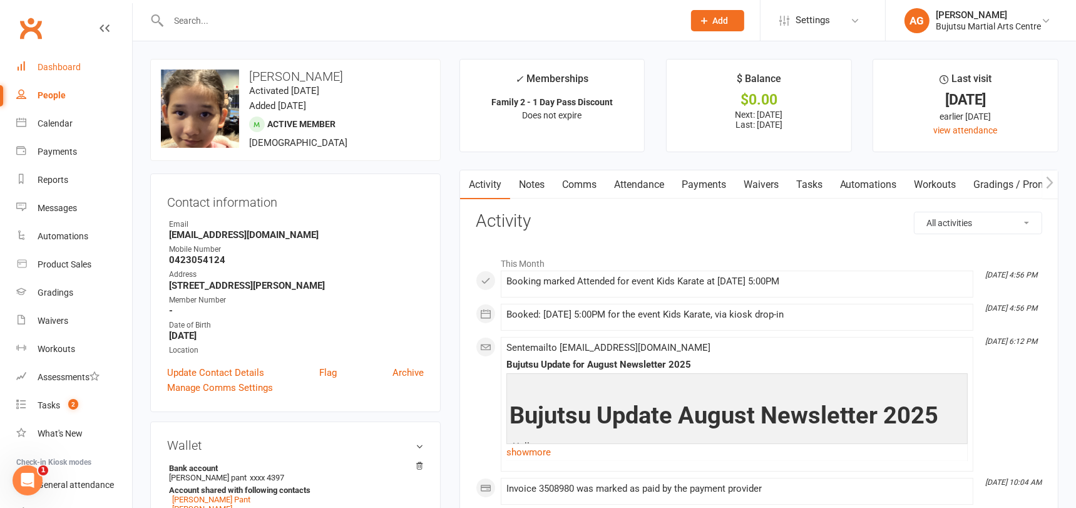
click at [65, 66] on div "Dashboard" at bounding box center [59, 67] width 43 height 10
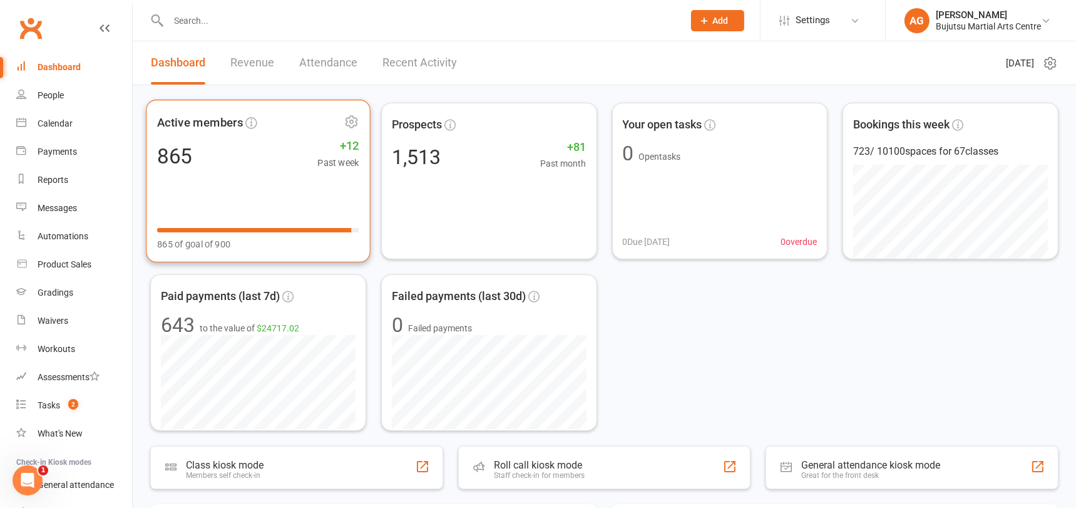
scroll to position [30, 0]
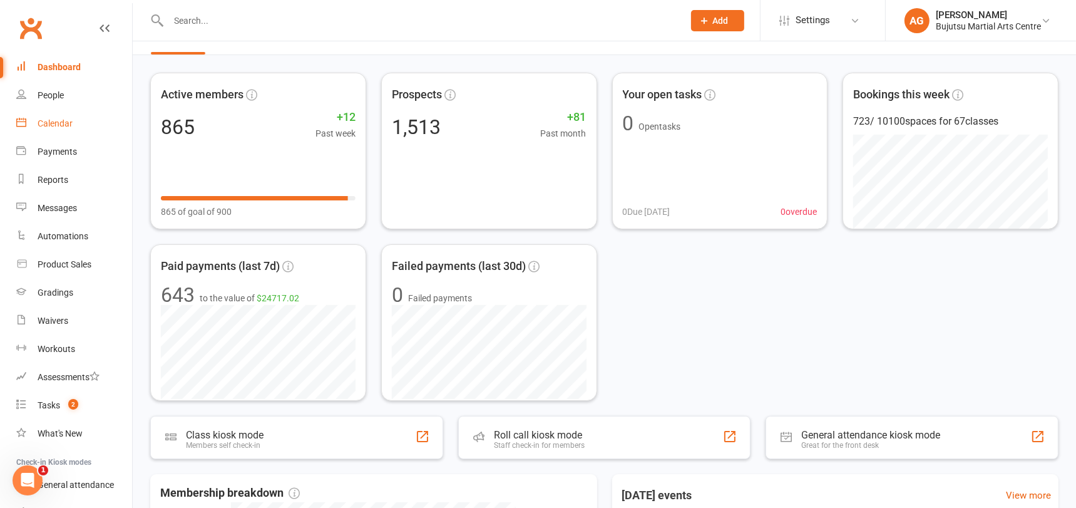
click at [56, 121] on div "Calendar" at bounding box center [55, 123] width 35 height 10
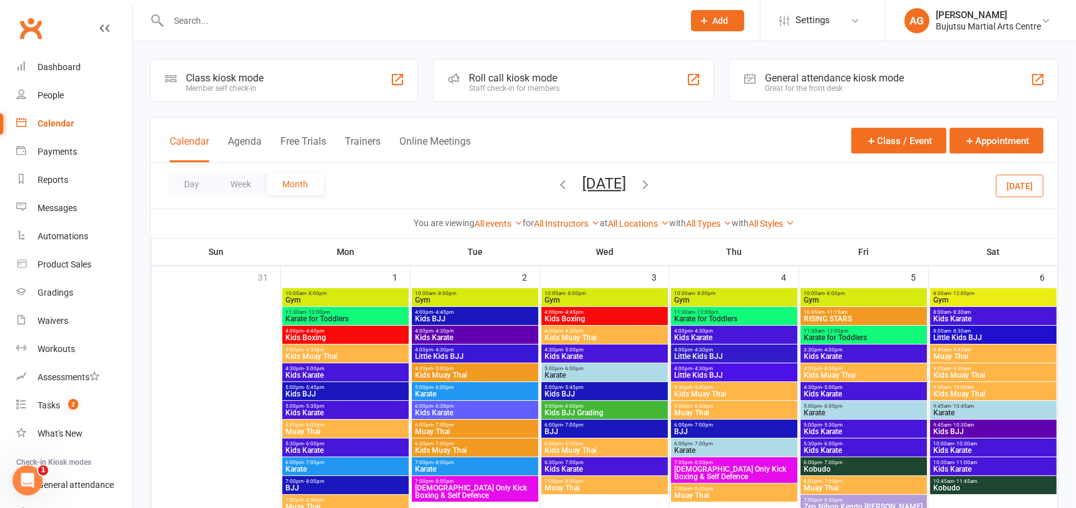
click at [557, 184] on icon "button" at bounding box center [564, 184] width 14 height 14
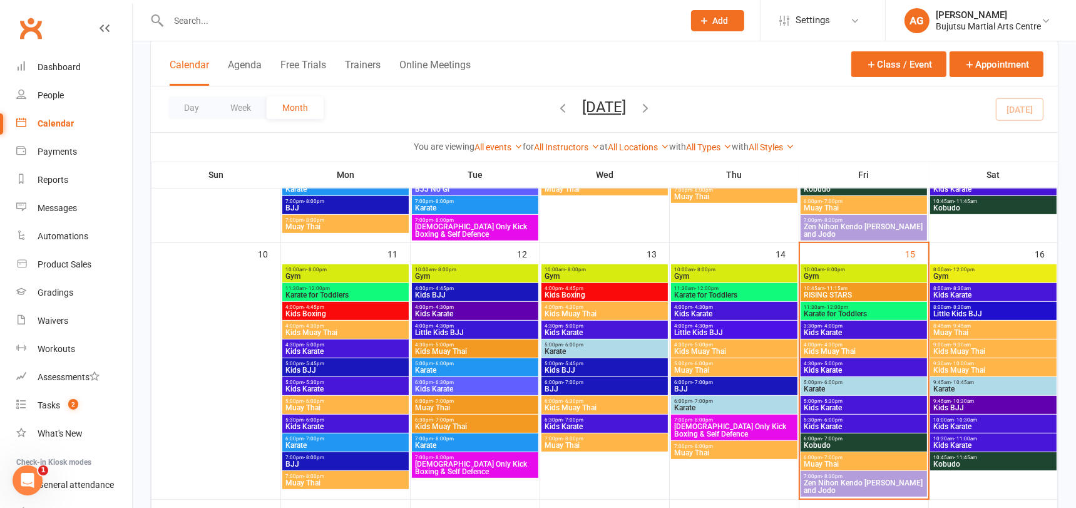
scroll to position [540, 0]
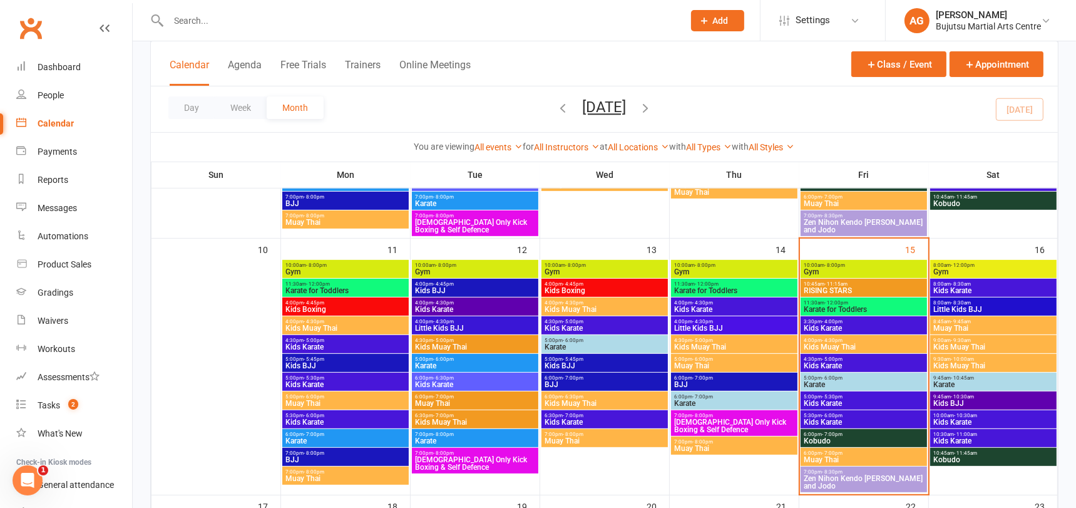
click at [839, 379] on span "- 6:00pm" at bounding box center [832, 378] width 21 height 6
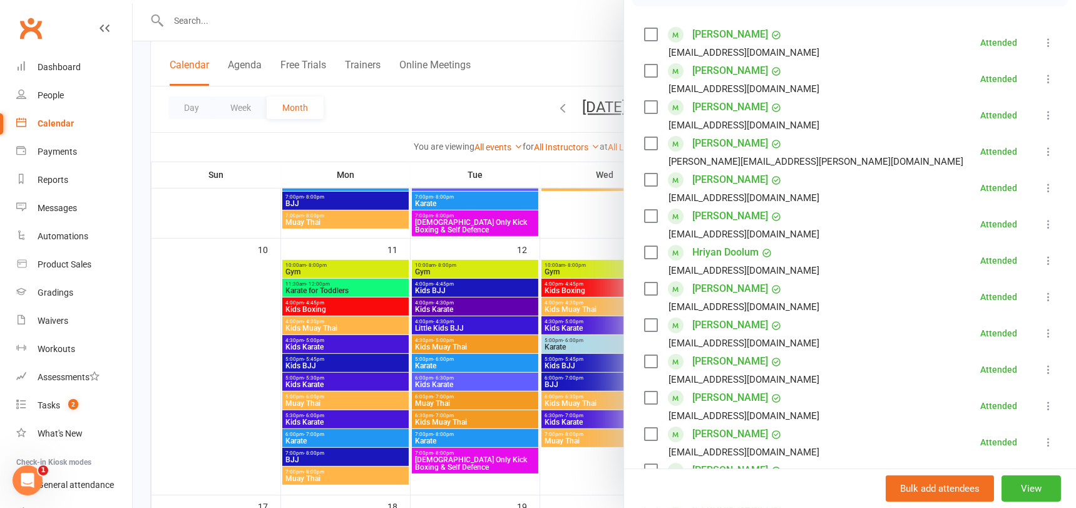
scroll to position [206, 0]
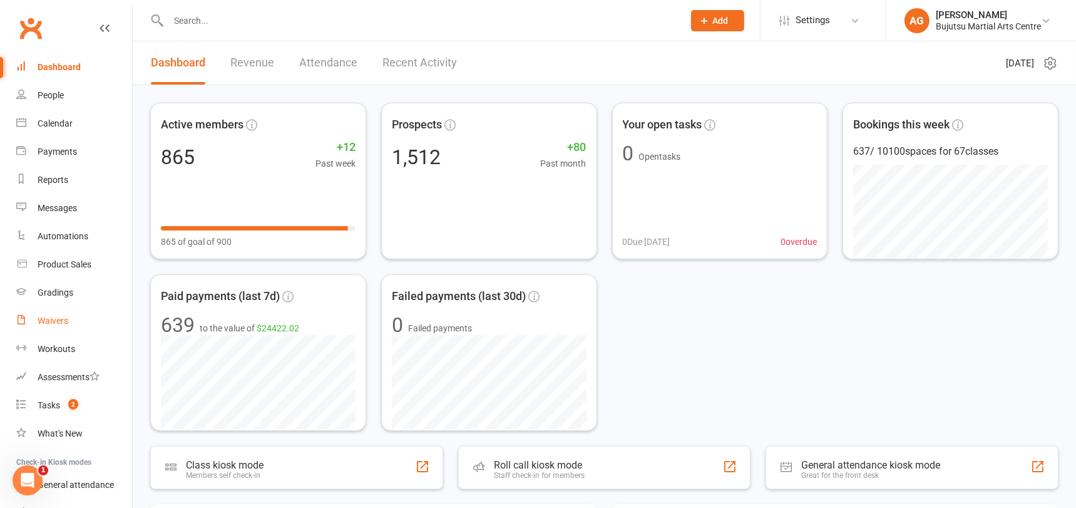
click at [61, 320] on div "Waivers" at bounding box center [53, 321] width 31 height 10
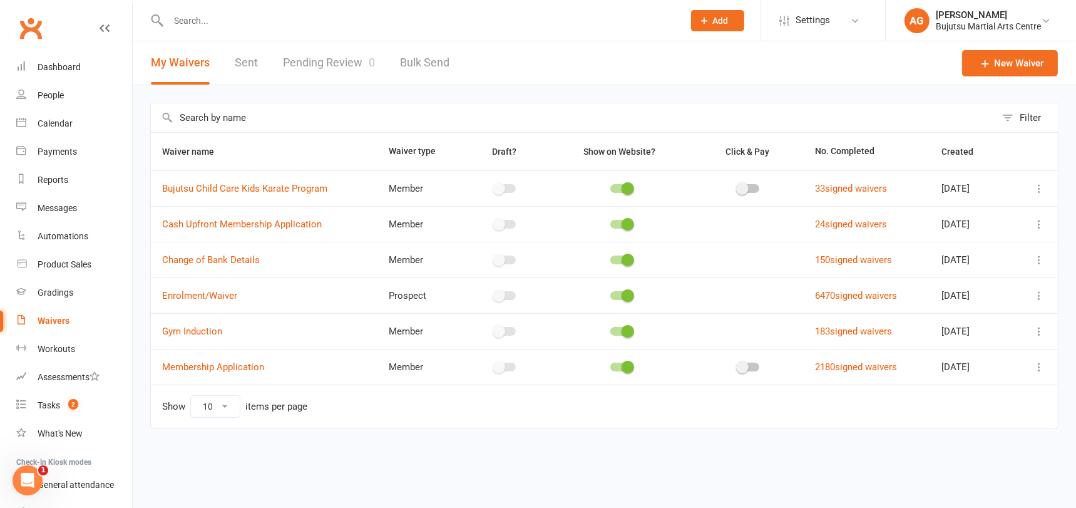
click at [348, 57] on link "Pending Review 0" at bounding box center [329, 62] width 92 height 43
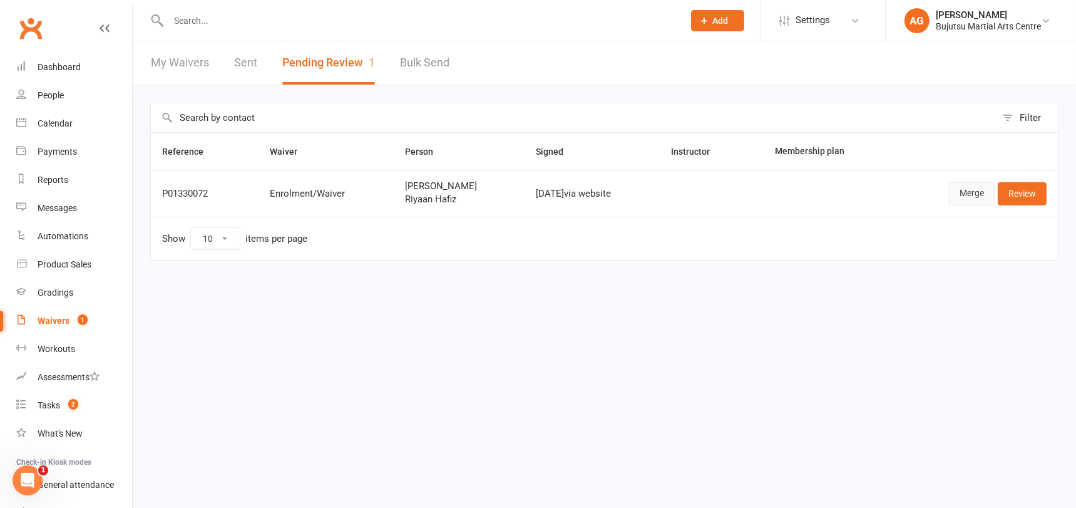
click at [965, 190] on link "Merge" at bounding box center [972, 193] width 46 height 23
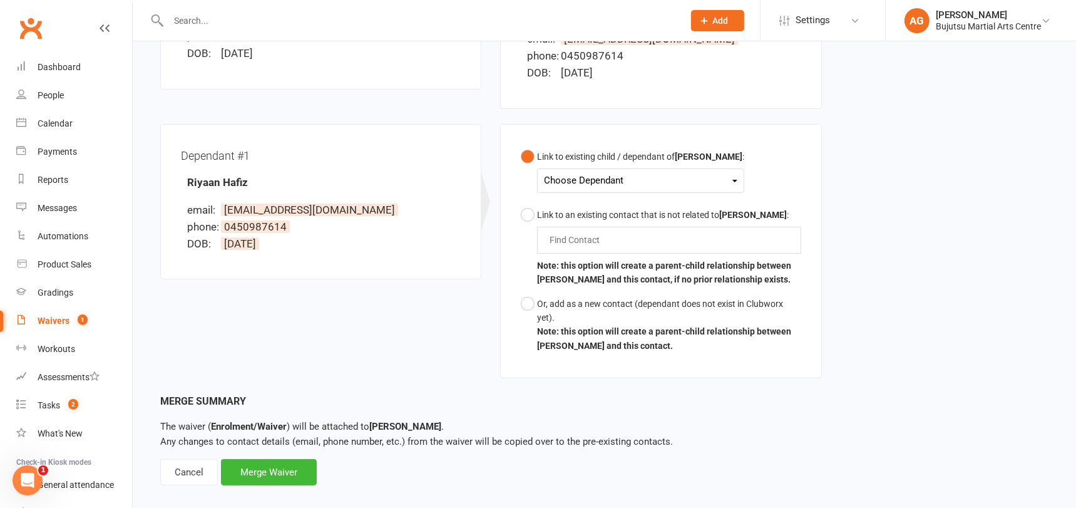
scroll to position [276, 0]
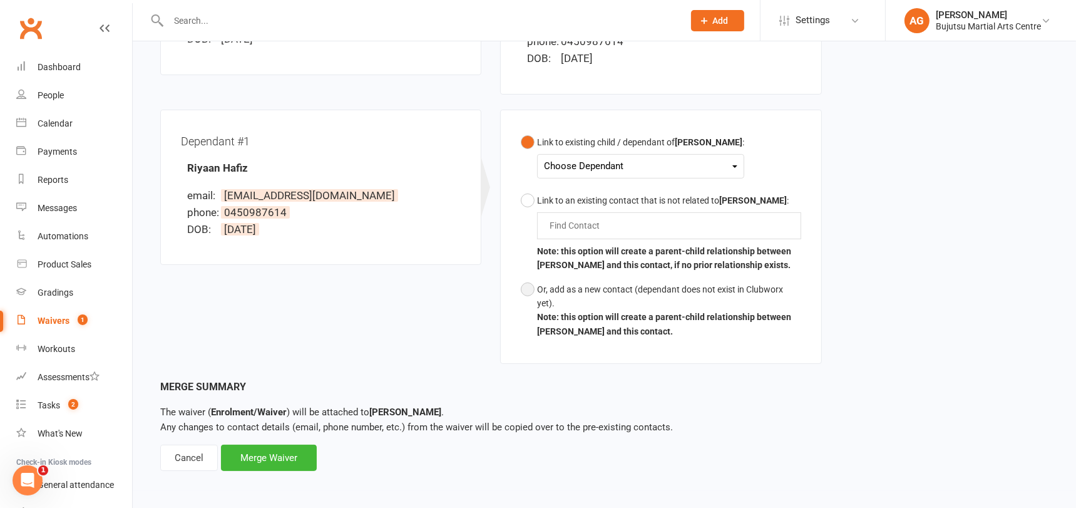
click at [527, 289] on button "Or, add as a new contact (dependant does not exist in Clubworx yet). Note: this…" at bounding box center [661, 310] width 280 height 66
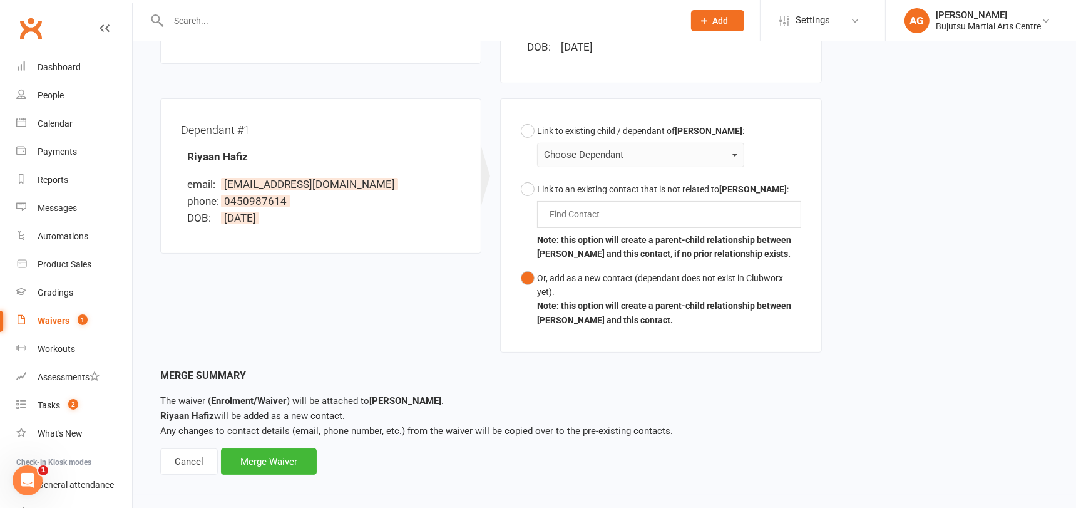
scroll to position [291, 0]
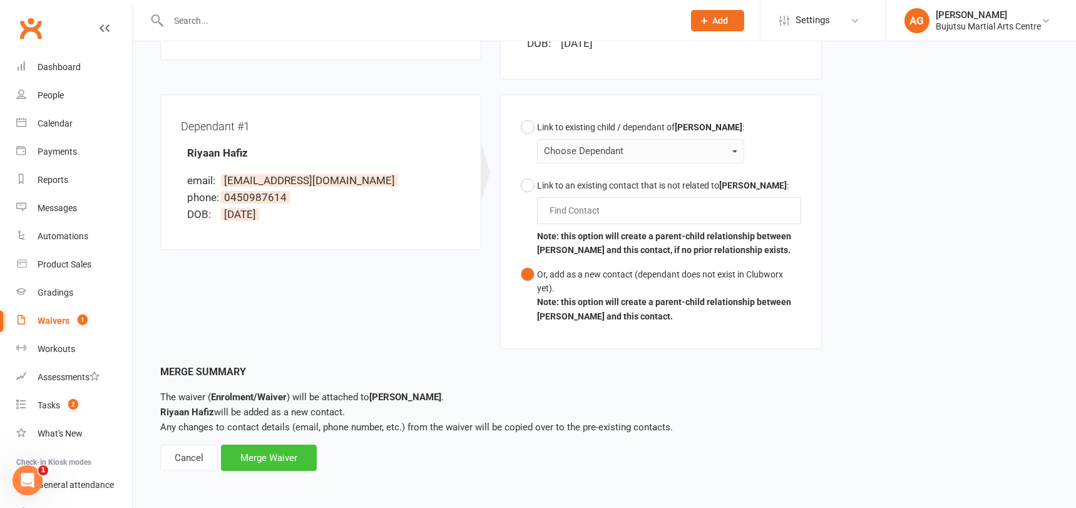
click at [262, 457] on div "Merge Waiver" at bounding box center [269, 458] width 96 height 26
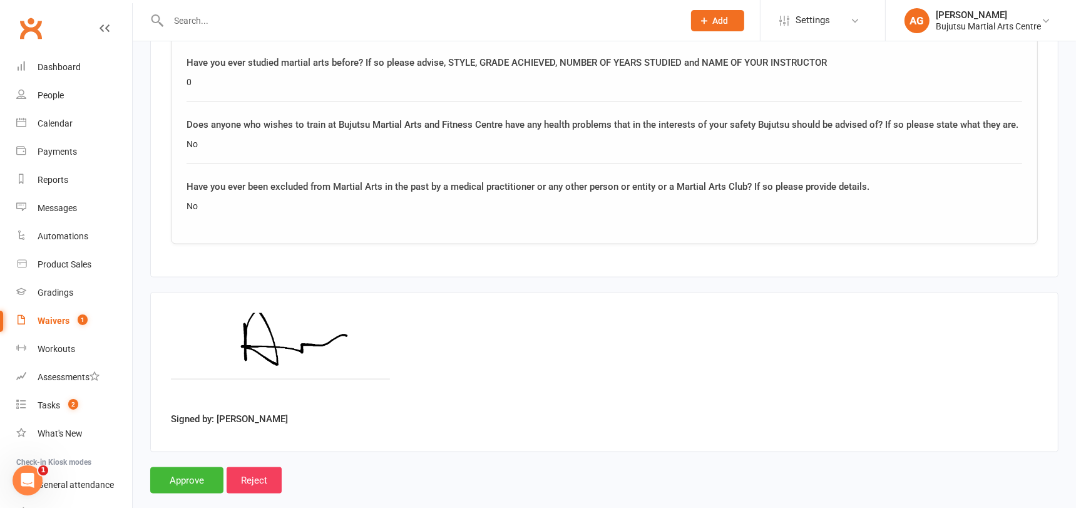
scroll to position [1889, 0]
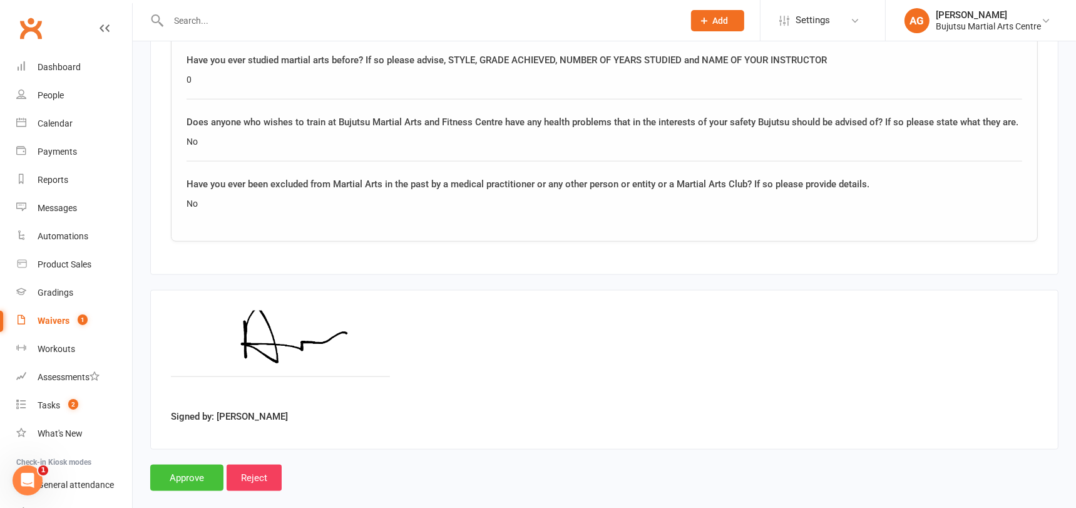
click at [188, 465] on input "Approve" at bounding box center [186, 478] width 73 height 26
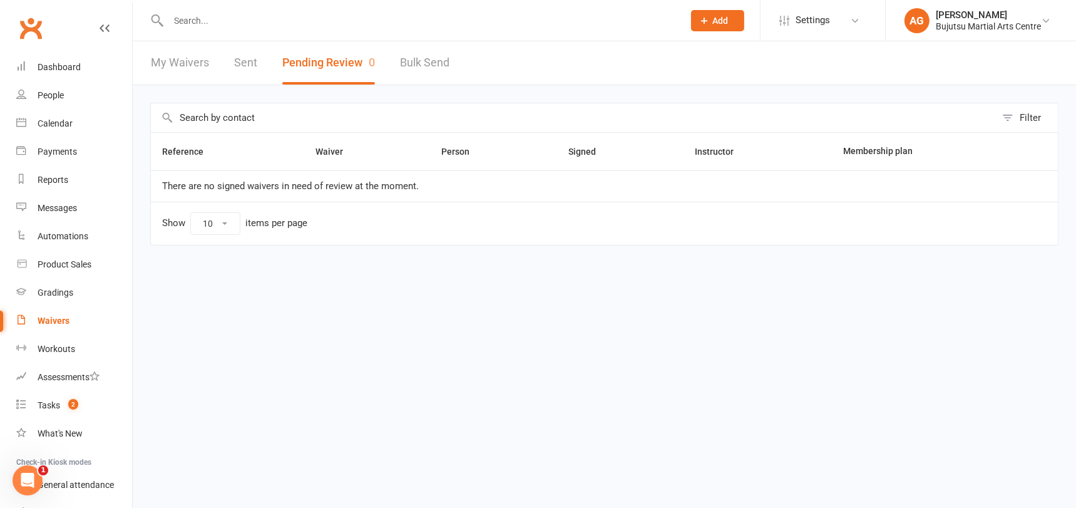
click at [229, 18] on input "text" at bounding box center [420, 21] width 510 height 18
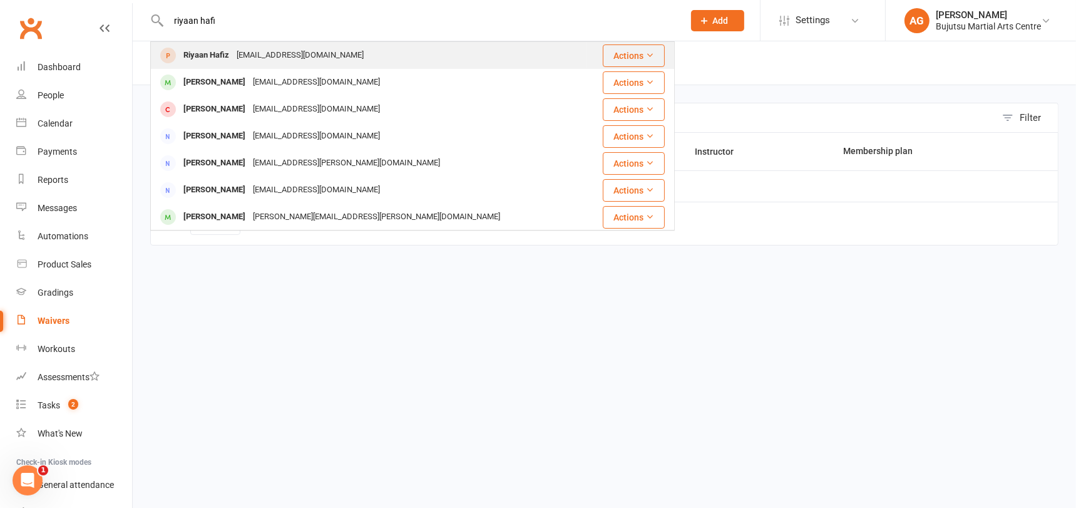
type input "riyaan hafi"
click at [217, 52] on div "Riyaan Hafiz" at bounding box center [206, 55] width 53 height 18
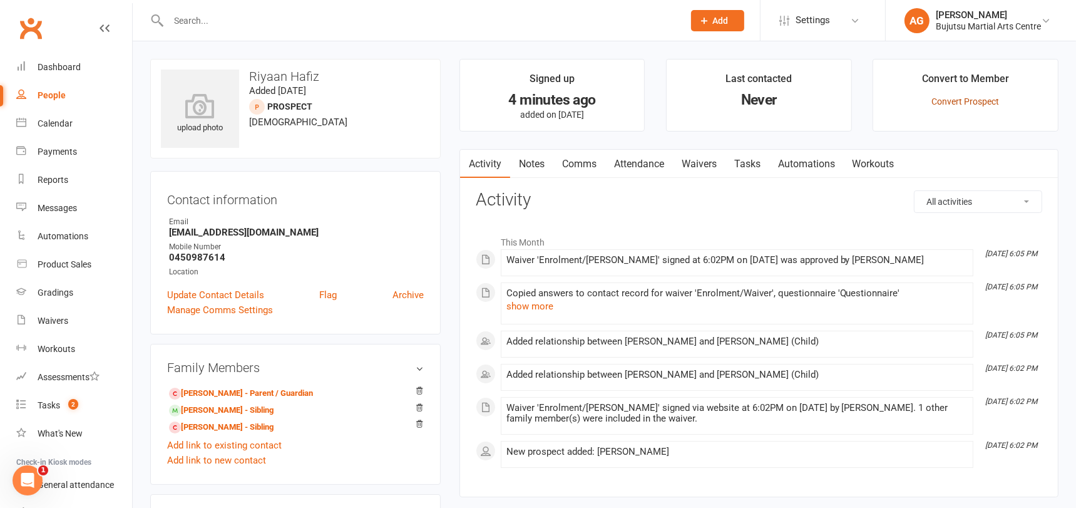
click at [962, 100] on link "Convert Prospect" at bounding box center [966, 101] width 68 height 10
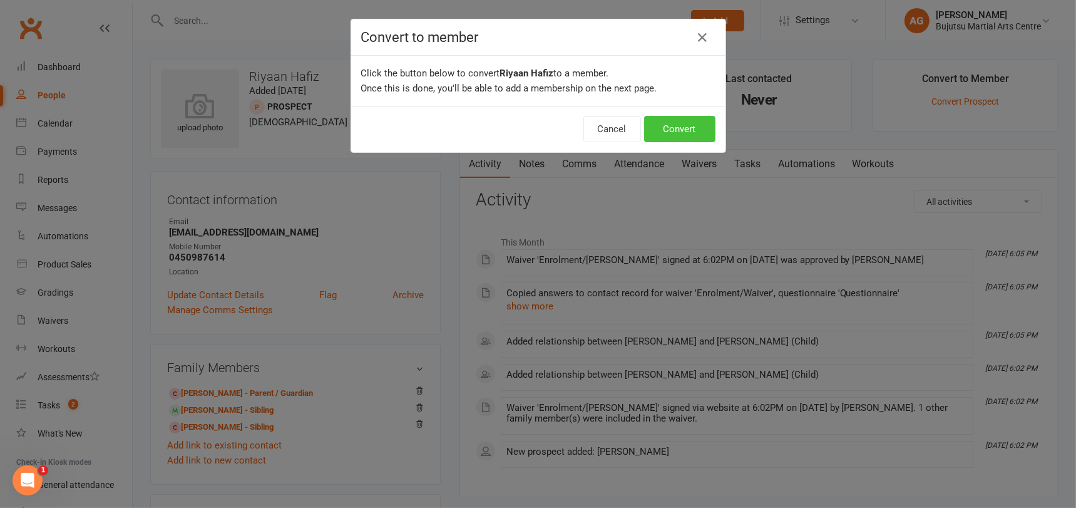
click at [688, 125] on button "Convert" at bounding box center [679, 129] width 71 height 26
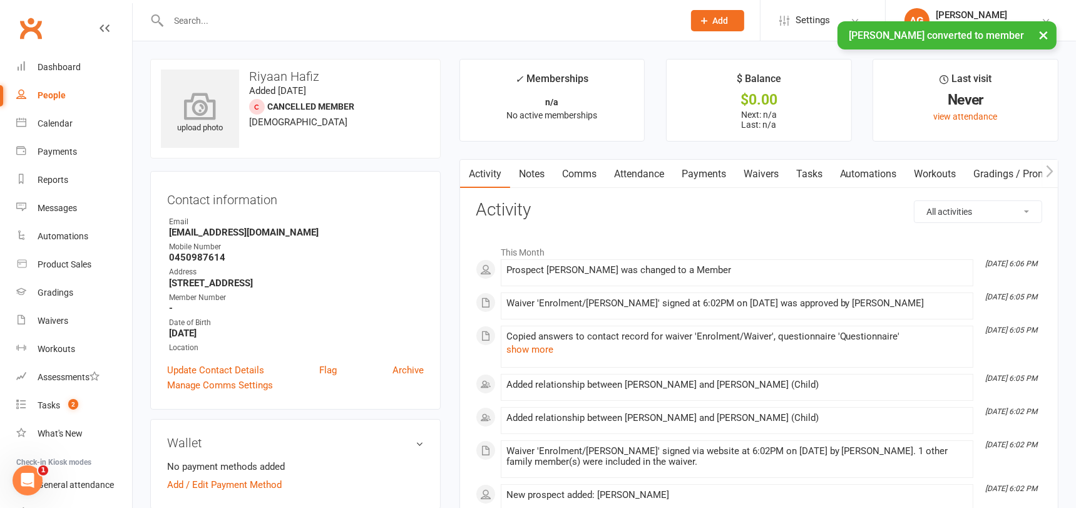
click at [198, 100] on icon at bounding box center [200, 106] width 86 height 28
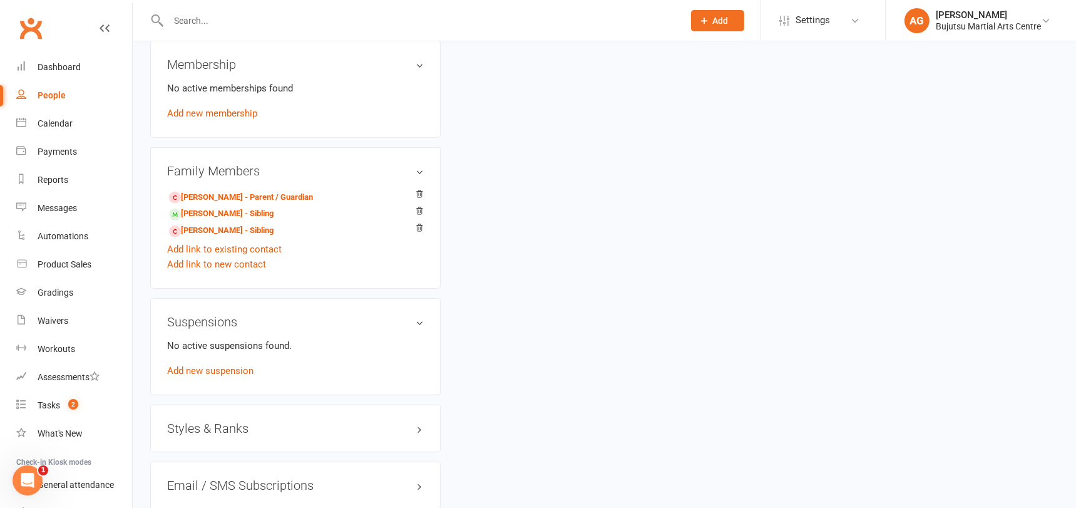
scroll to position [869, 0]
click at [204, 226] on link "Amer Hafiz - Sibling" at bounding box center [221, 230] width 105 height 13
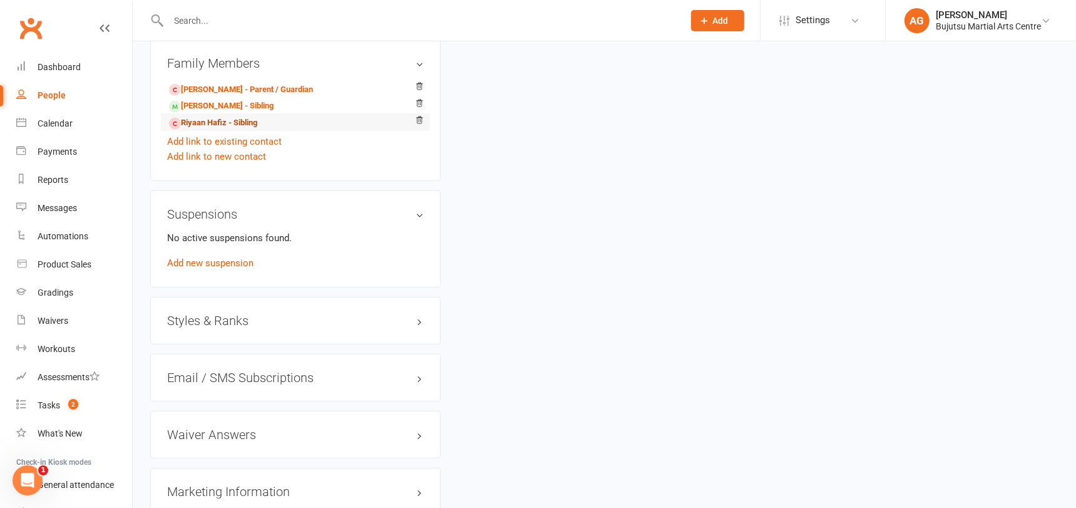
scroll to position [972, 0]
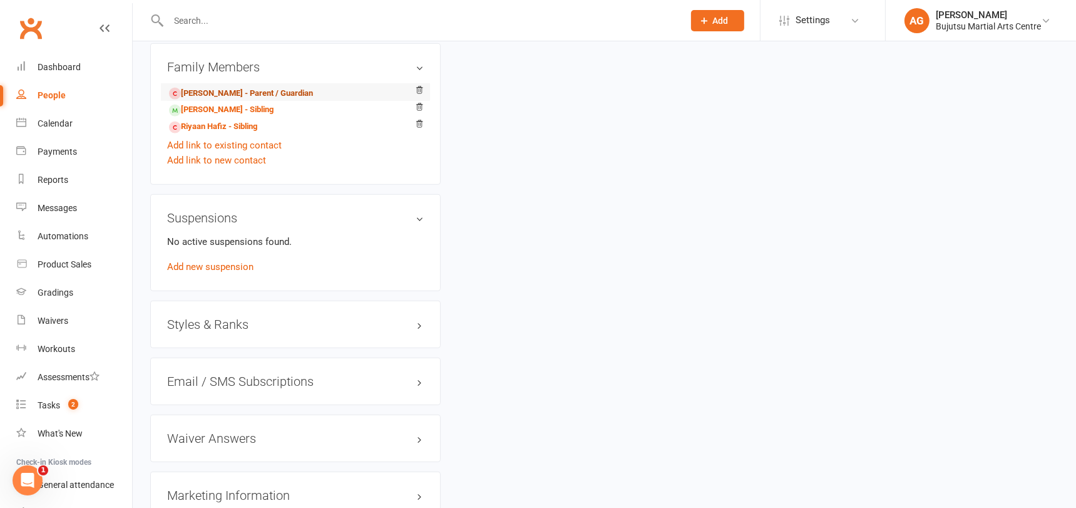
click at [221, 87] on link "Abdul Hafiz - Parent / Guardian" at bounding box center [241, 93] width 144 height 13
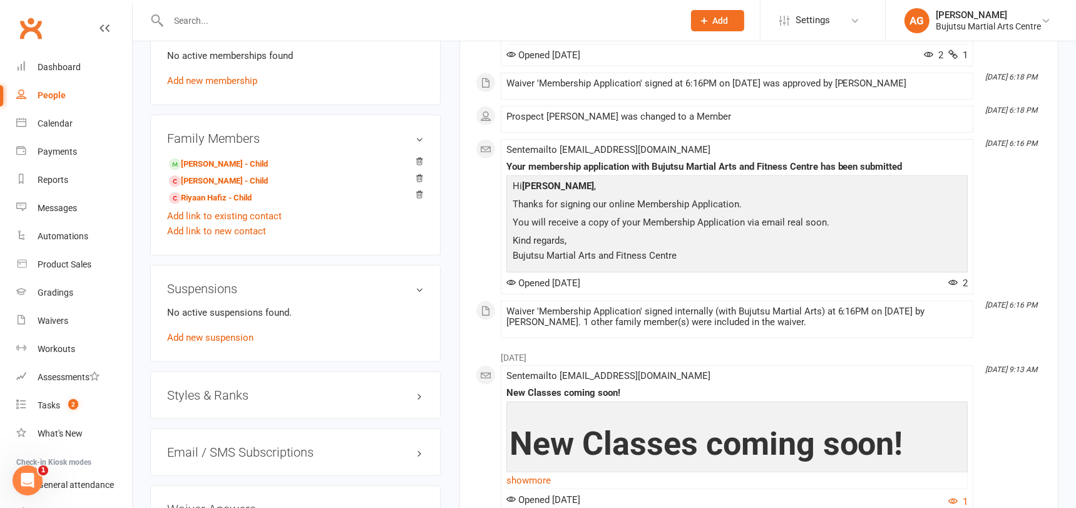
scroll to position [1004, 0]
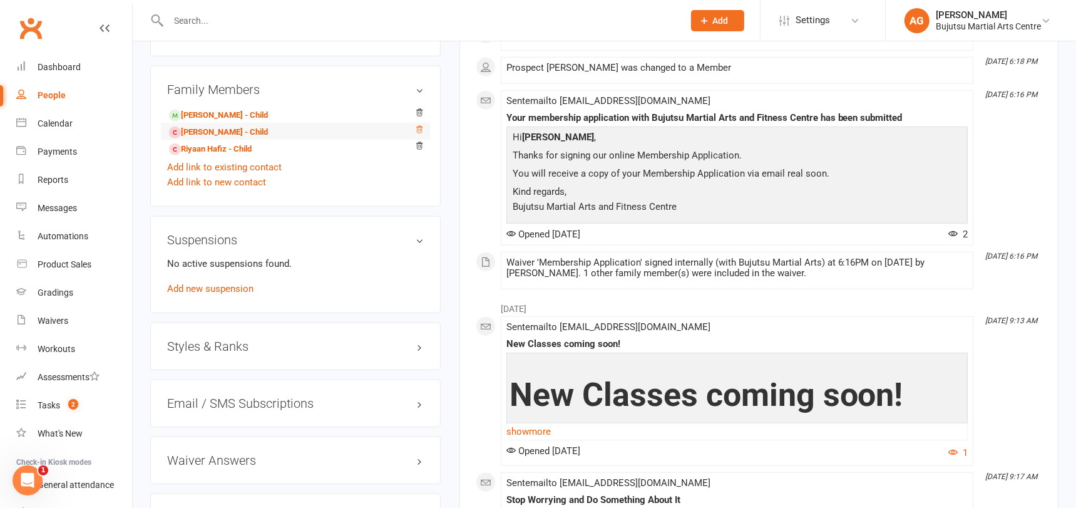
click at [420, 126] on icon at bounding box center [419, 129] width 6 height 7
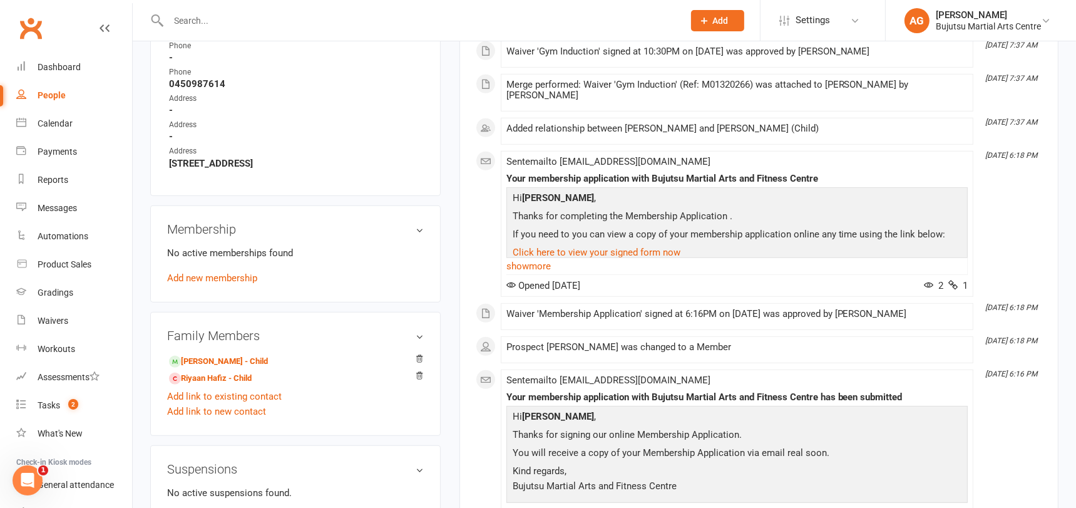
scroll to position [784, 0]
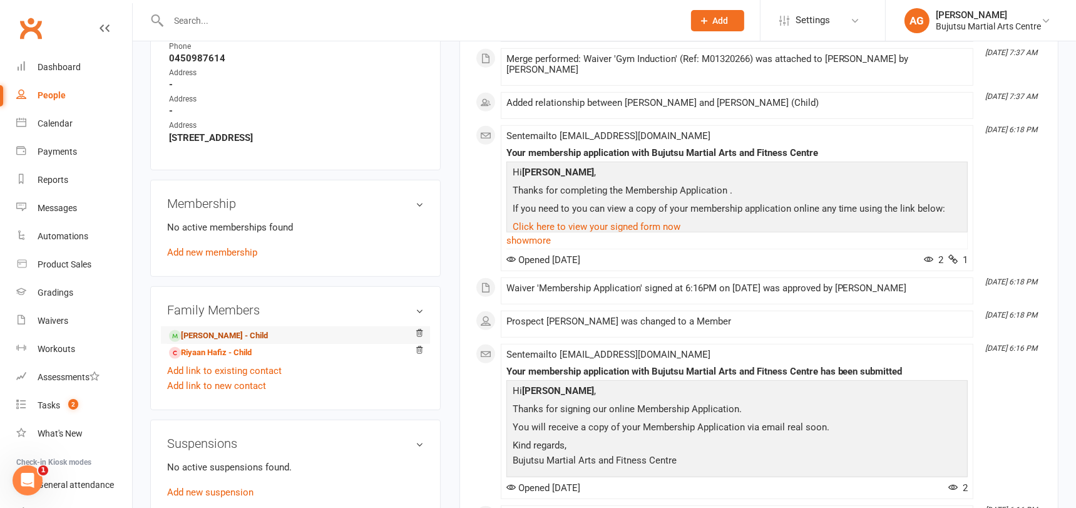
click at [212, 329] on link "Amer Hafiz - Child" at bounding box center [218, 335] width 99 height 13
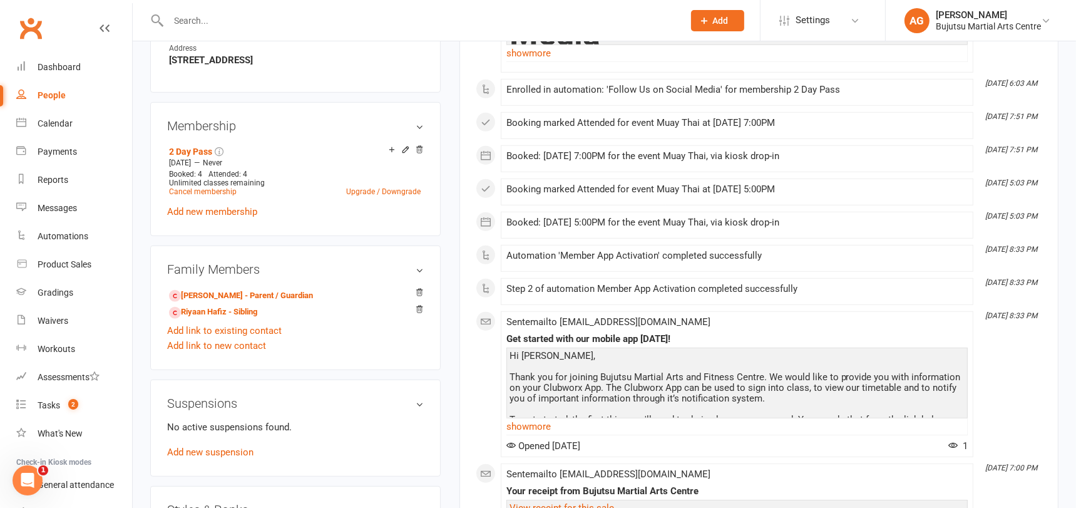
scroll to position [854, 0]
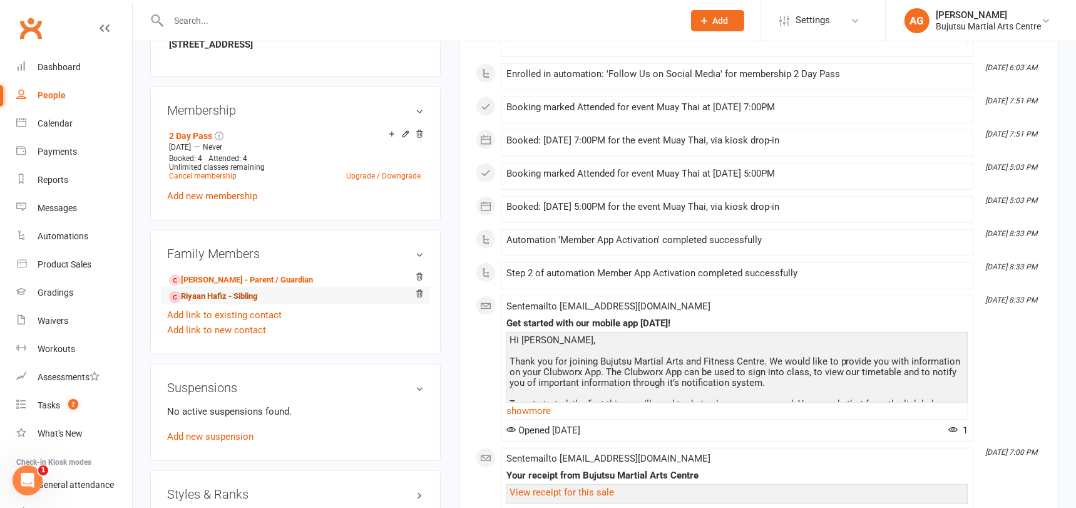
click at [197, 291] on link "Riyaan Hafiz - Sibling" at bounding box center [213, 296] width 88 height 13
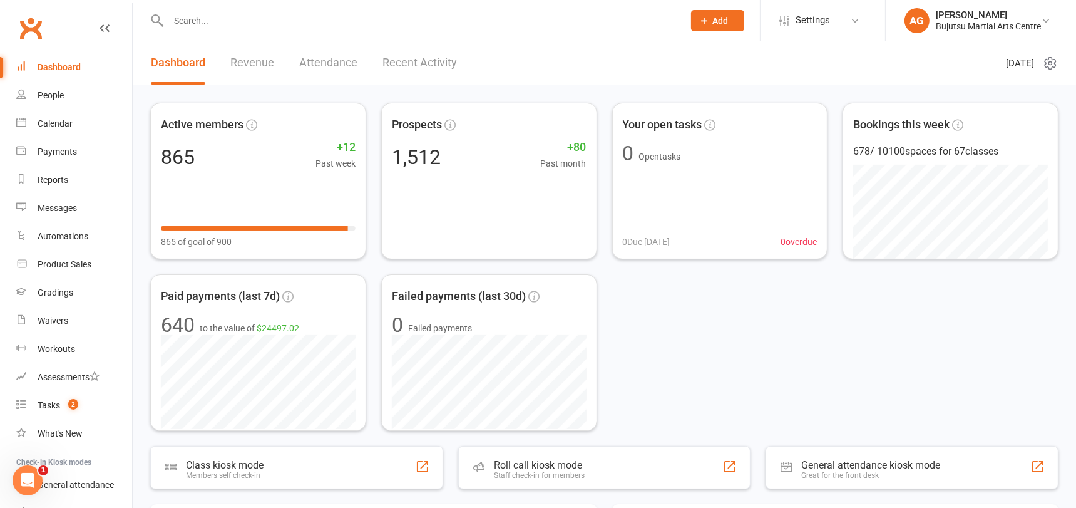
drag, startPoint x: 0, startPoint y: 0, endPoint x: 359, endPoint y: 16, distance: 359.2
click at [359, 18] on input "text" at bounding box center [420, 21] width 510 height 18
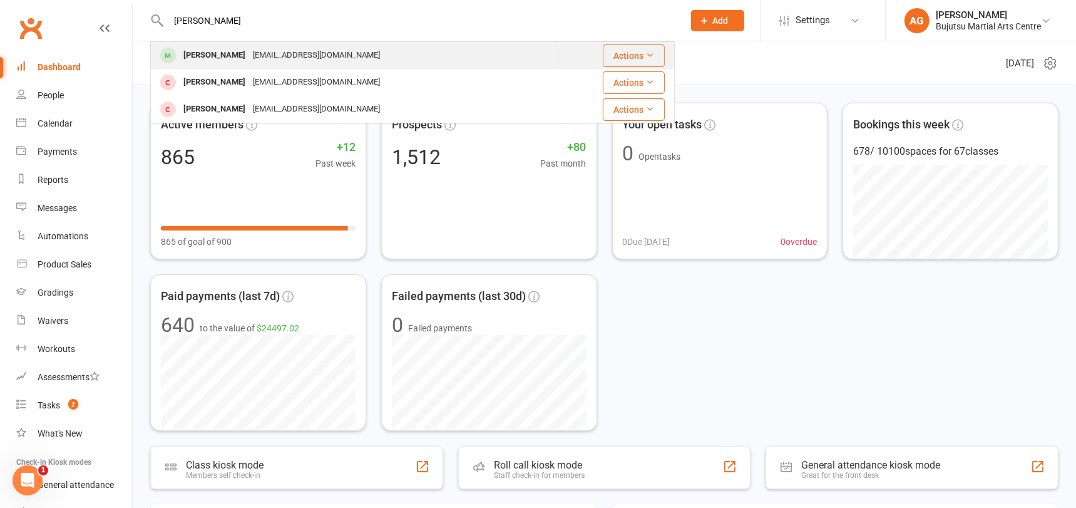
type input "[PERSON_NAME]"
click at [342, 50] on div "[EMAIL_ADDRESS][DOMAIN_NAME]" at bounding box center [316, 55] width 135 height 18
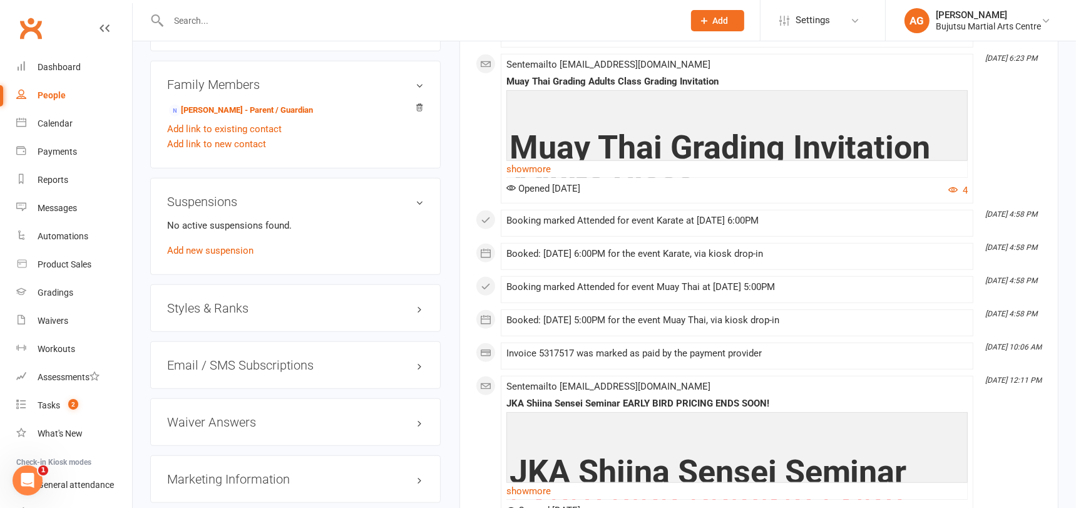
scroll to position [1055, 0]
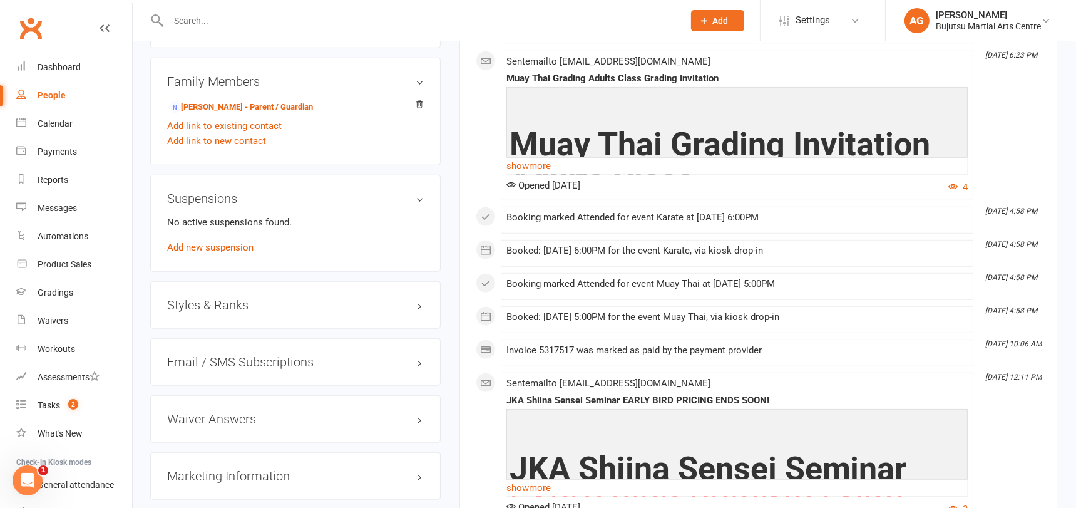
click at [237, 298] on h3 "Styles & Ranks" at bounding box center [295, 305] width 257 height 14
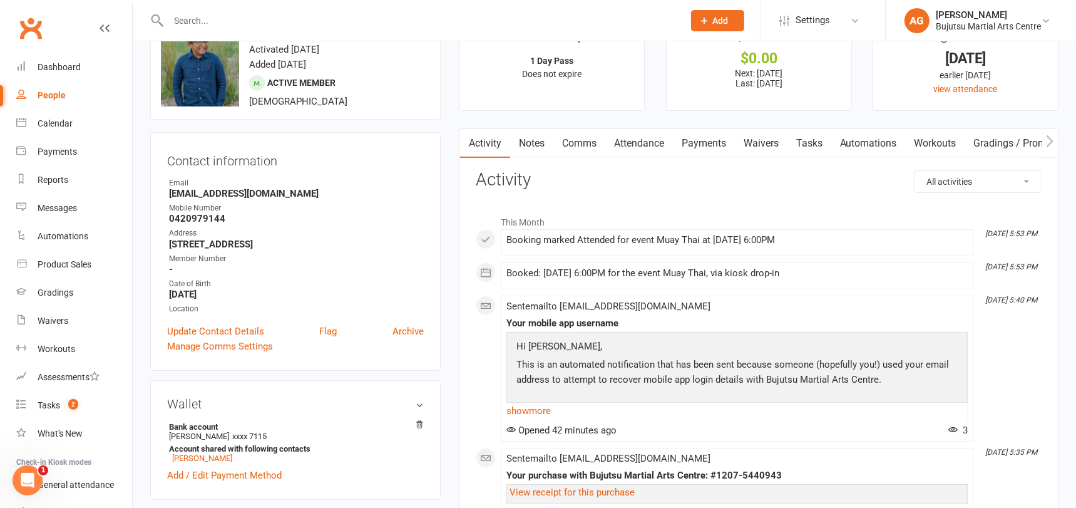
scroll to position [0, 0]
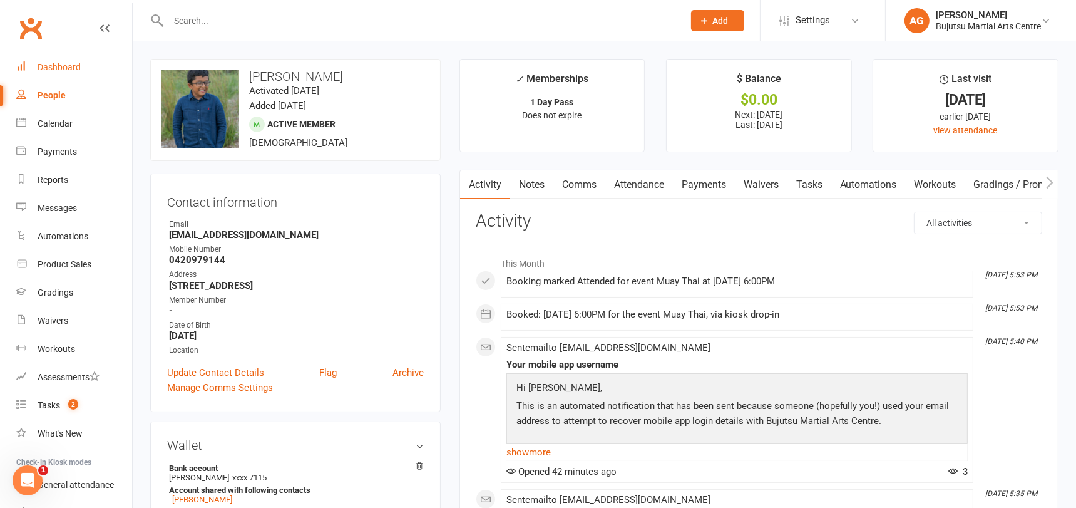
click at [68, 65] on div "Dashboard" at bounding box center [59, 67] width 43 height 10
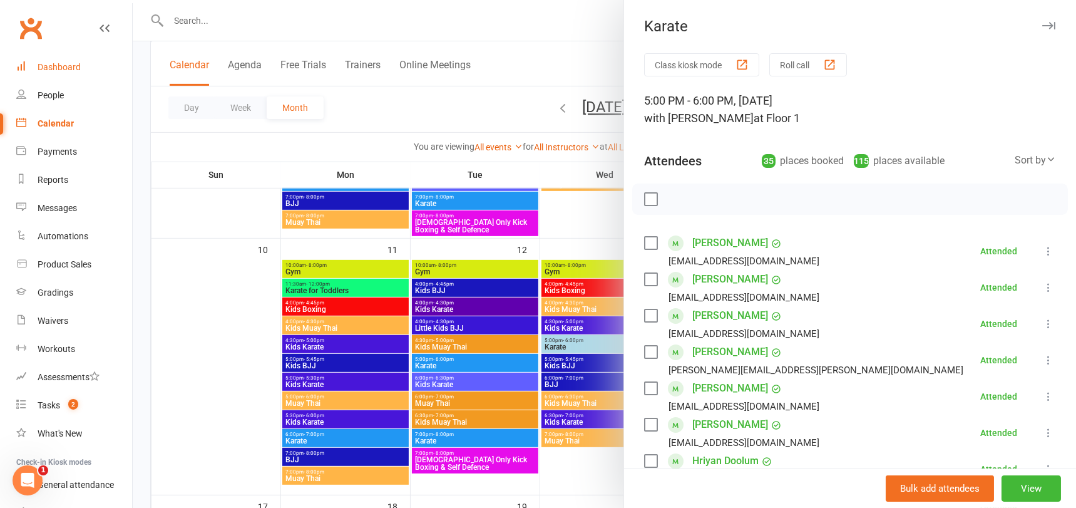
scroll to position [206, 0]
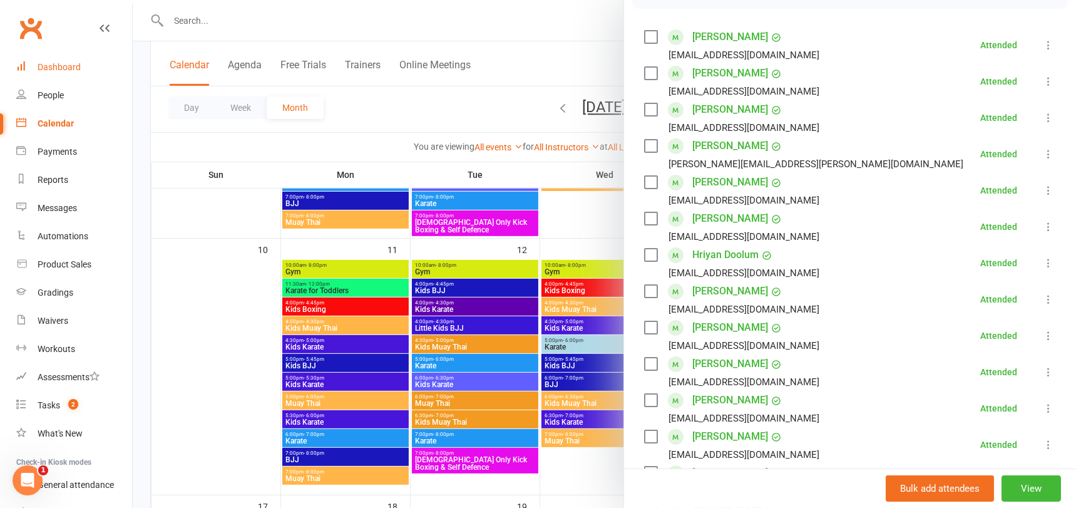
drag, startPoint x: 59, startPoint y: 63, endPoint x: 70, endPoint y: 54, distance: 14.3
click at [59, 63] on div "Dashboard" at bounding box center [59, 67] width 43 height 10
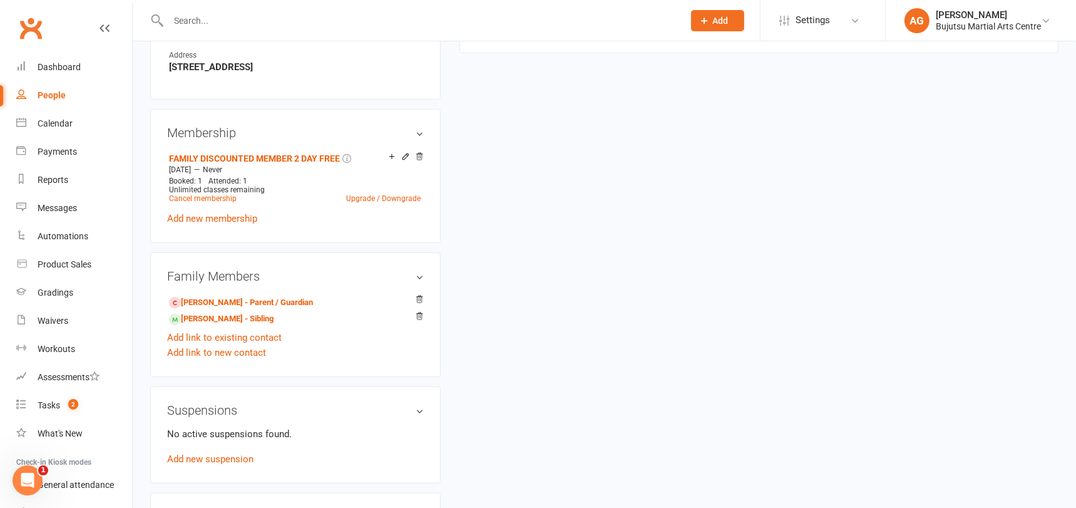
scroll to position [861, 0]
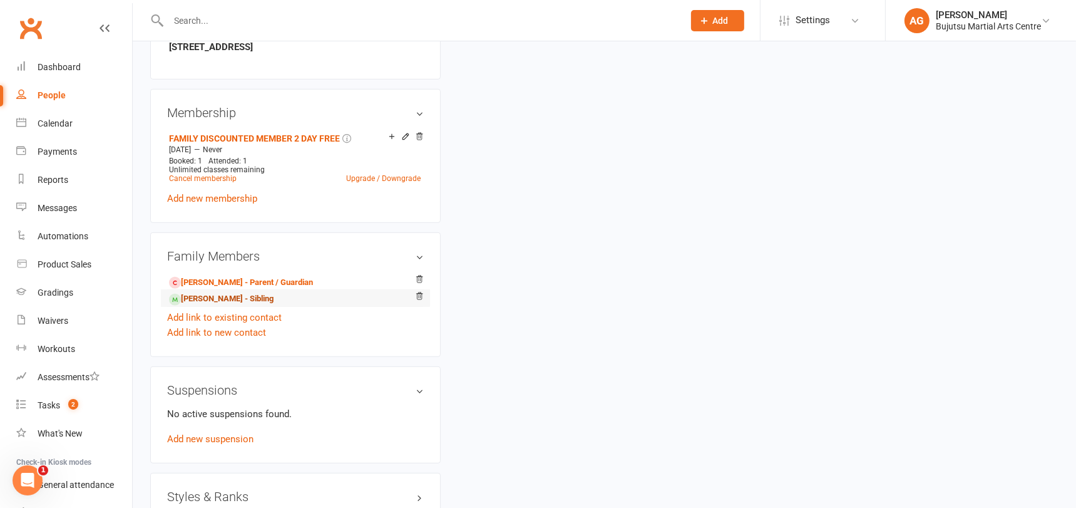
click at [221, 296] on link "[PERSON_NAME] - Sibling" at bounding box center [221, 298] width 105 height 13
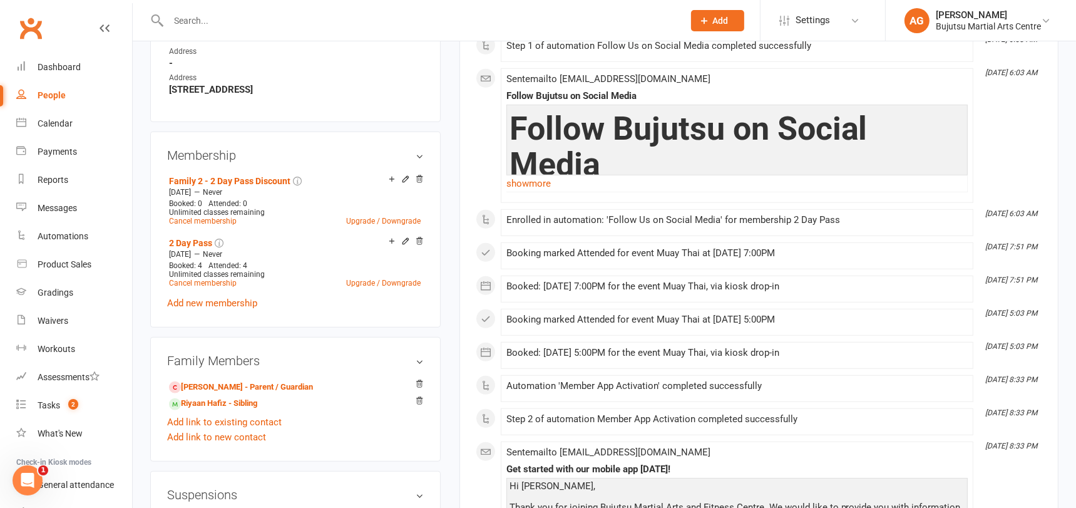
scroll to position [820, 0]
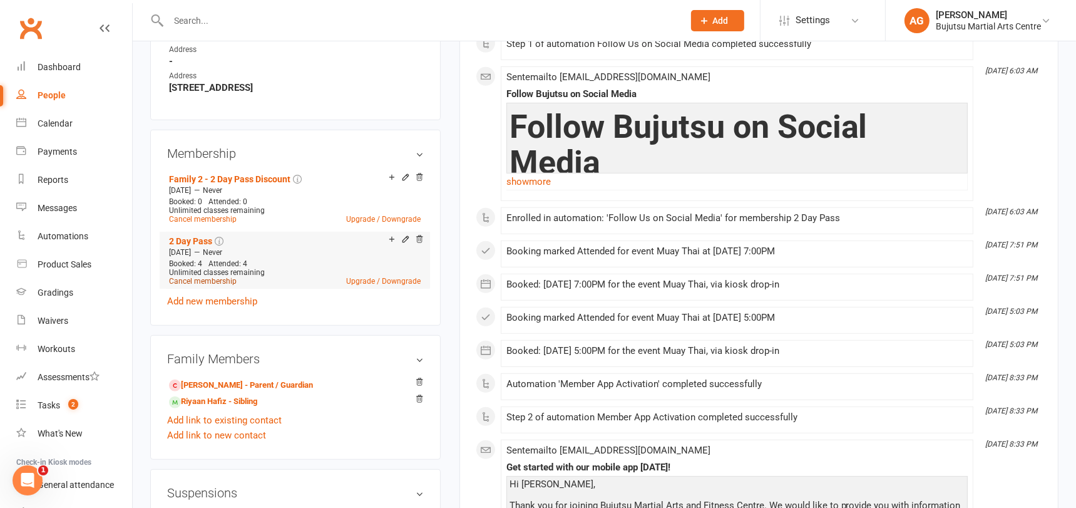
click at [201, 277] on link "Cancel membership" at bounding box center [203, 281] width 68 height 9
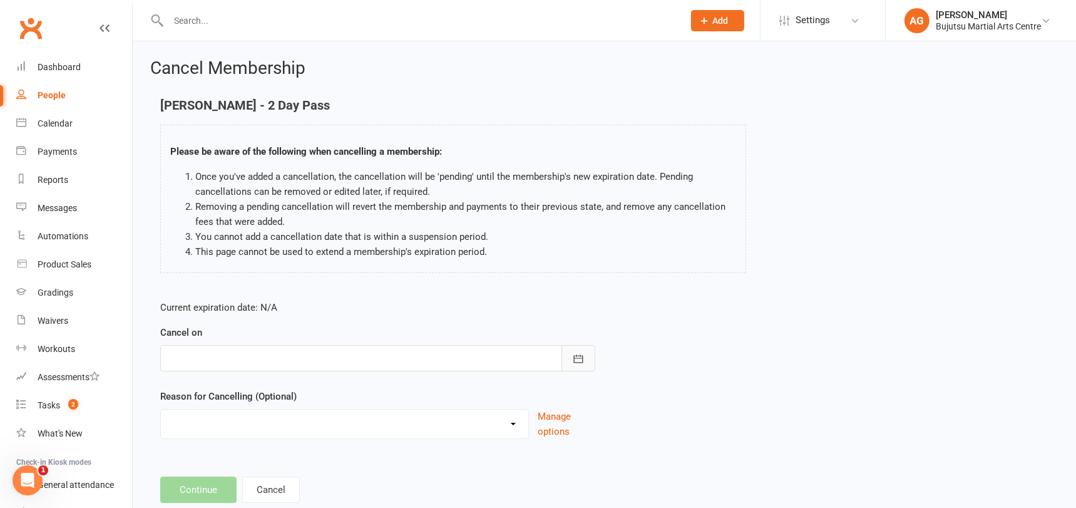
click at [578, 353] on icon "button" at bounding box center [578, 359] width 13 height 13
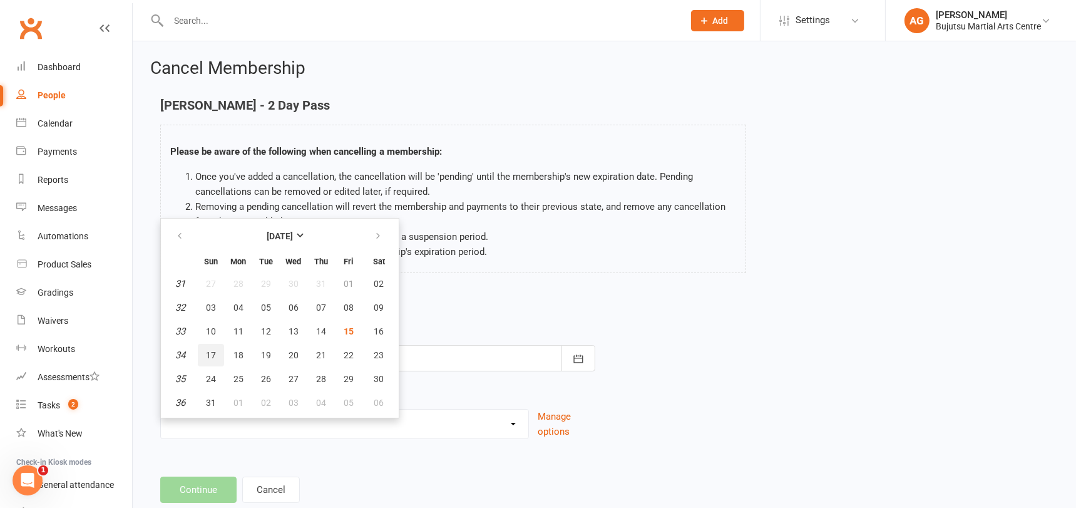
click at [209, 353] on span "17" at bounding box center [211, 355] width 10 height 10
type input "[DATE]"
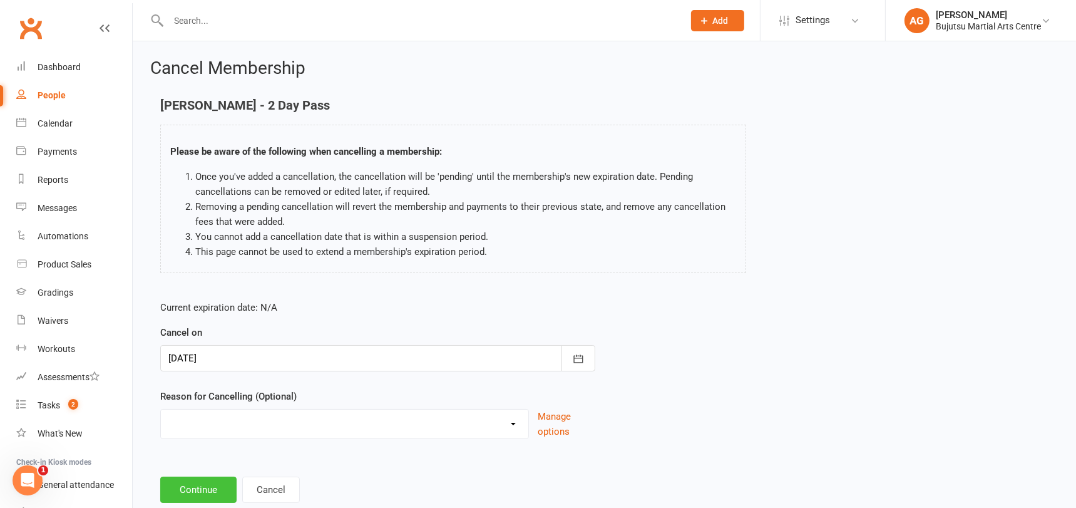
click at [204, 485] on button "Continue" at bounding box center [198, 490] width 76 height 26
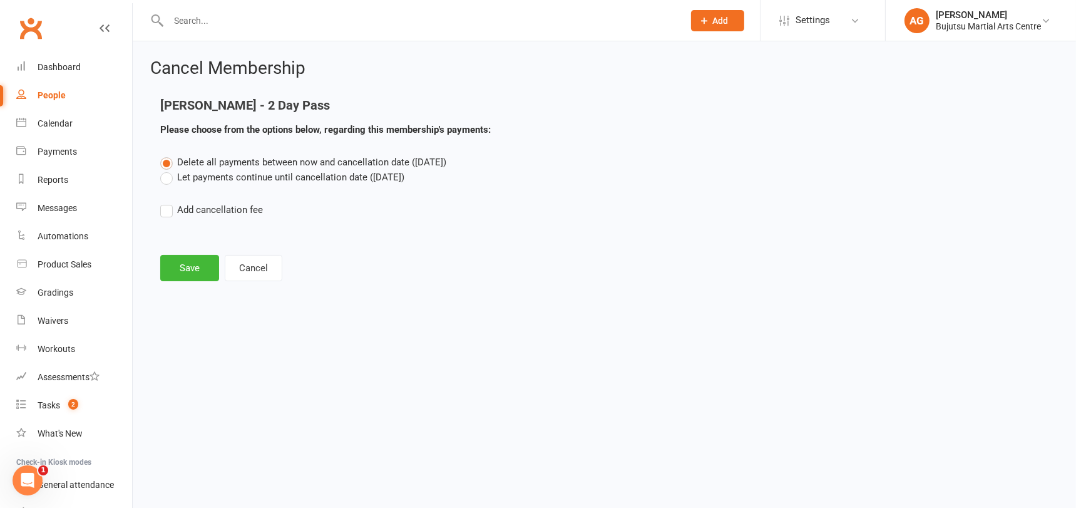
click at [166, 175] on label "Let payments continue until cancellation date ([DATE])" at bounding box center [282, 177] width 244 height 15
click at [166, 170] on input "Let payments continue until cancellation date ([DATE])" at bounding box center [164, 170] width 8 height 0
click at [193, 263] on button "Save" at bounding box center [189, 268] width 59 height 26
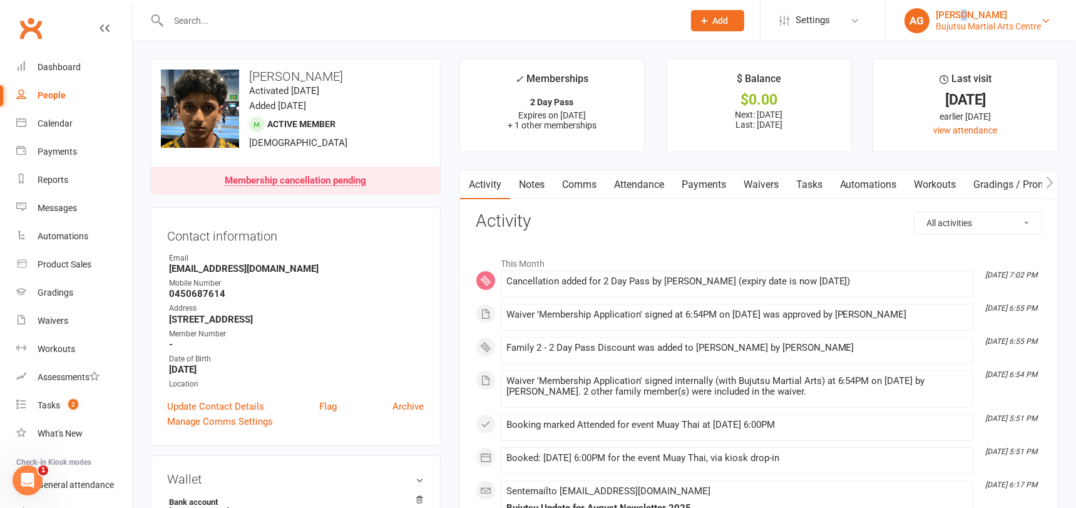
click at [958, 17] on div "[PERSON_NAME]" at bounding box center [988, 14] width 105 height 11
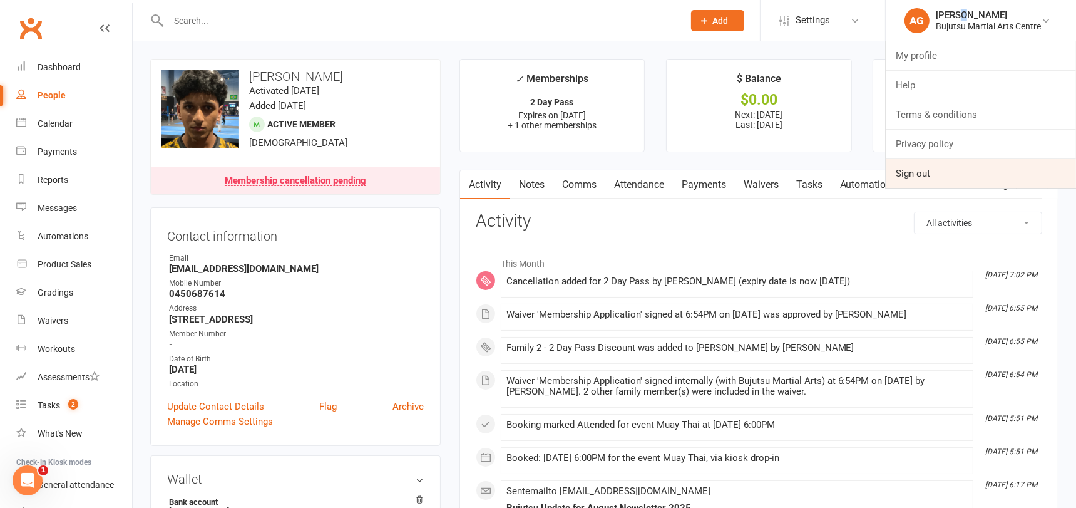
click at [931, 174] on link "Sign out" at bounding box center [981, 173] width 190 height 29
